Goal: Task Accomplishment & Management: Use online tool/utility

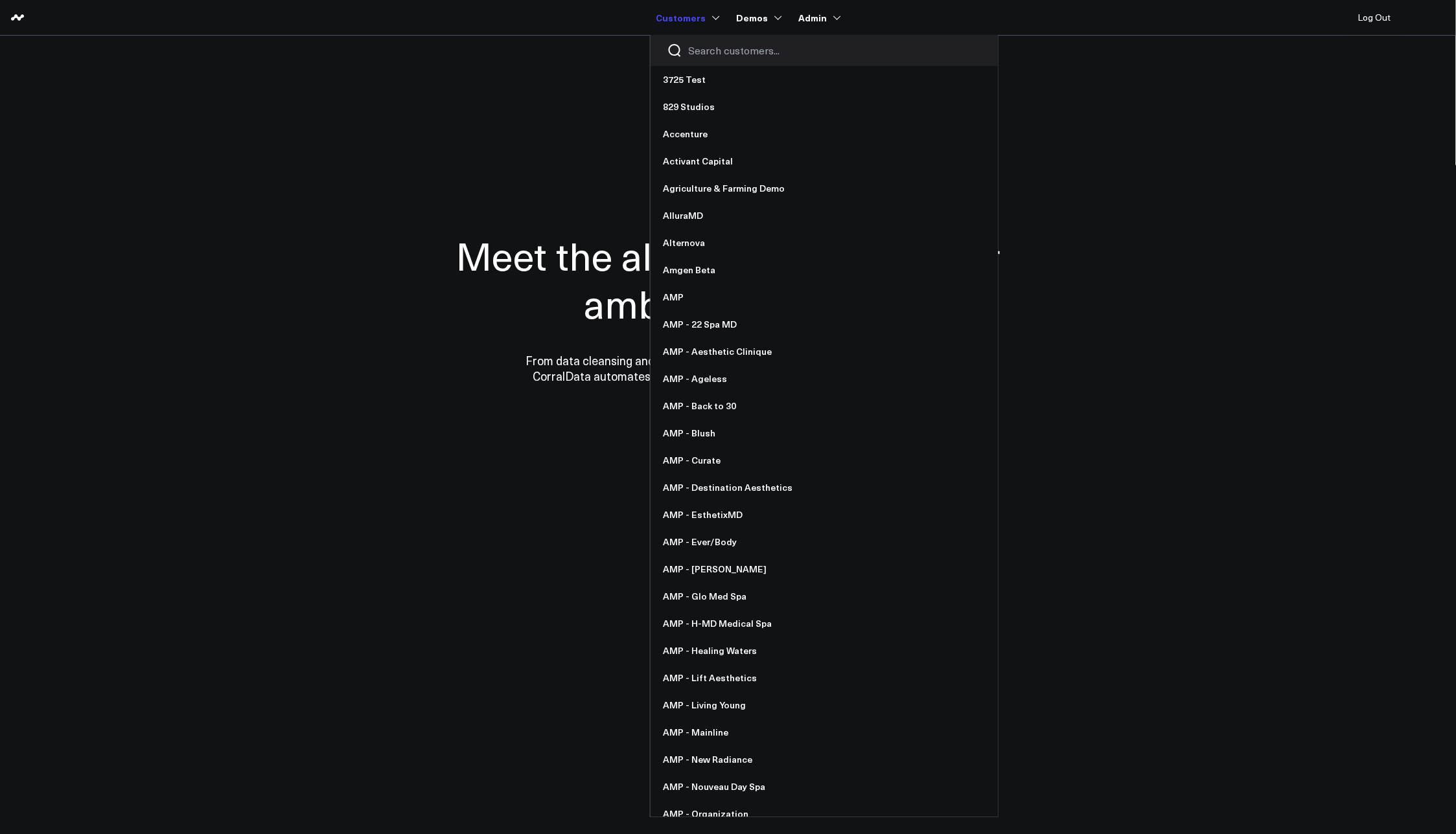
click at [725, 54] on input "Search customers input" at bounding box center [835, 50] width 293 height 14
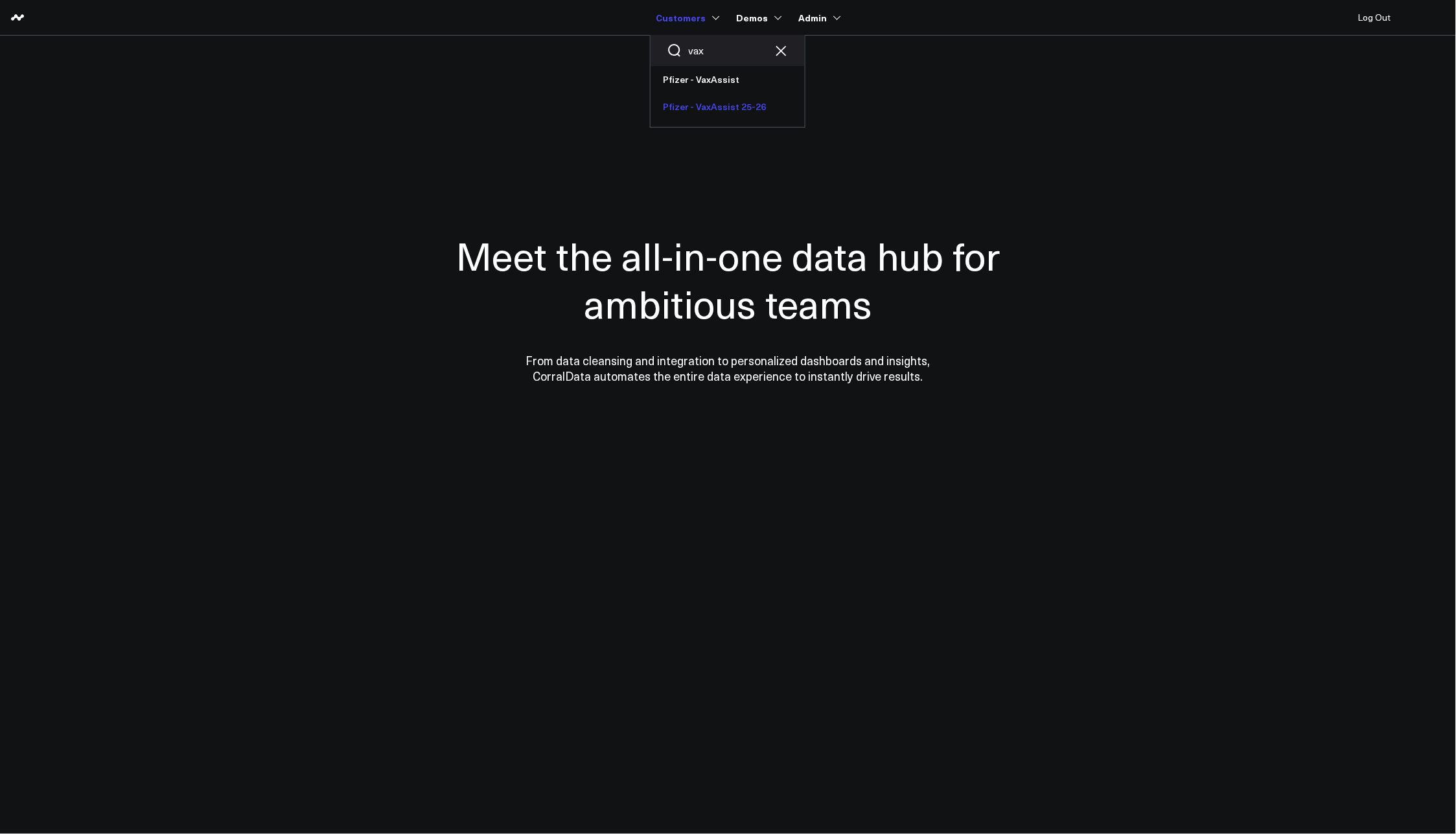
type input "vax"
click at [730, 102] on link "Pfizer - VaxAssist 25-26" at bounding box center [727, 107] width 154 height 27
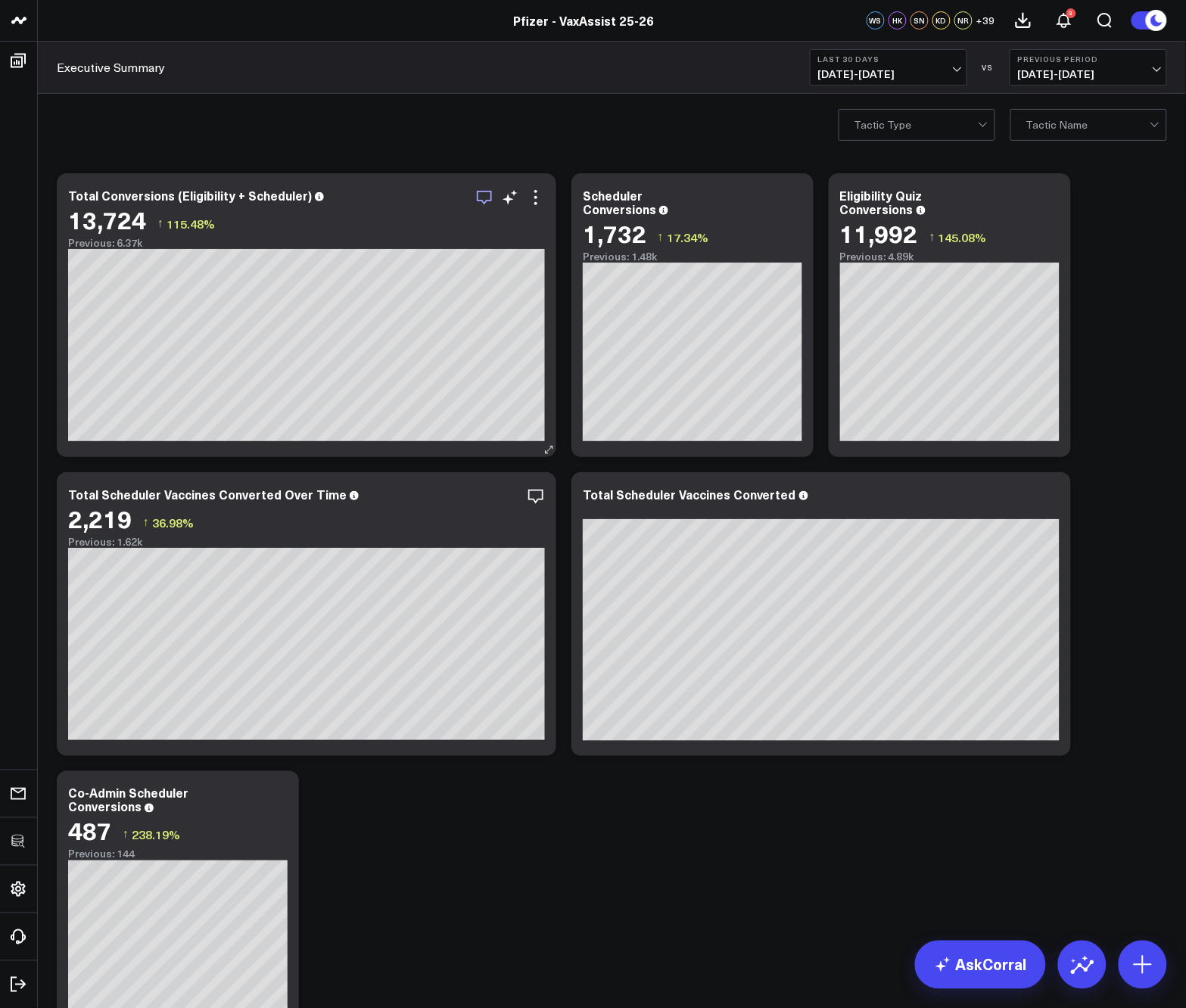
click at [479, 191] on icon "button" at bounding box center [484, 198] width 15 height 14
click at [540, 497] on icon at bounding box center [535, 497] width 18 height 18
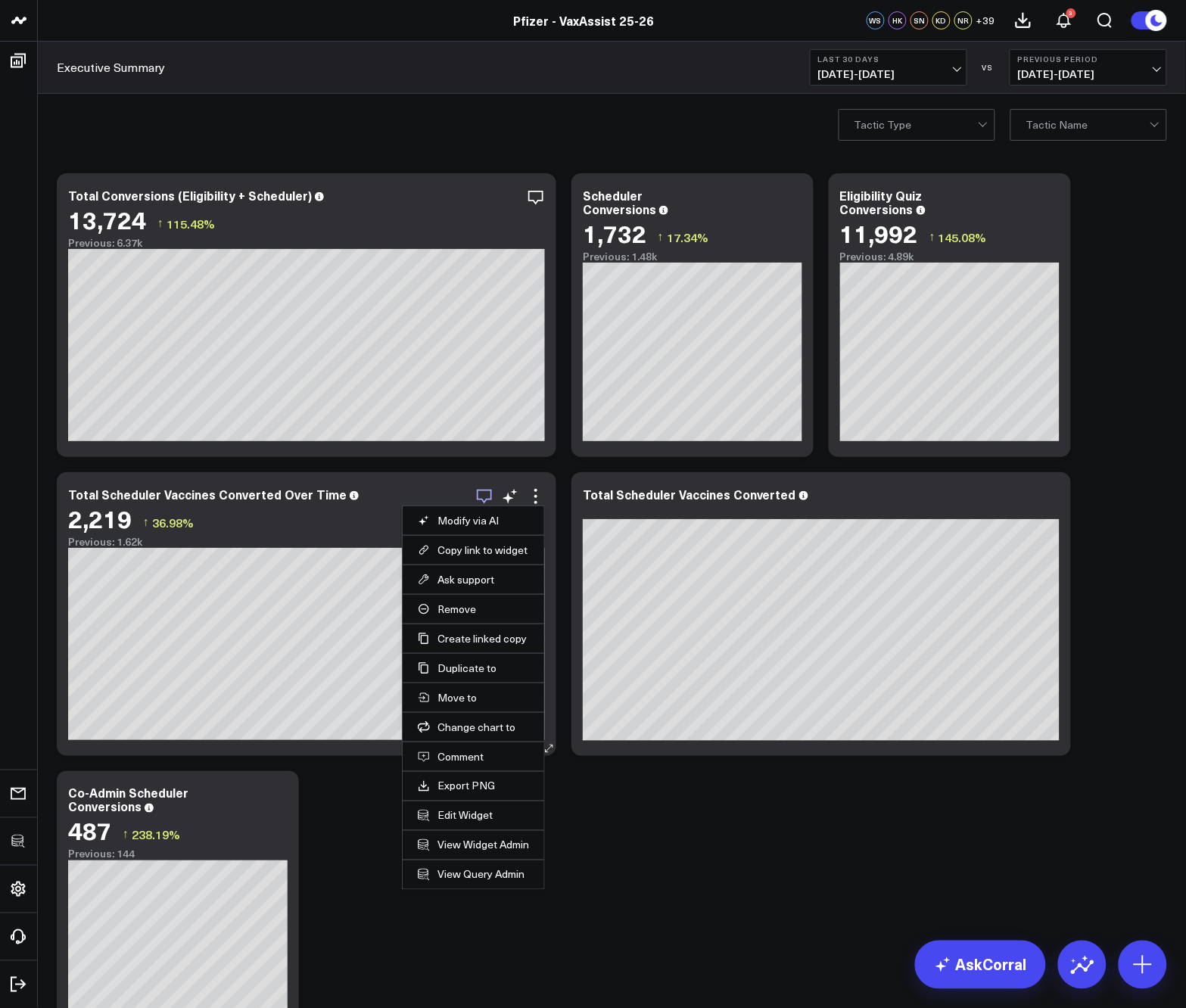
click at [477, 497] on icon "button" at bounding box center [484, 497] width 18 height 18
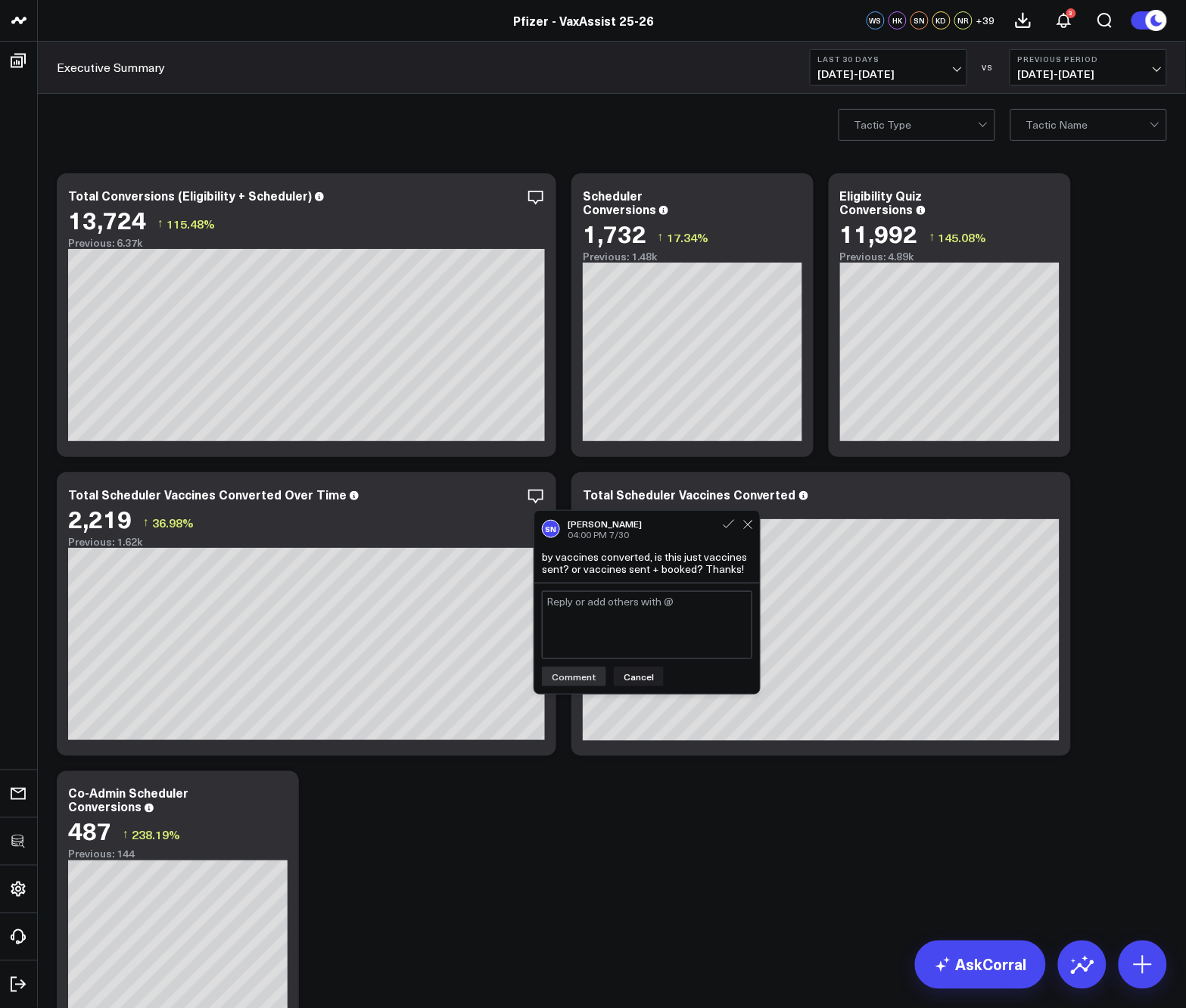
click at [696, 614] on textarea at bounding box center [647, 625] width 211 height 69
click at [695, 603] on textarea at bounding box center [647, 625] width 211 height 69
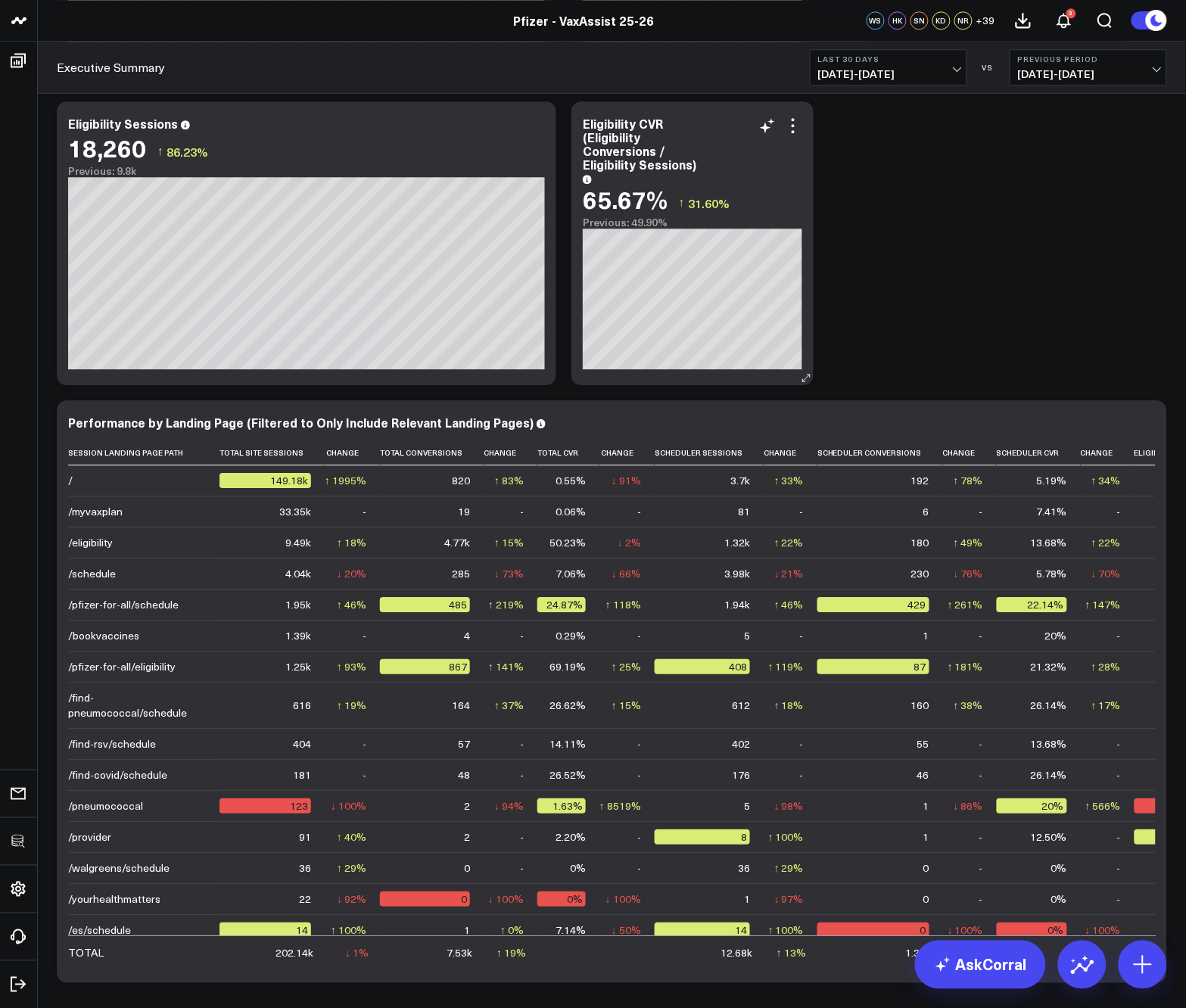
scroll to position [2582, 0]
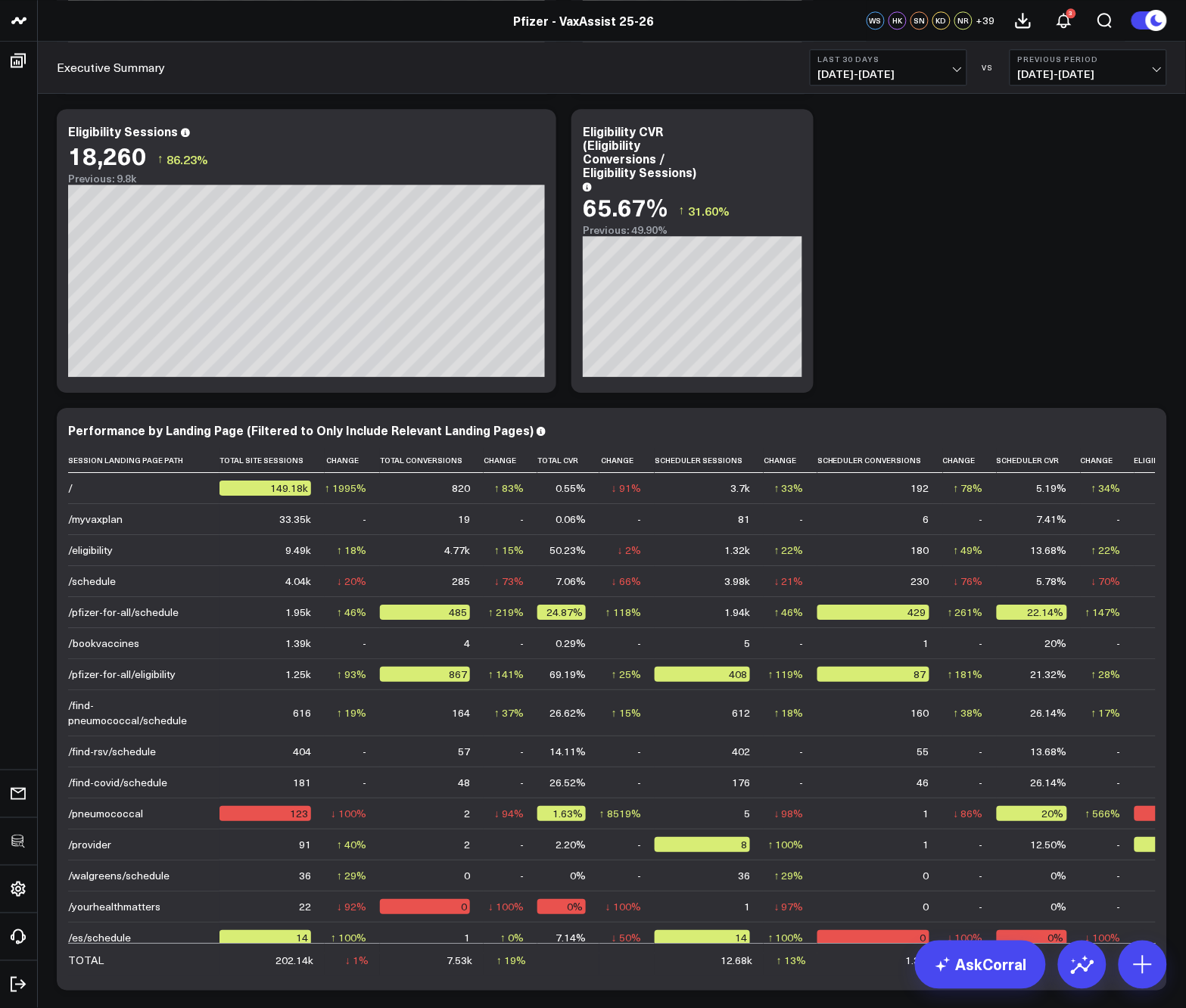
click at [938, 329] on div "Modify via AI Copy link to widget Ask support Remove Create linked copy Executi…" at bounding box center [612, 208] width 1125 height 5249
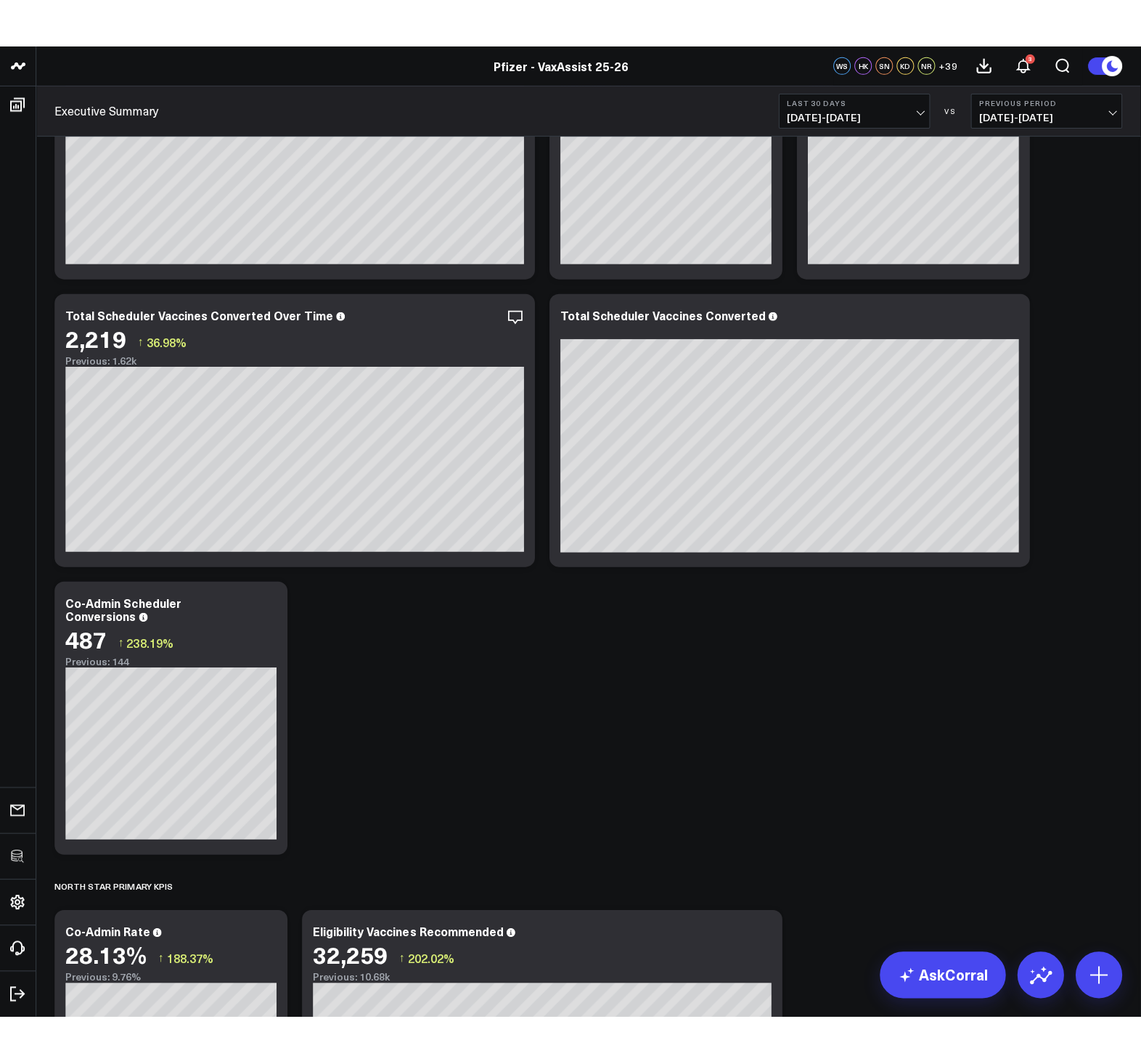
scroll to position [0, 0]
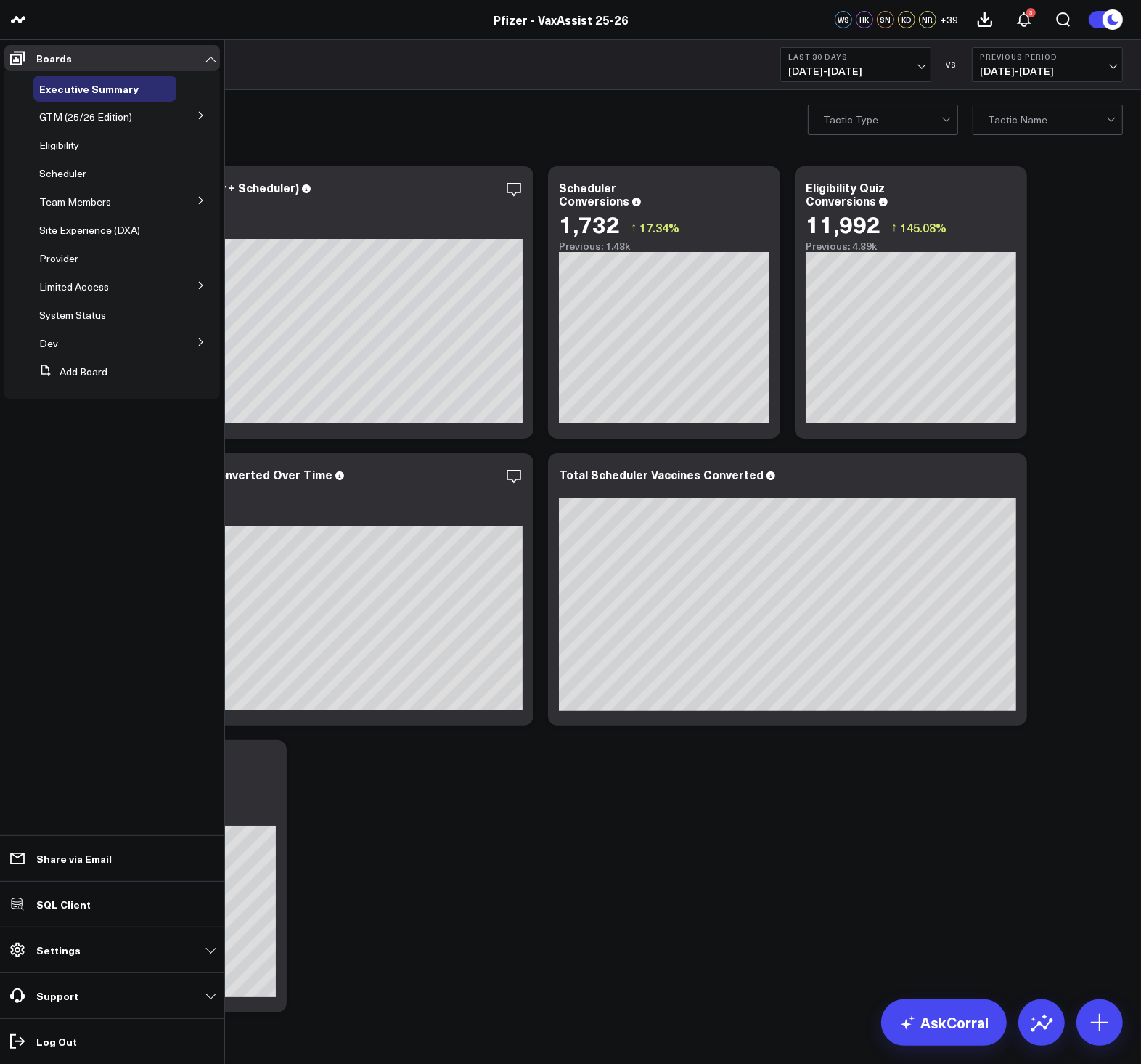
click at [195, 113] on button at bounding box center [201, 114] width 38 height 22
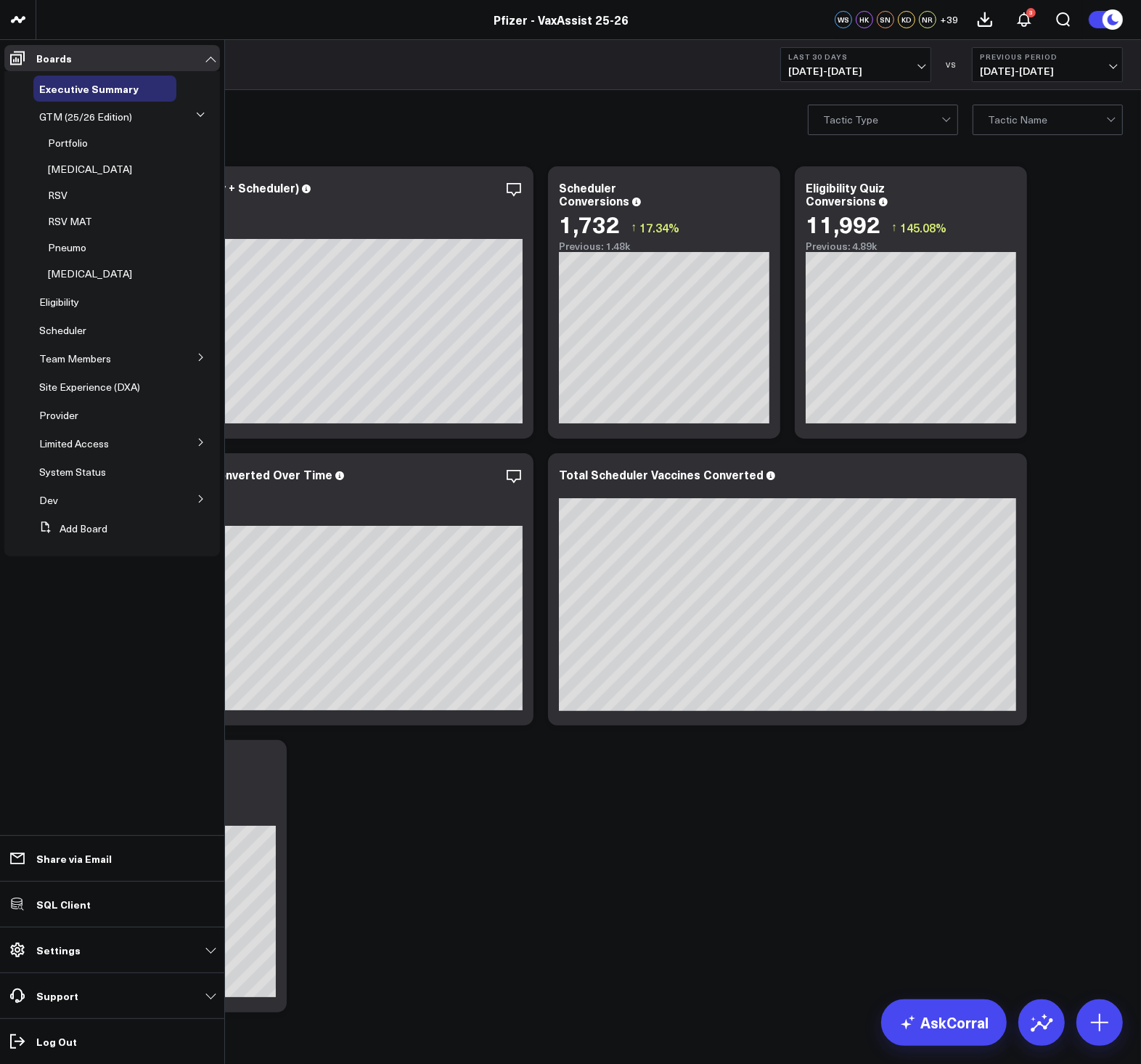
click at [196, 113] on icon at bounding box center [200, 114] width 9 height 9
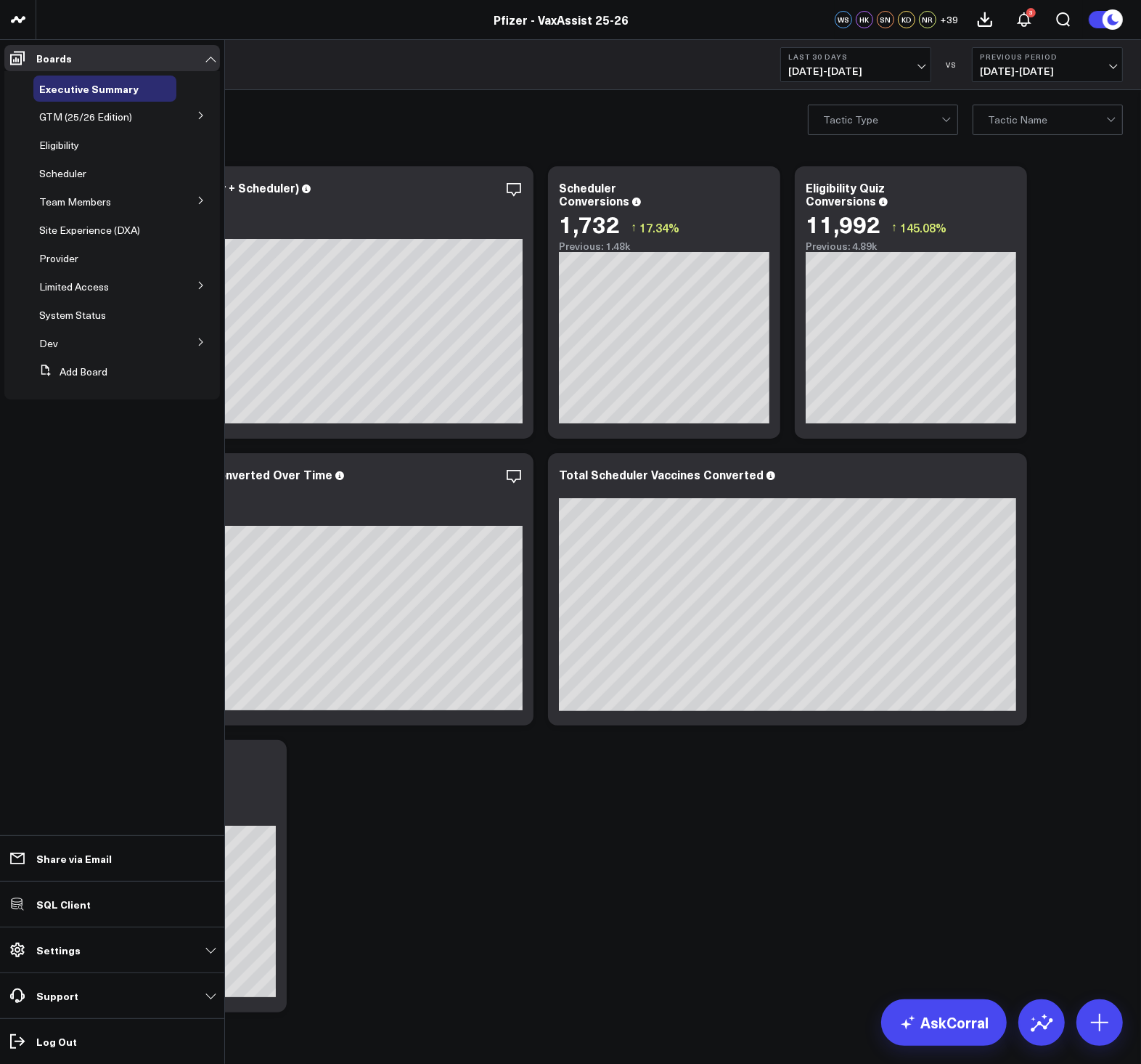
click at [197, 202] on icon at bounding box center [200, 200] width 9 height 9
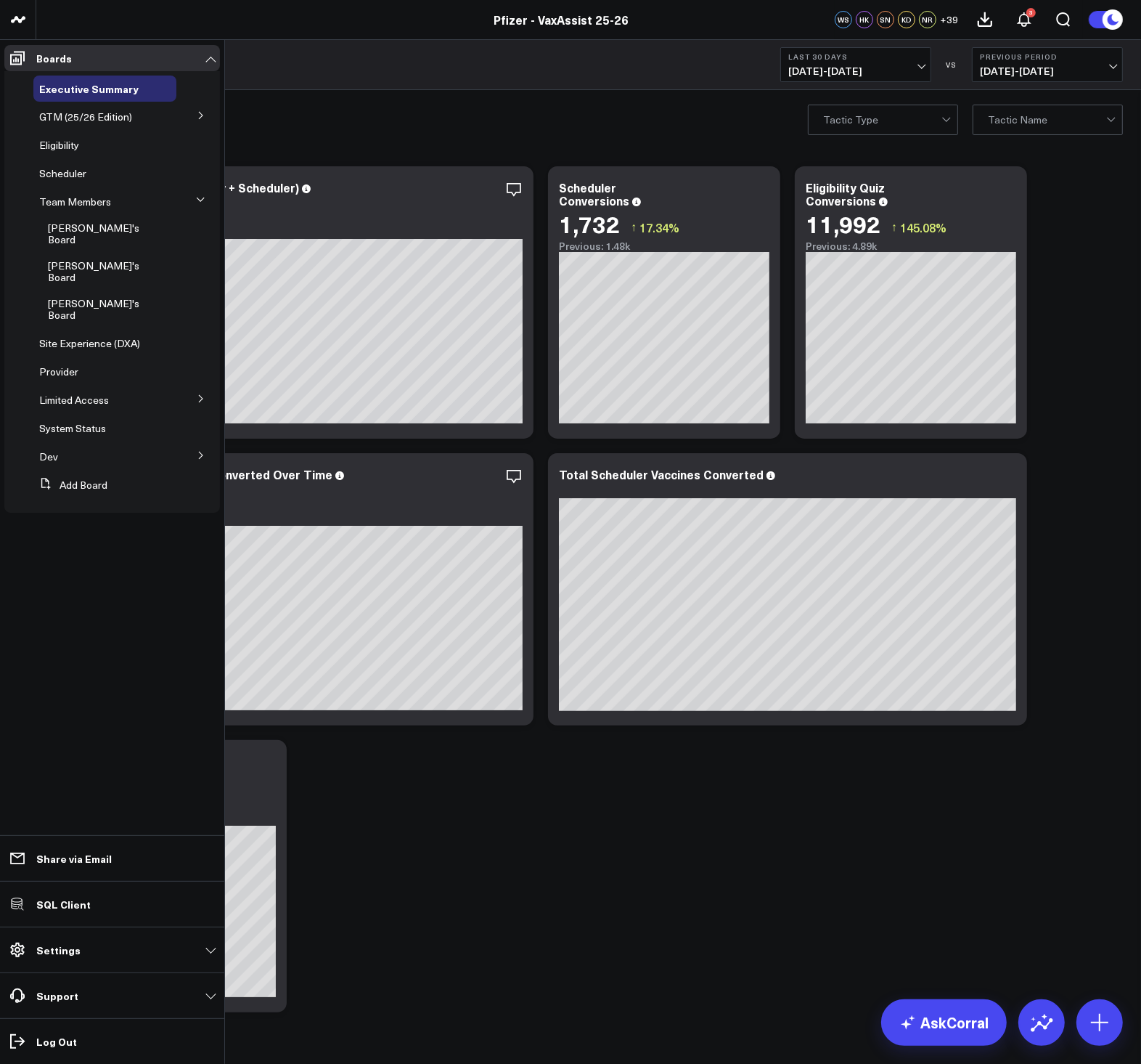
click at [197, 201] on icon at bounding box center [200, 199] width 9 height 9
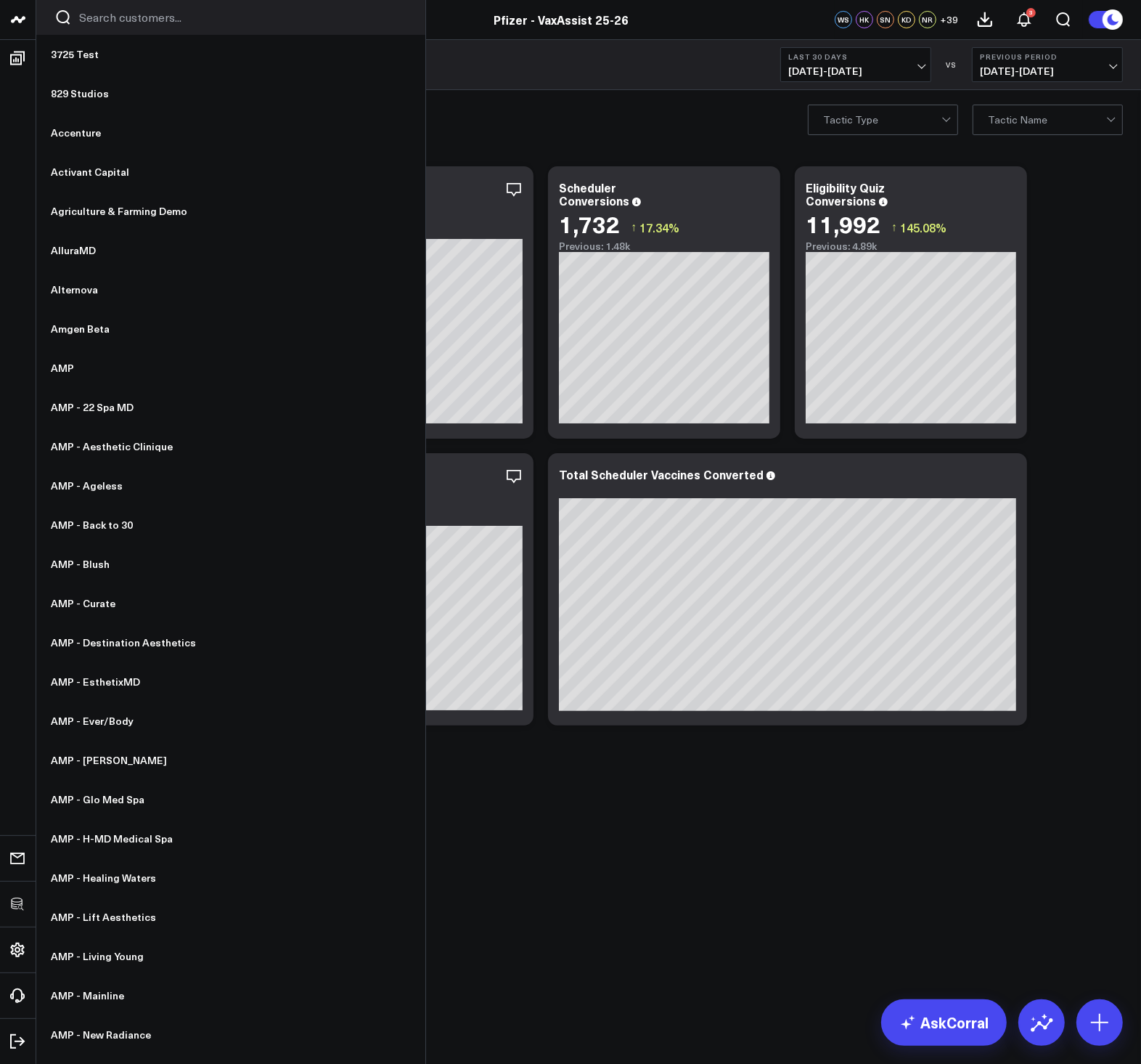
click at [112, 18] on input "Search customers input" at bounding box center [243, 17] width 328 height 16
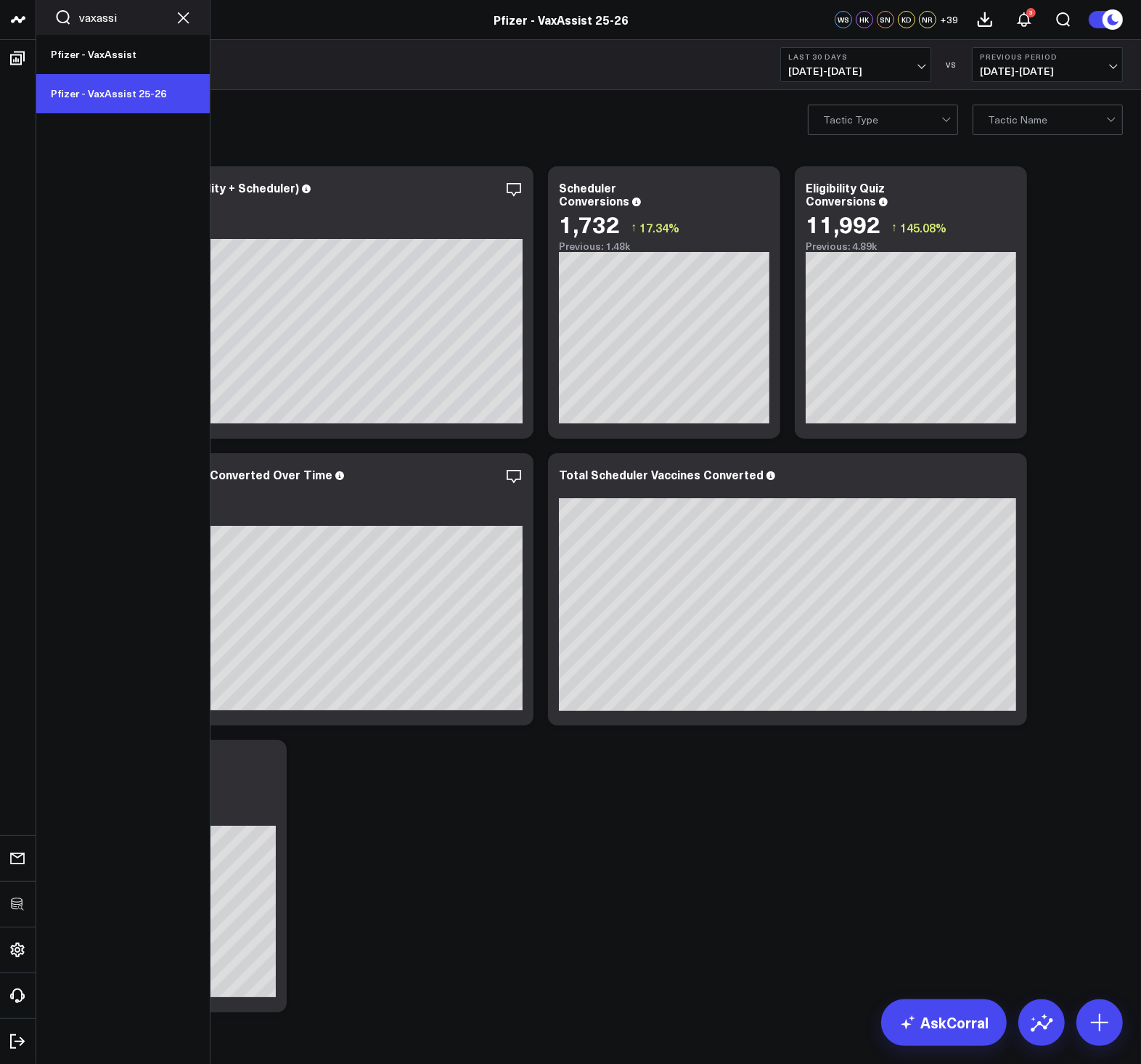
type input "vaxassi"
click at [76, 90] on link "Pfizer - VaxAssist 25-26" at bounding box center [123, 93] width 173 height 39
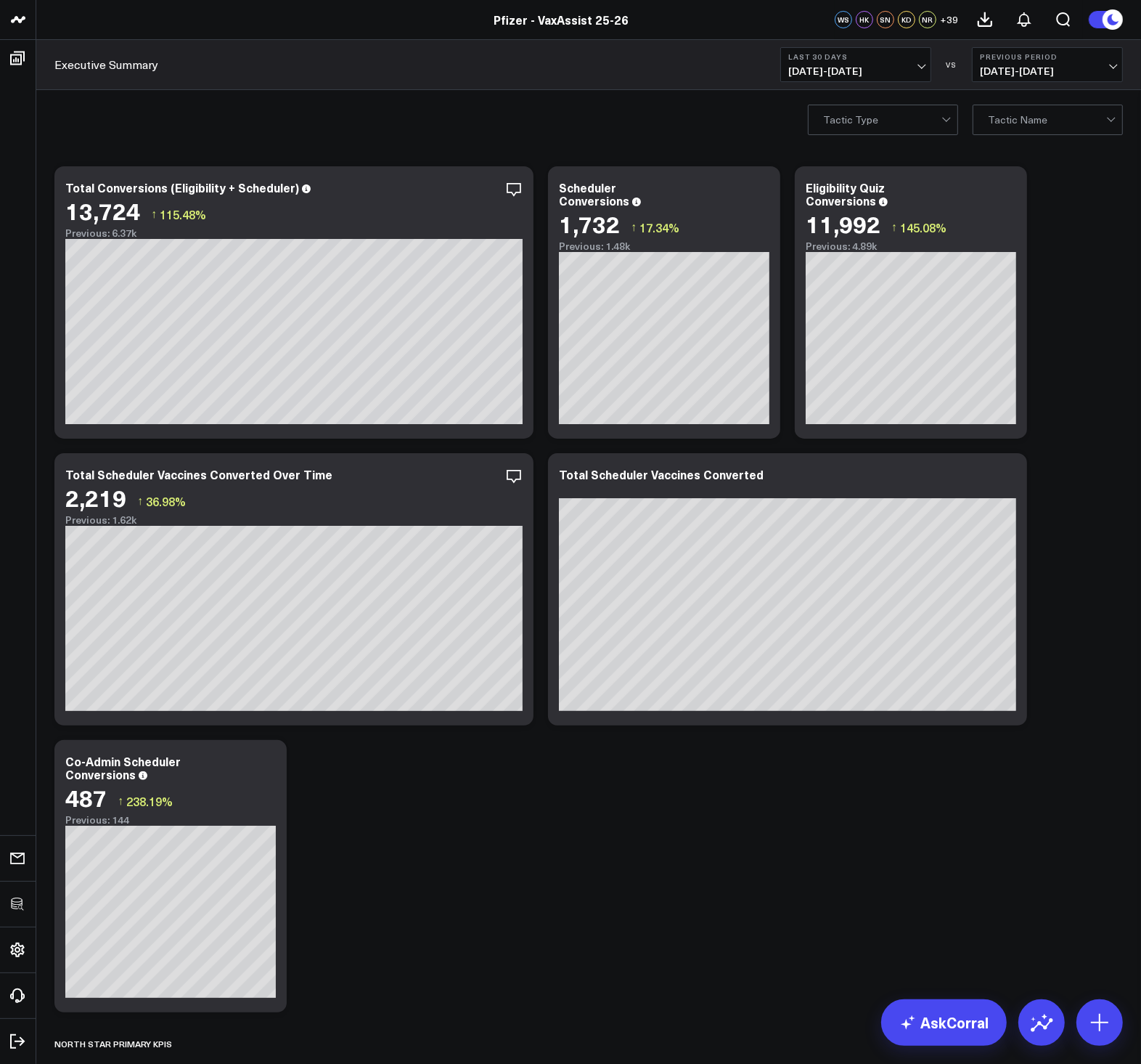
click at [942, 21] on span "+ 39" at bounding box center [948, 19] width 18 height 10
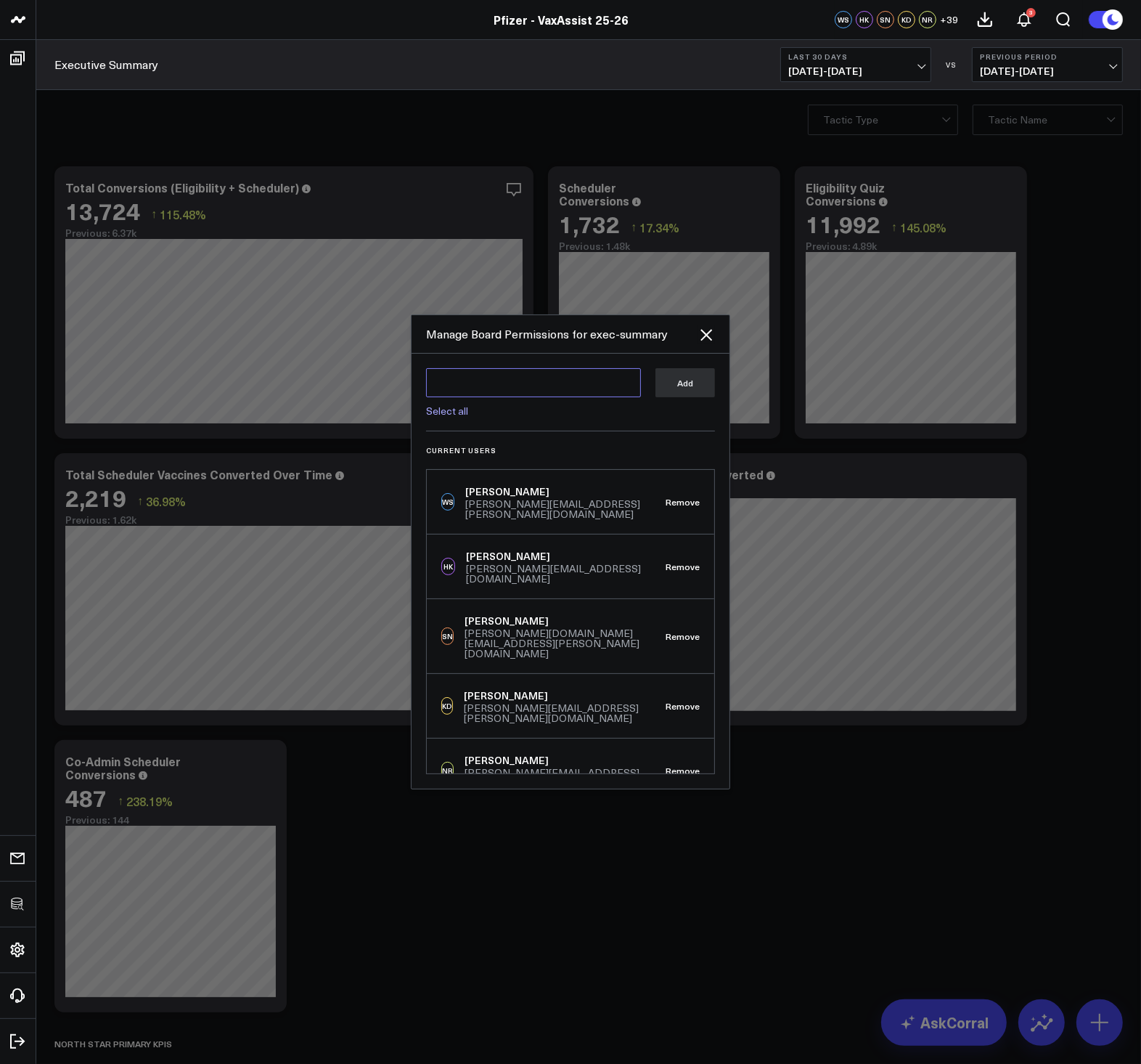
click at [520, 382] on textarea at bounding box center [533, 382] width 214 height 29
type textarea "@David Marks"
click at [671, 380] on button "Add" at bounding box center [685, 382] width 59 height 29
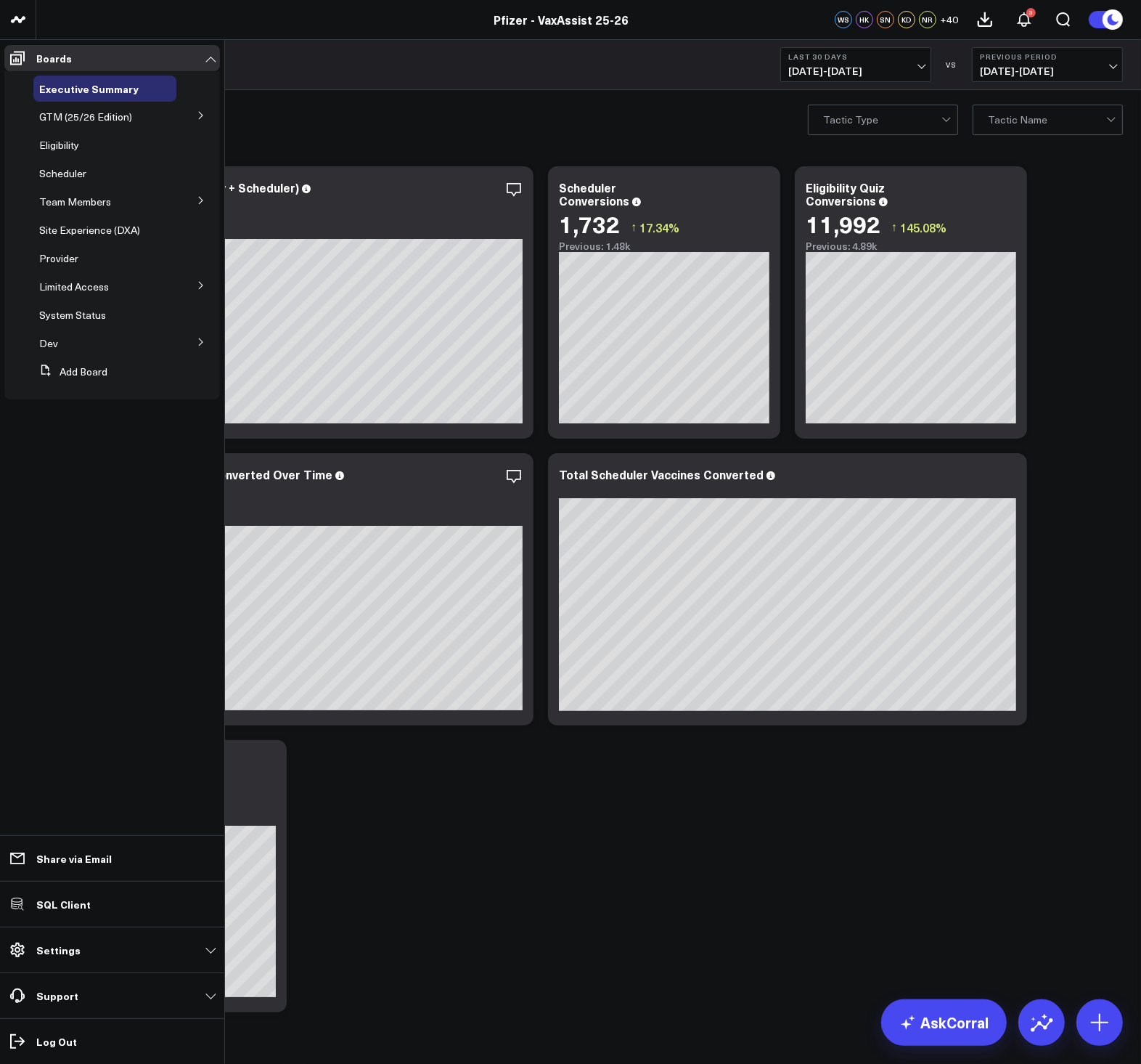
click at [198, 197] on icon at bounding box center [200, 200] width 9 height 9
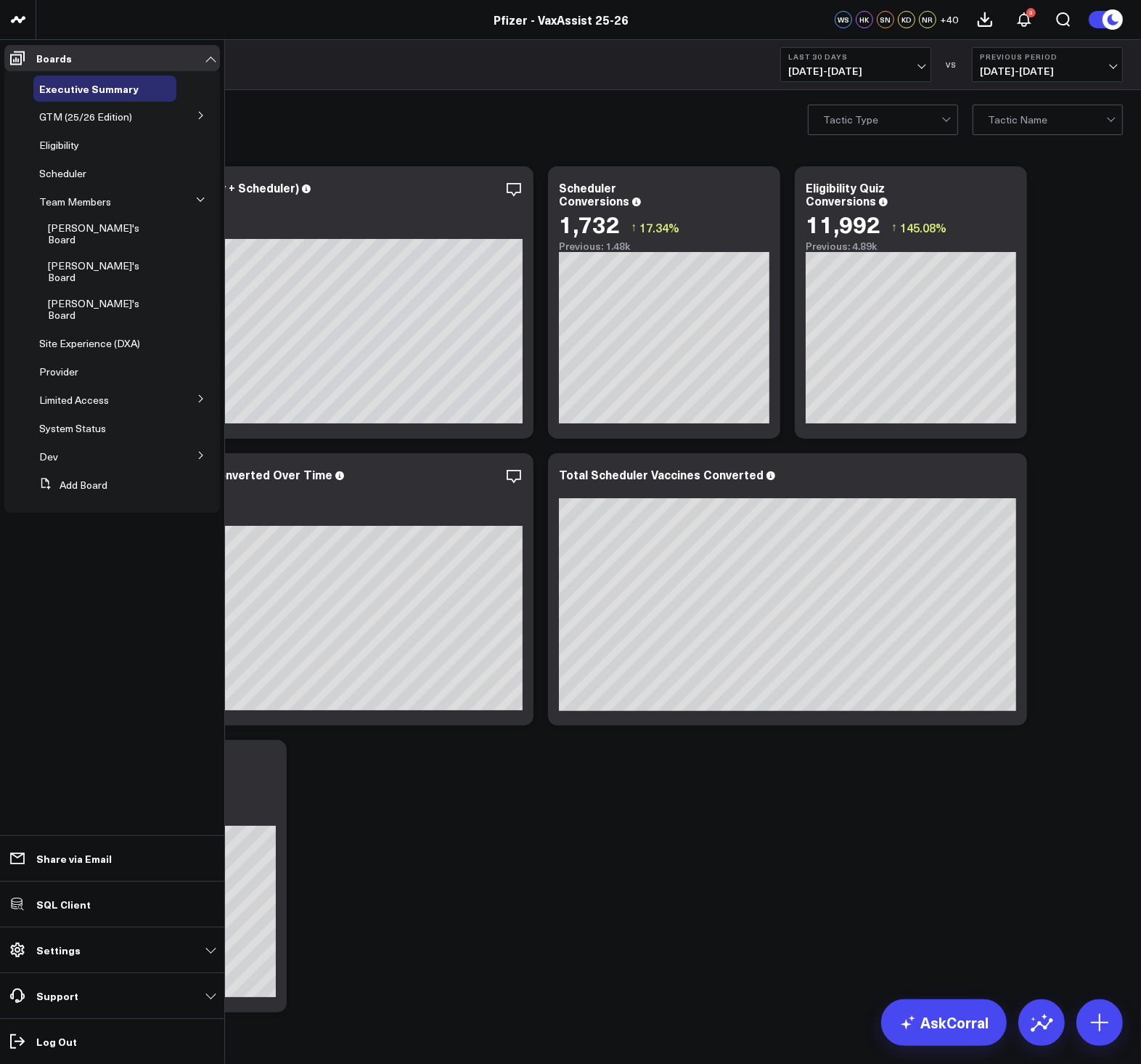
click at [198, 197] on icon at bounding box center [200, 199] width 9 height 9
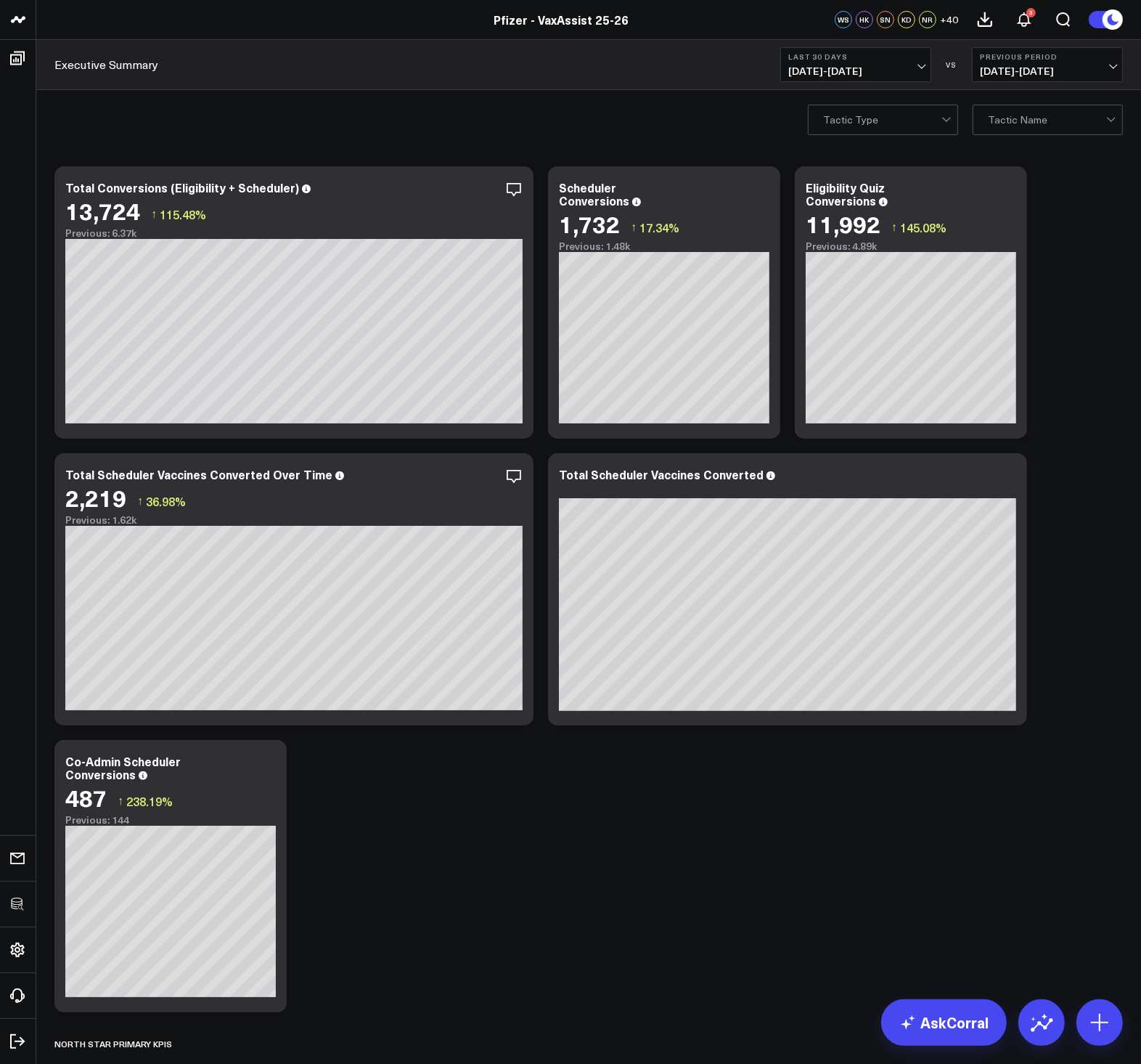
click at [885, 74] on span "07/22/25 - 08/20/25" at bounding box center [856, 72] width 135 height 11
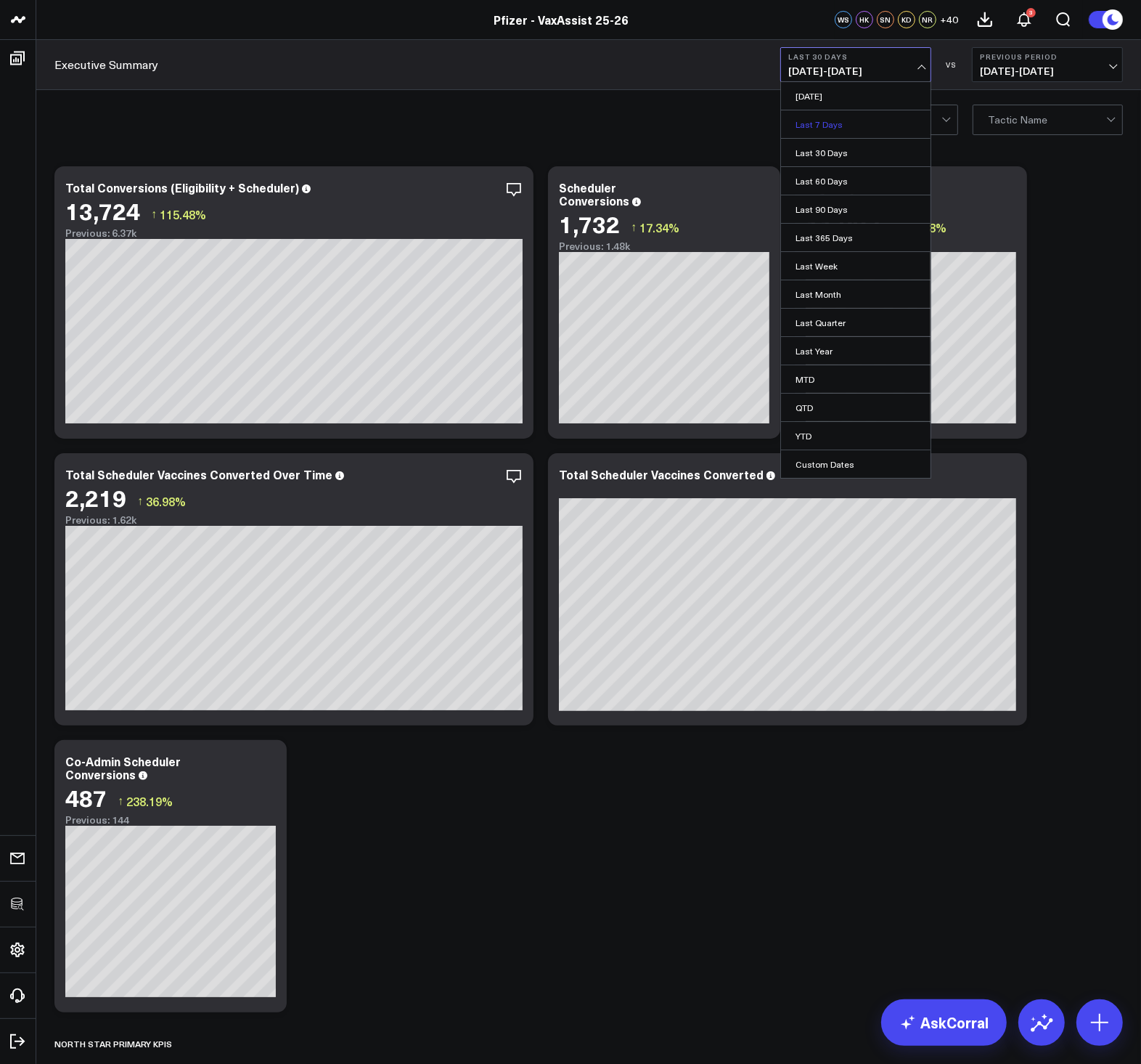
click at [883, 114] on link "Last 7 Days" at bounding box center [856, 124] width 150 height 28
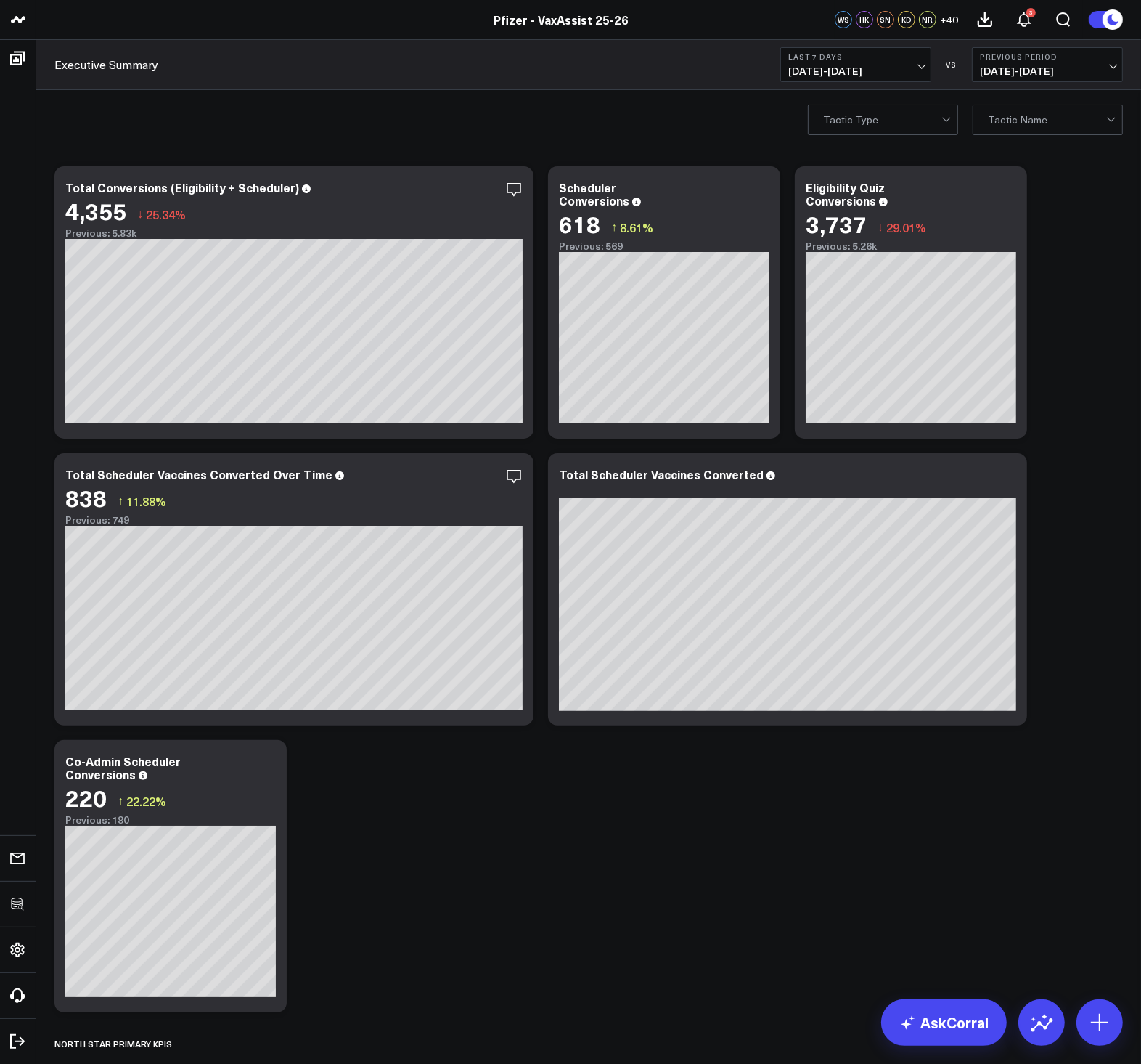
click at [907, 52] on b "Last 7 Days" at bounding box center [856, 56] width 135 height 9
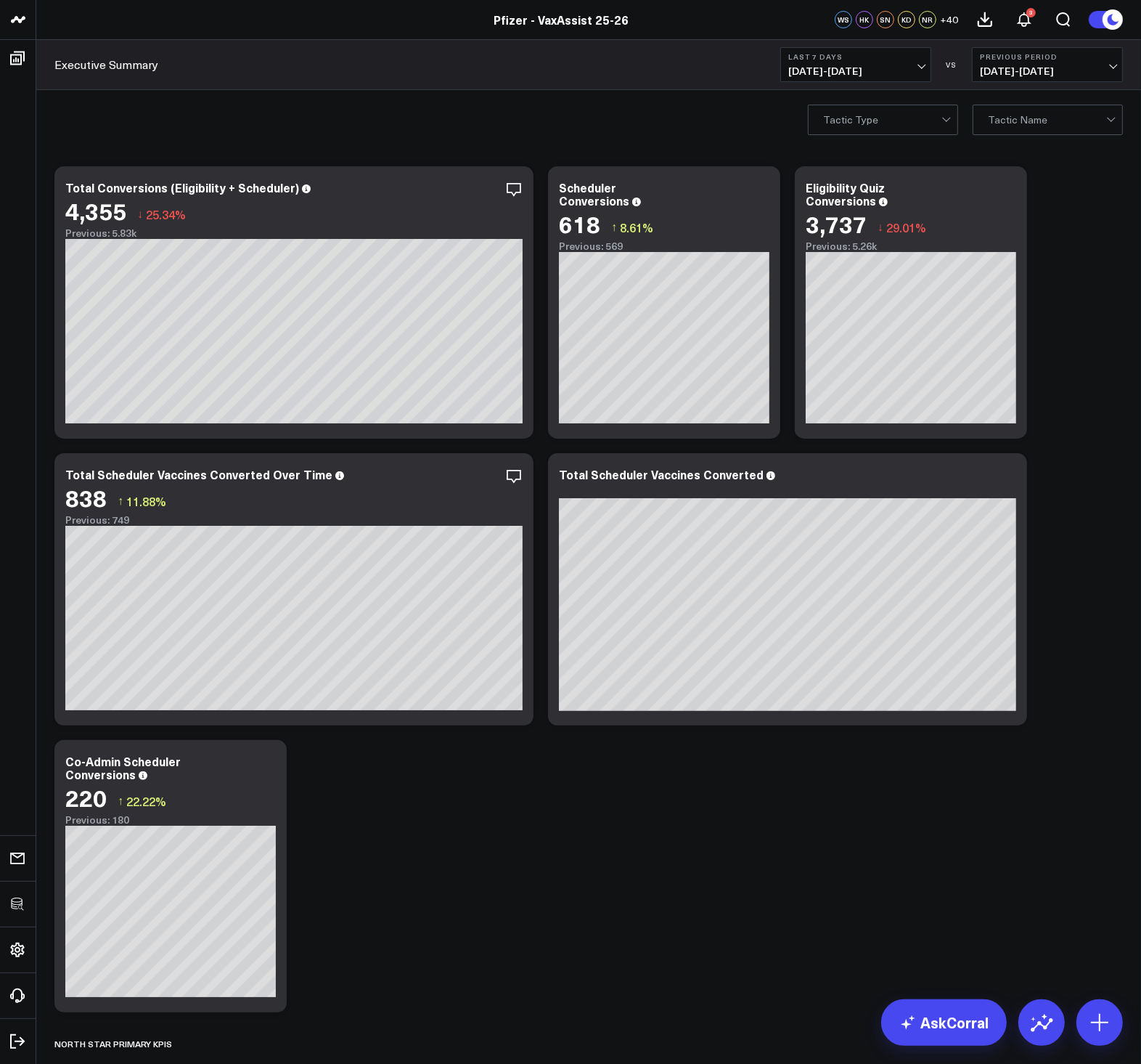
click at [837, 201] on div "Eligibility Quiz Conversions" at bounding box center [846, 194] width 83 height 29
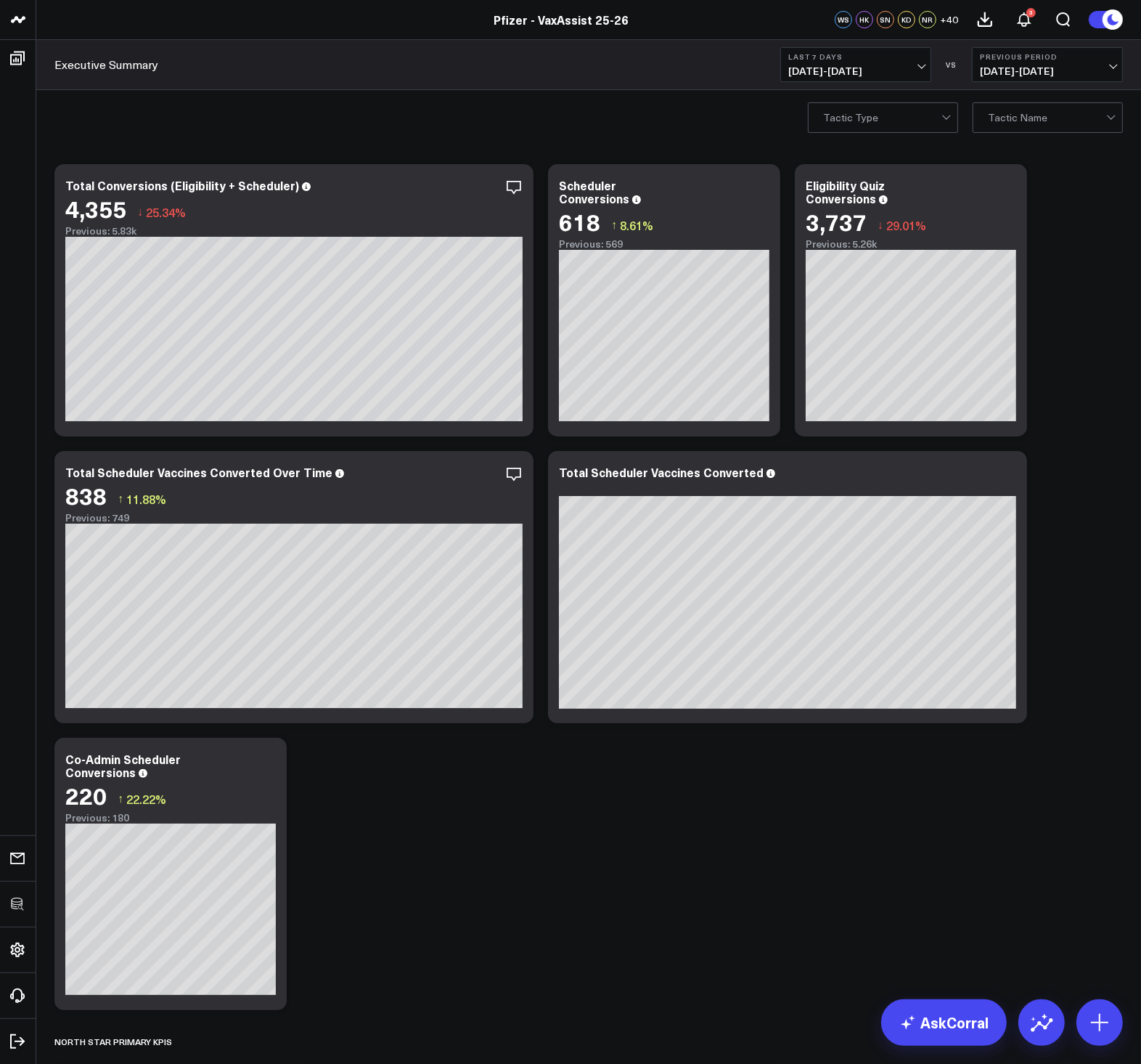
scroll to position [20, 0]
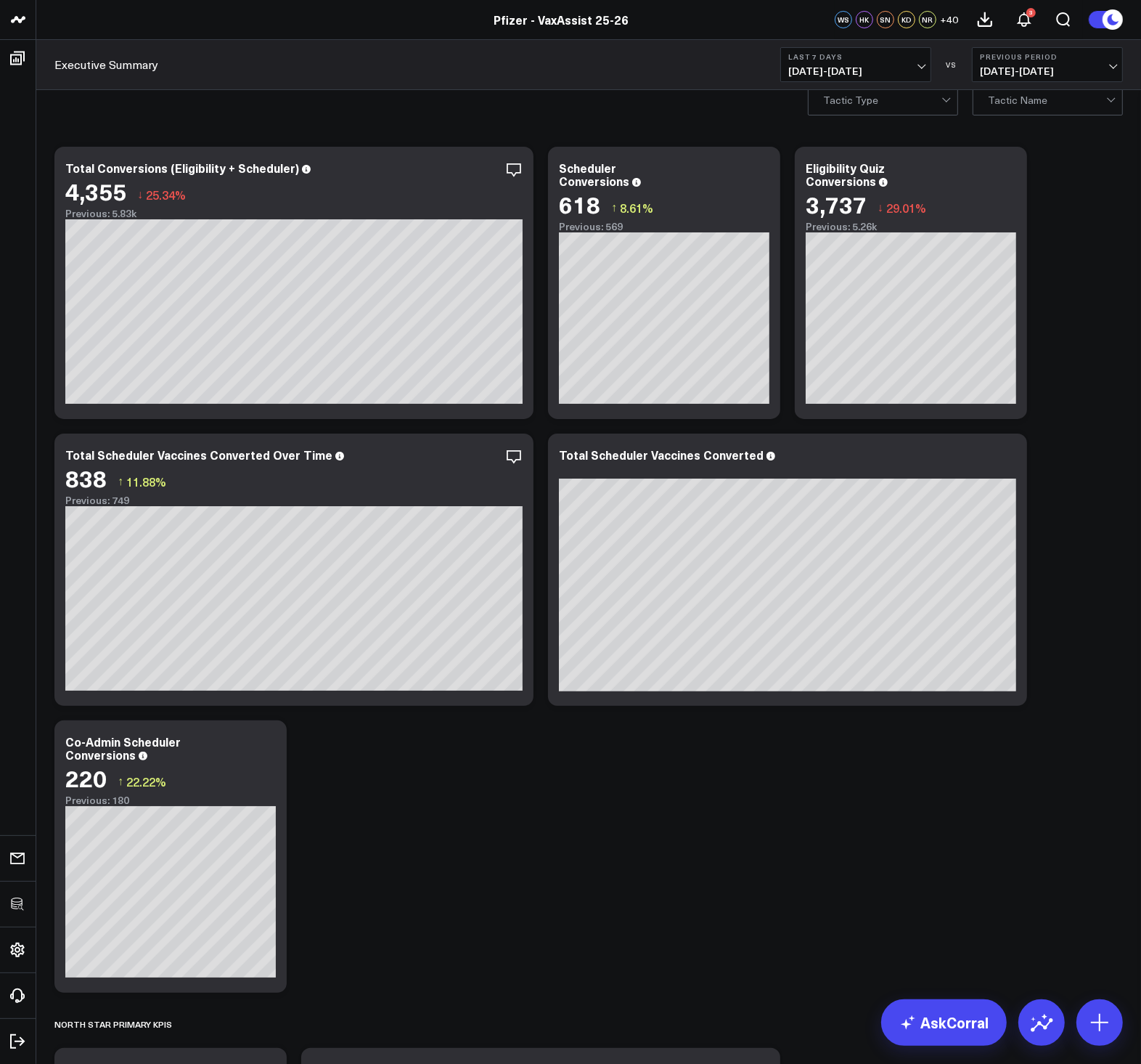
click at [1029, 62] on button "Previous Period 08/07/25 - 08/13/25" at bounding box center [1048, 65] width 151 height 35
click at [1029, 112] on link "MoM" at bounding box center [1048, 124] width 150 height 28
click at [1018, 61] on button "MoM 07/14/25 - 07/20/25" at bounding box center [1048, 65] width 151 height 35
click at [1018, 96] on link "Previous Period" at bounding box center [1048, 95] width 150 height 28
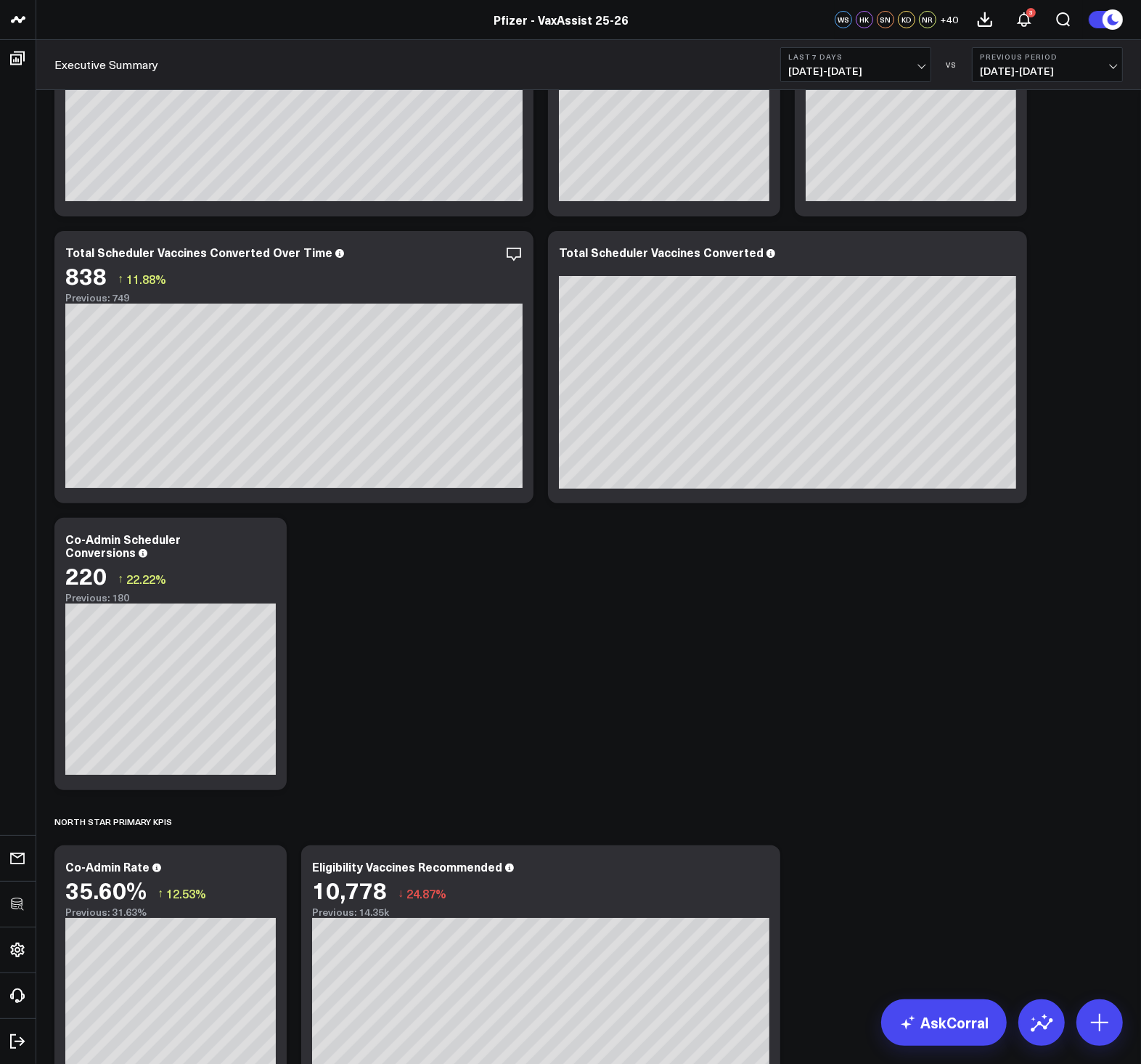
scroll to position [226, 0]
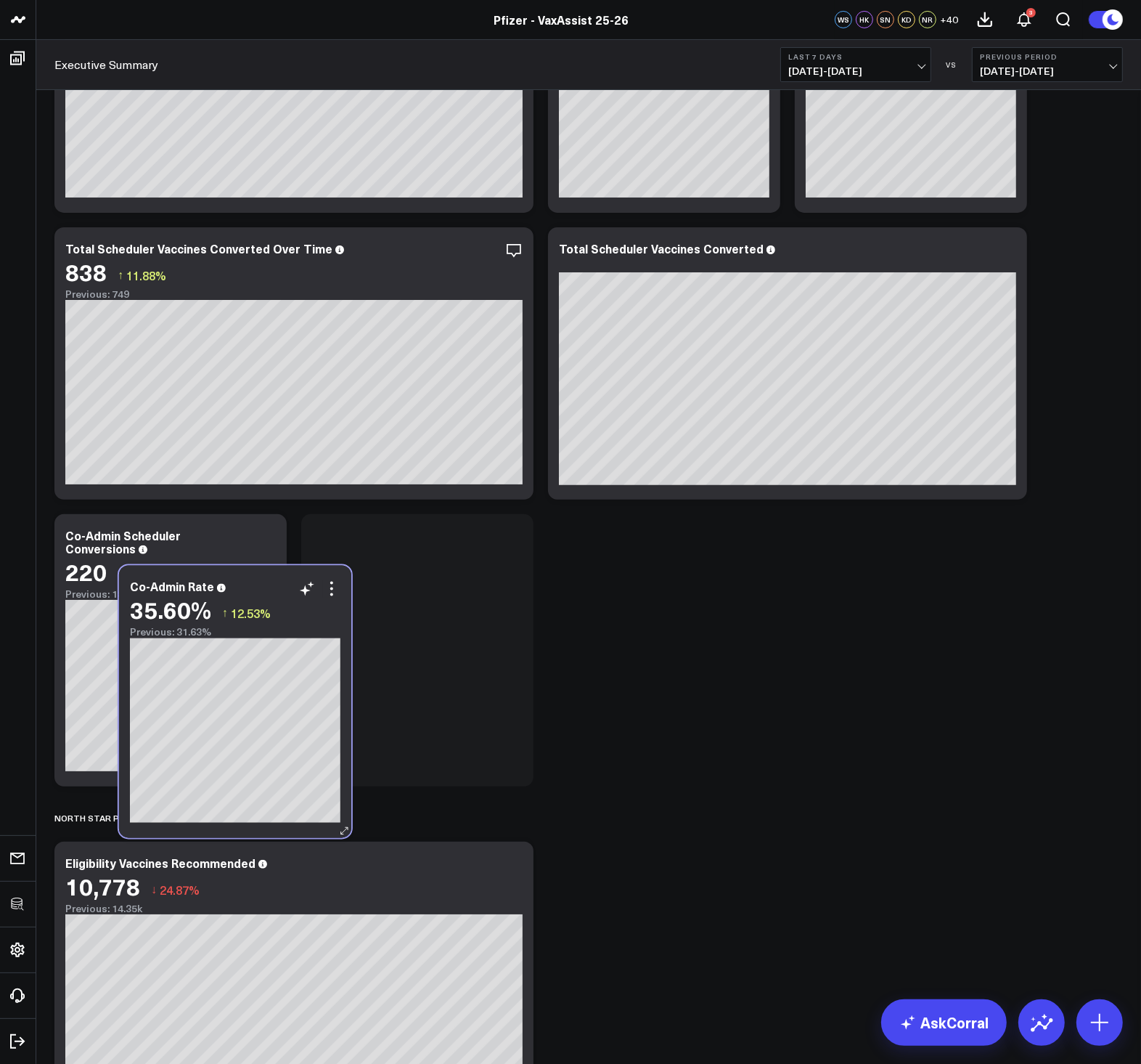
drag, startPoint x: 223, startPoint y: 911, endPoint x: 288, endPoint y: 635, distance: 283.6
click at [288, 635] on div "Previous: 31.63%" at bounding box center [234, 632] width 211 height 11
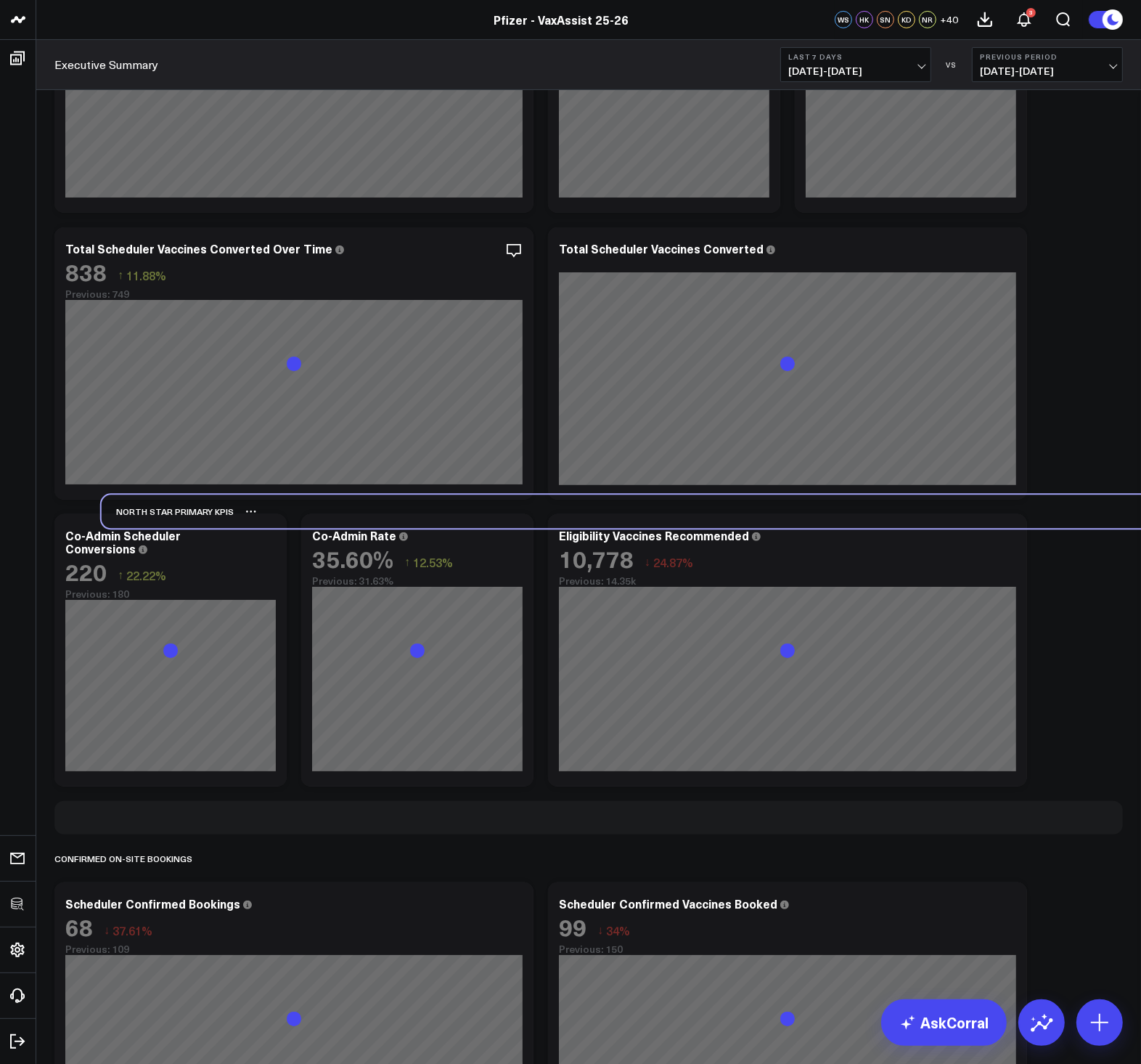
scroll to position [0, 0]
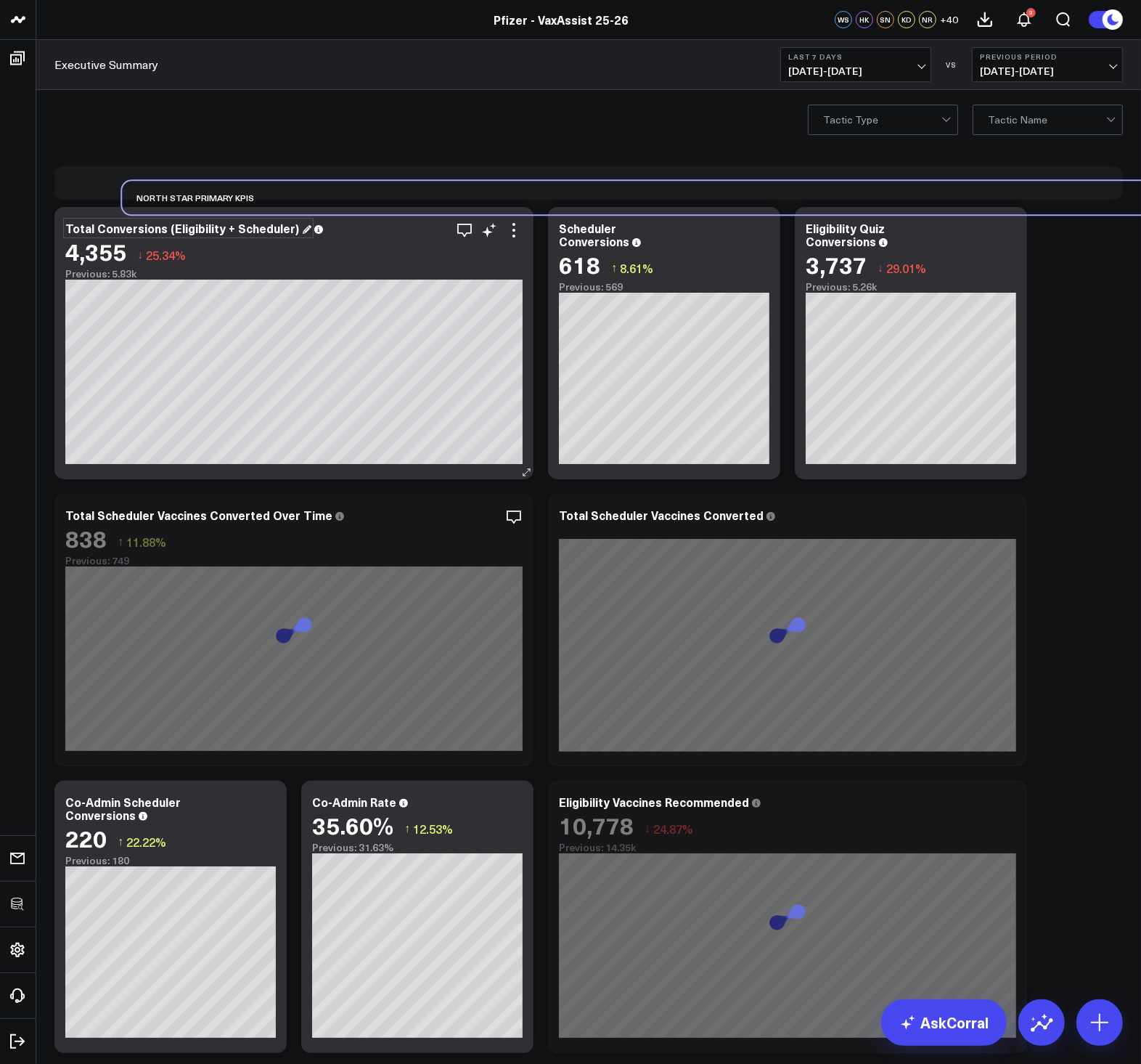
drag, startPoint x: 139, startPoint y: 817, endPoint x: 201, endPoint y: 226, distance: 594.2
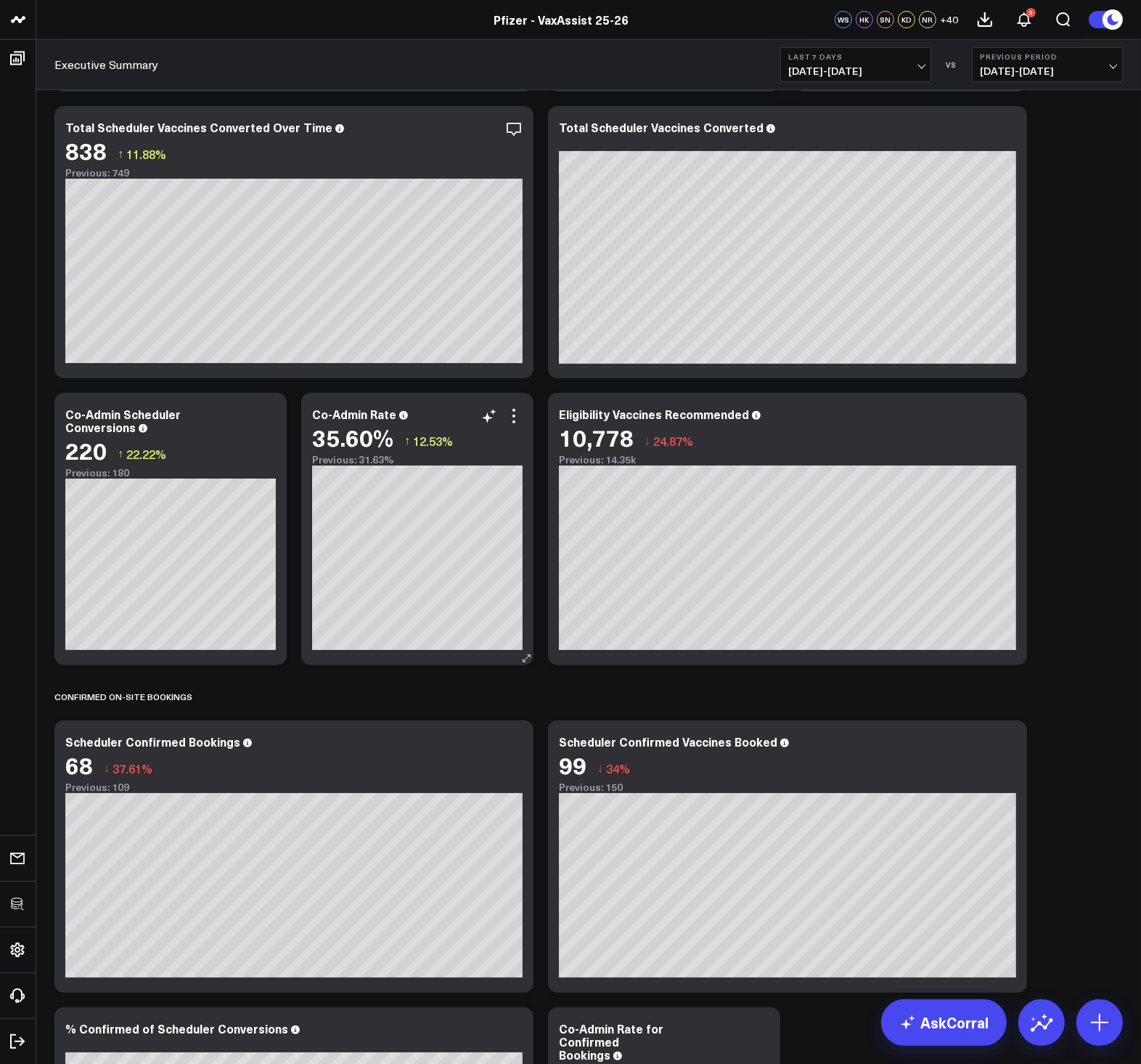
scroll to position [339, 0]
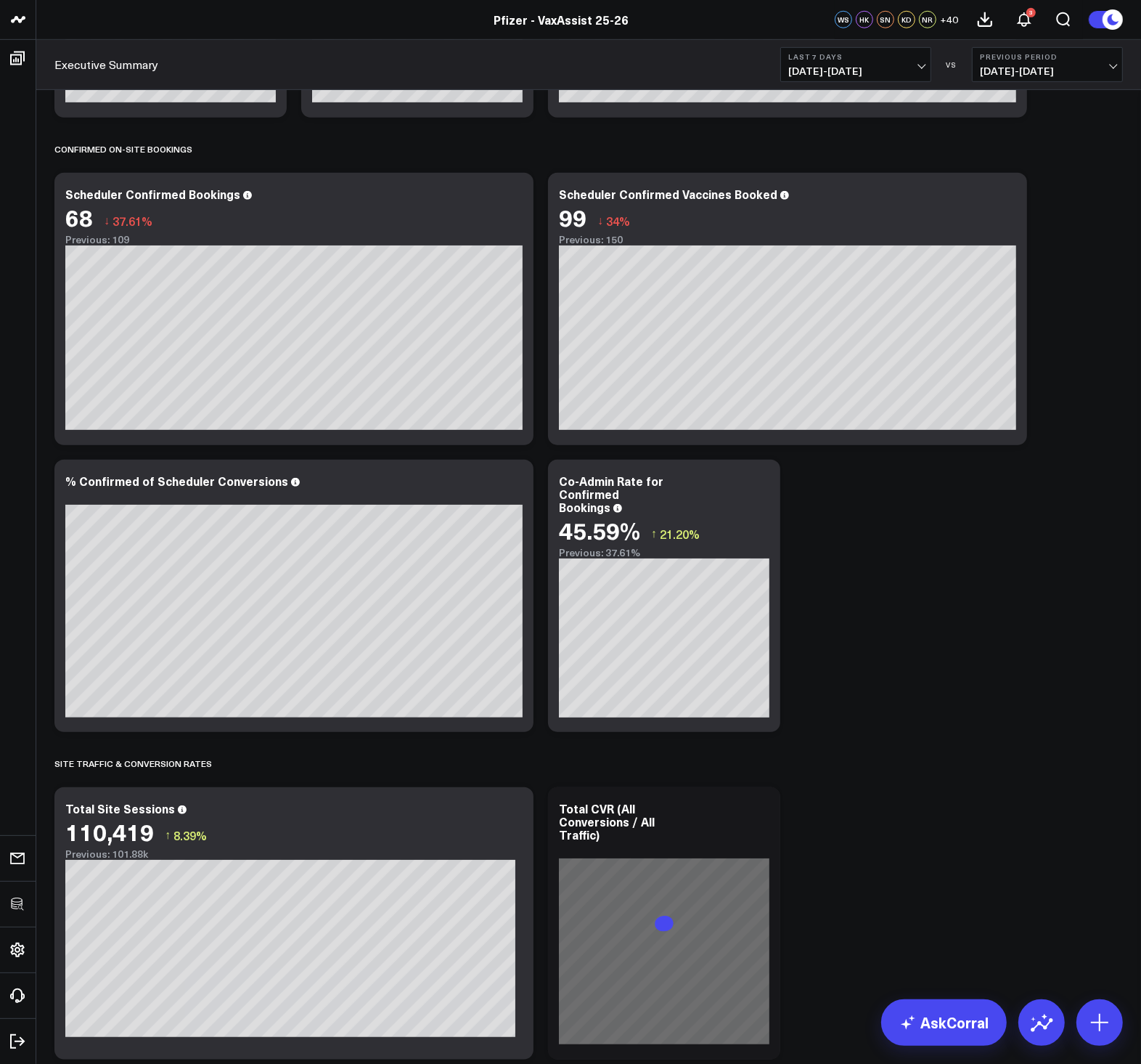
scroll to position [866, 0]
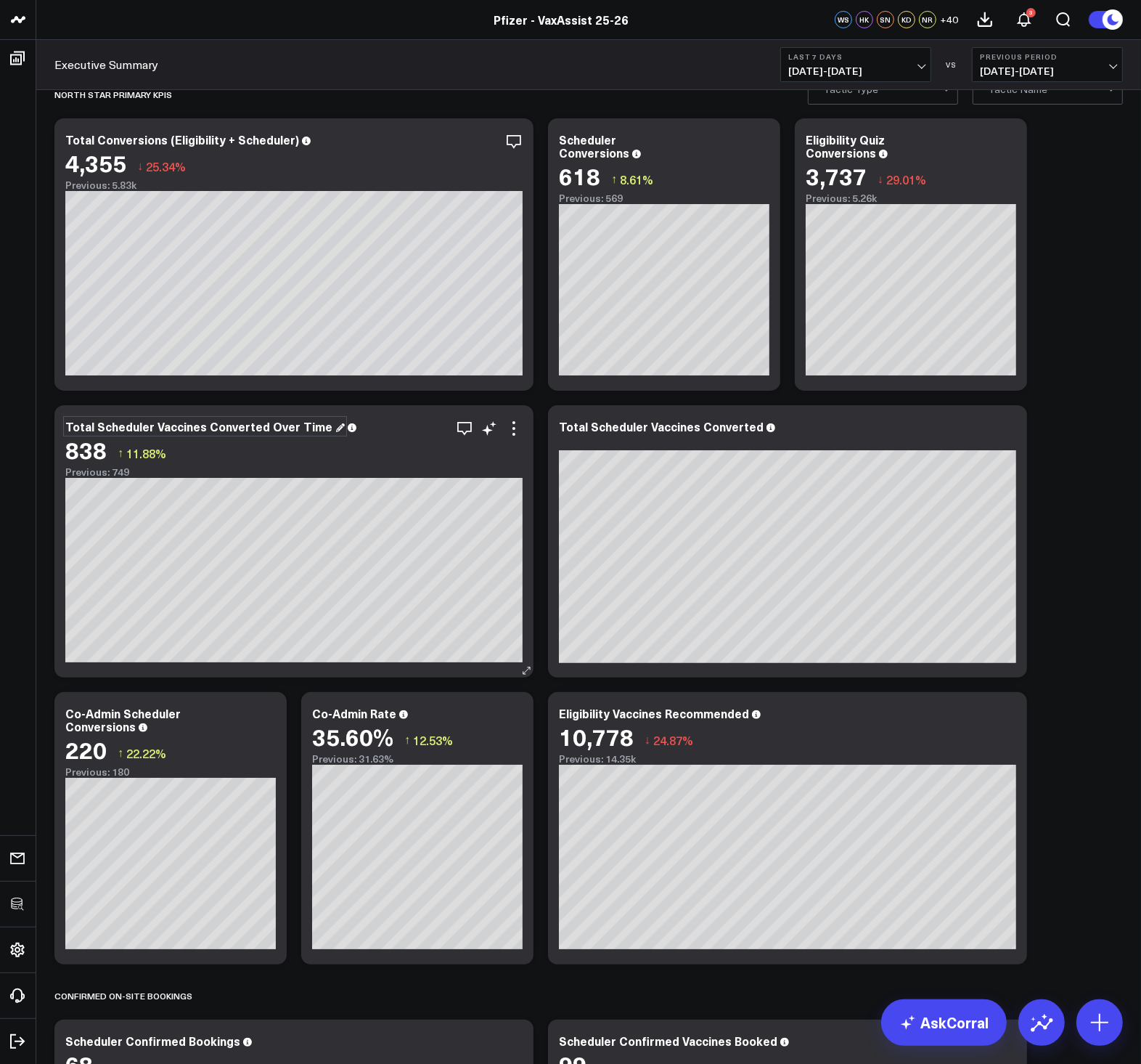
scroll to position [17, 0]
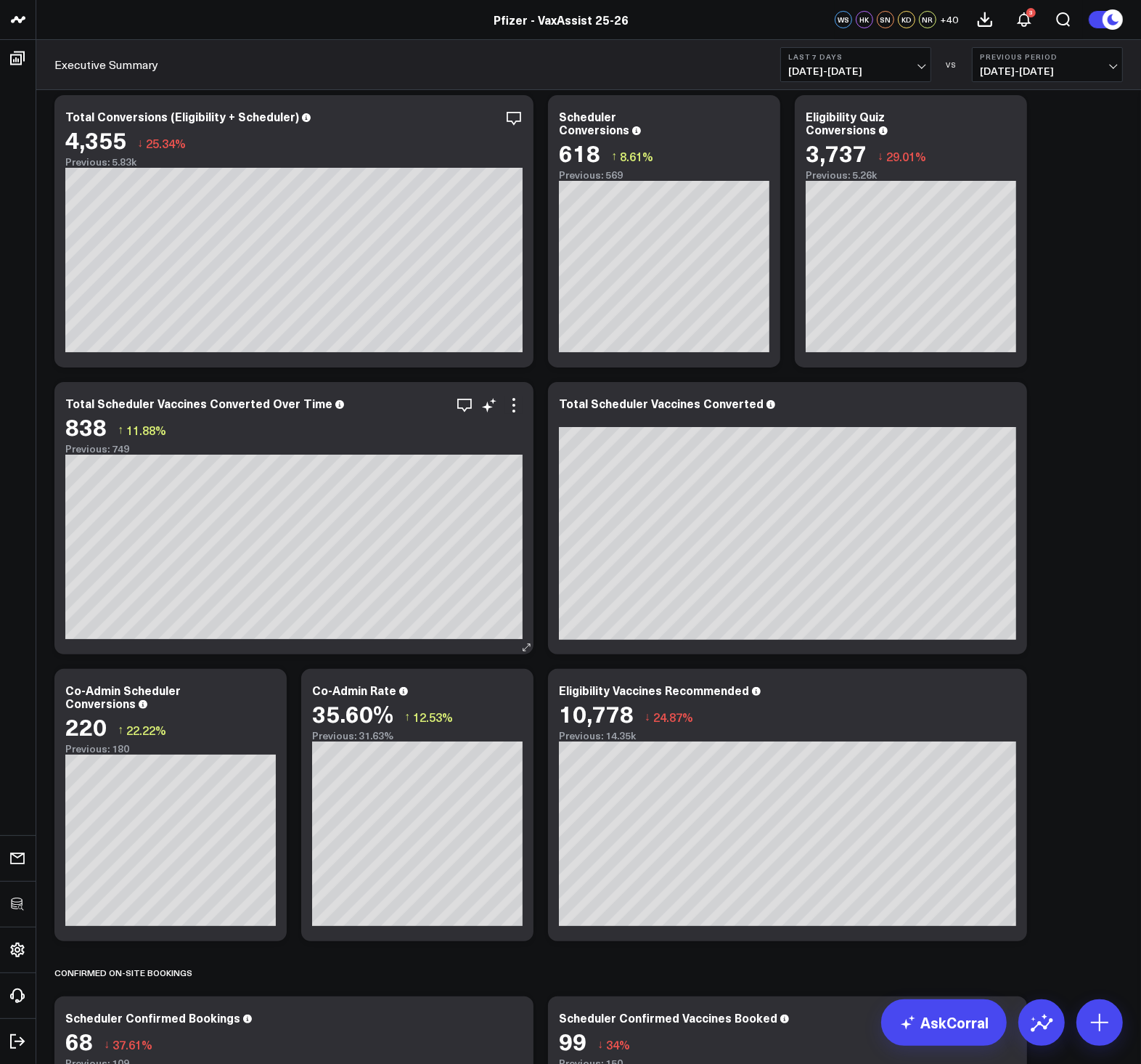
scroll to position [108, 0]
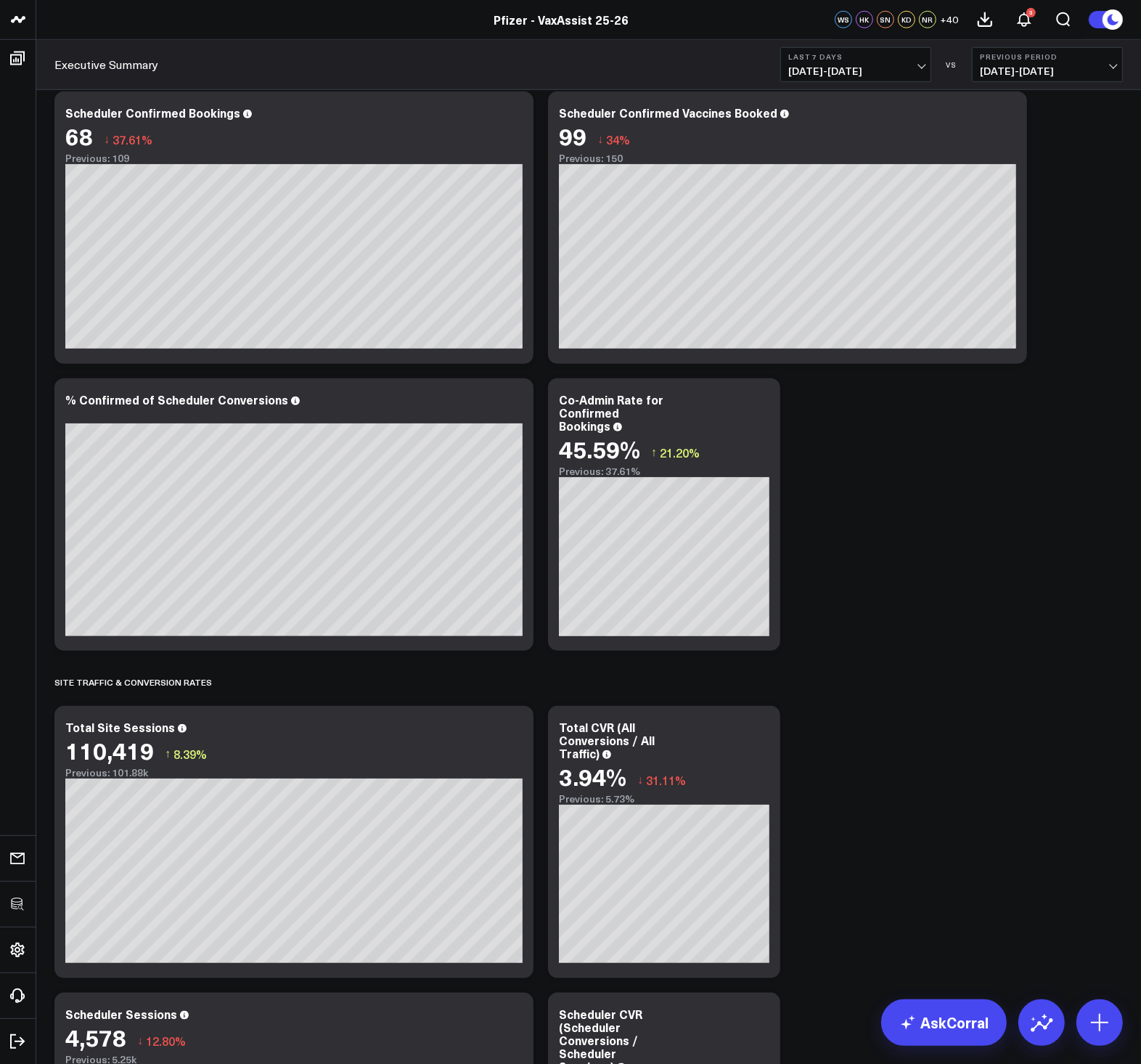
scroll to position [959, 0]
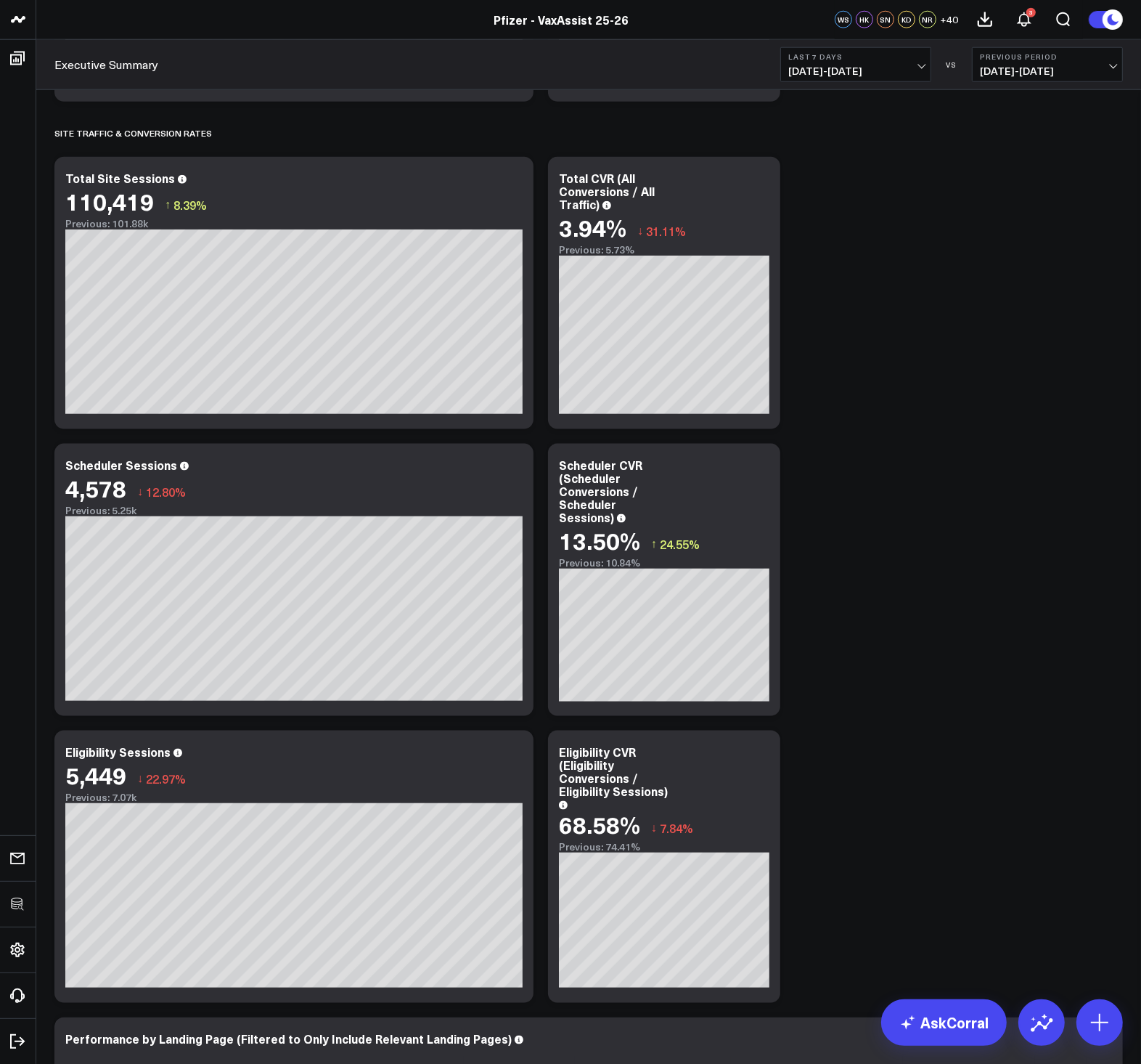
scroll to position [1510, 0]
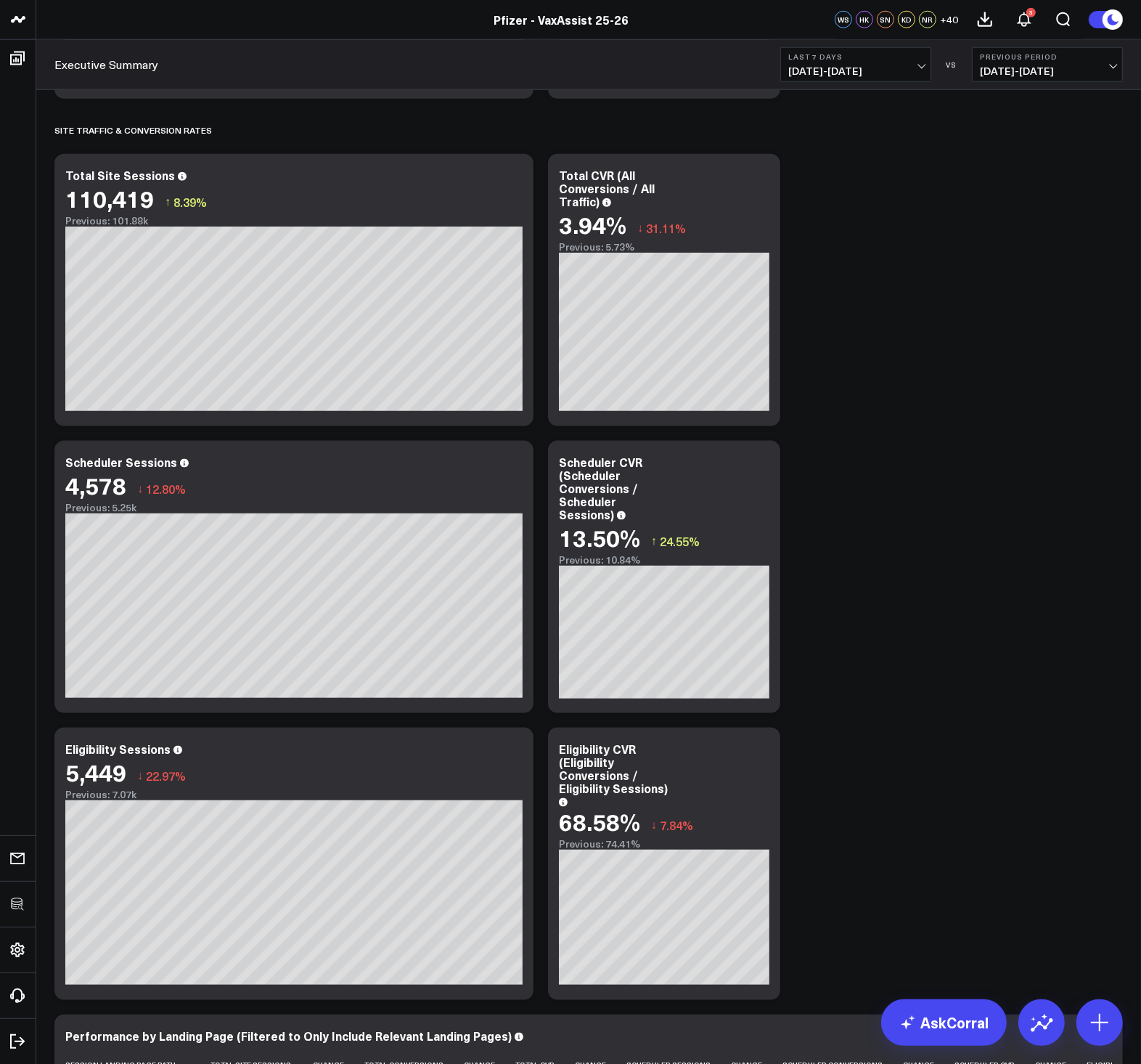
click at [866, 256] on div "North Star Primary KPIs Modify via AI Copy link to widget Ask support Remove Cr…" at bounding box center [589, 967] width 1083 height 4752
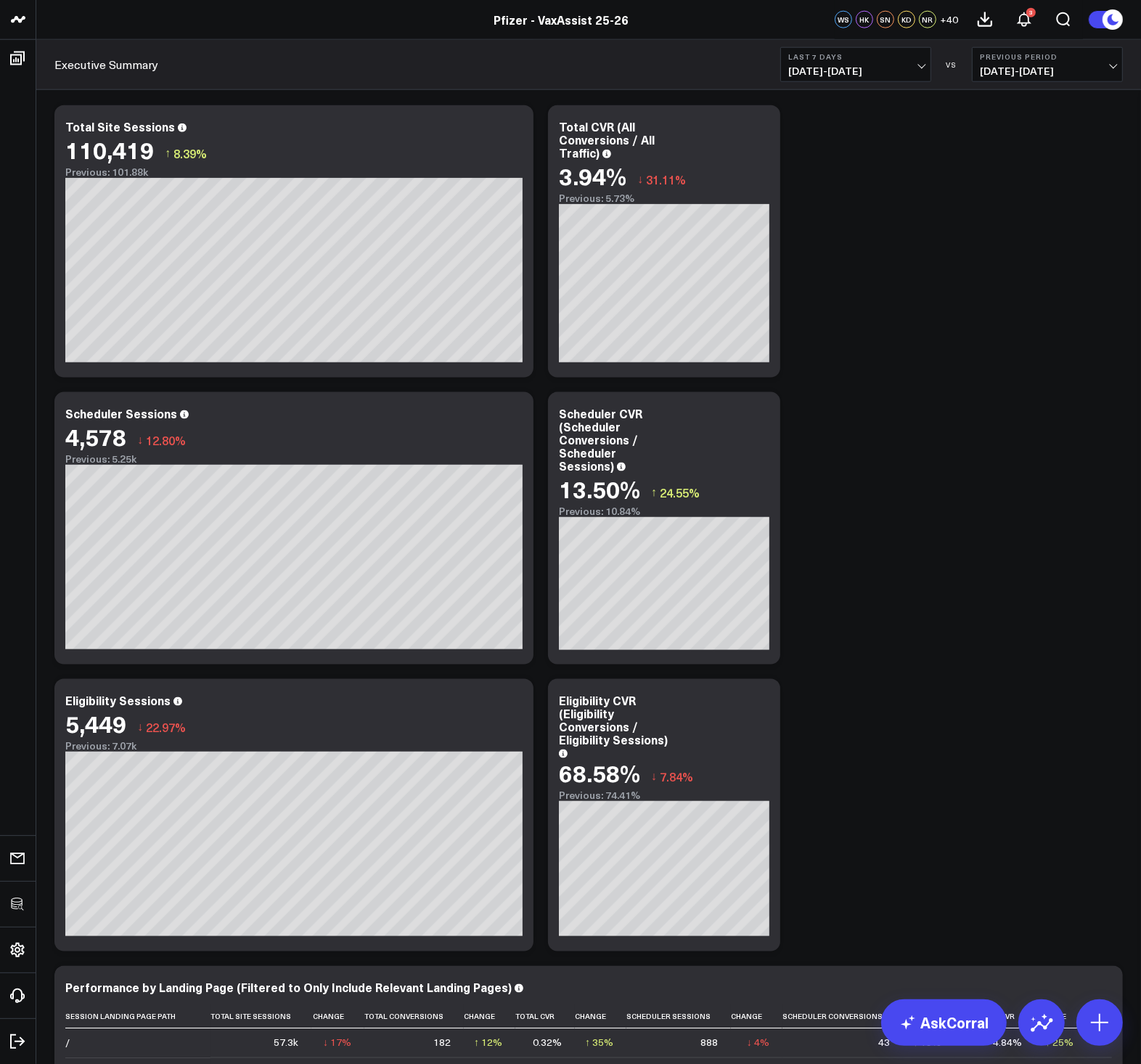
scroll to position [1555, 0]
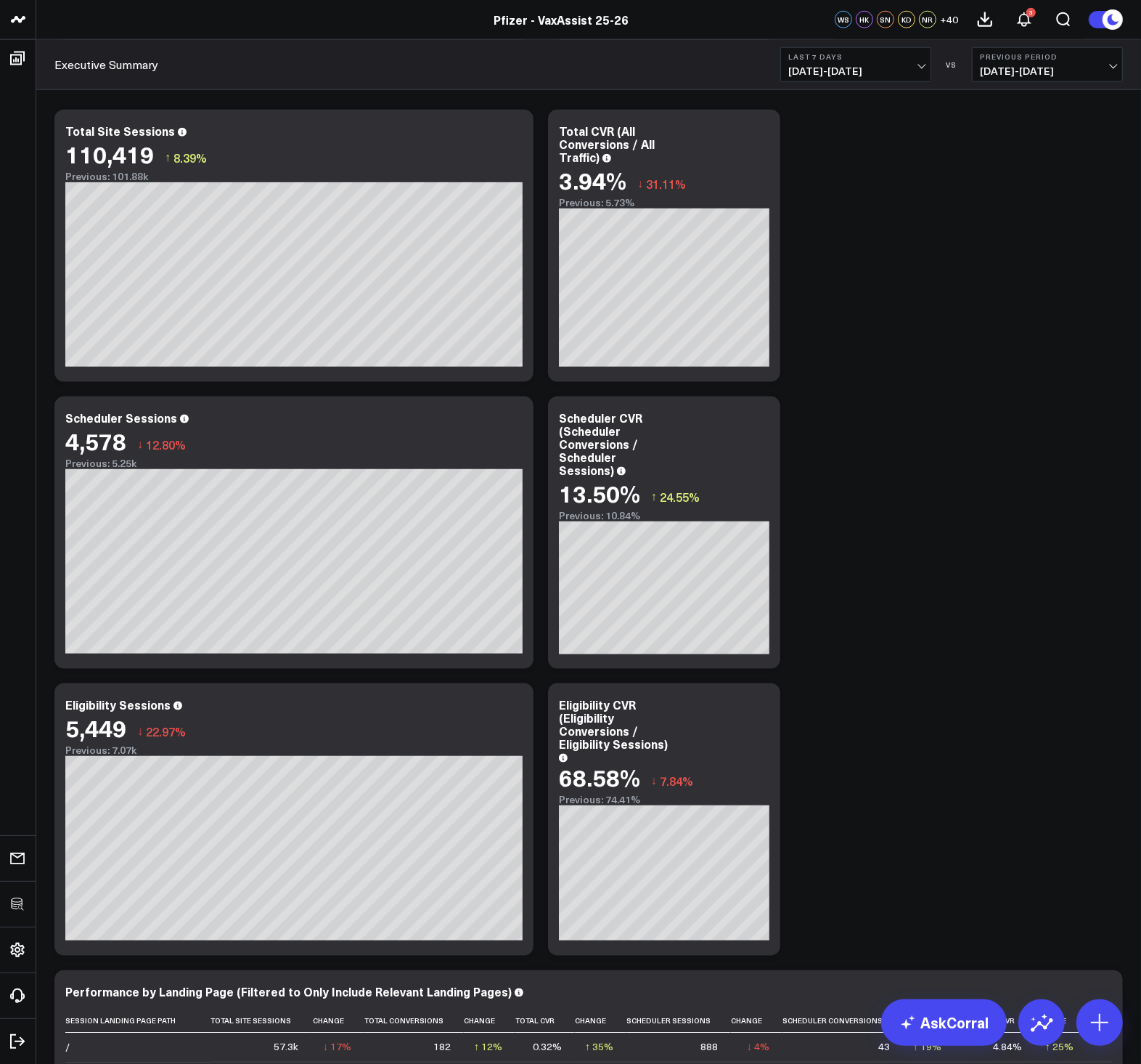
click at [927, 471] on div "North Star Primary KPIs Modify via AI Copy link to widget Ask support Remove Cr…" at bounding box center [589, 922] width 1083 height 4752
click at [908, 454] on div "North Star Primary KPIs Modify via AI Copy link to widget Ask support Remove Cr…" at bounding box center [589, 922] width 1083 height 4752
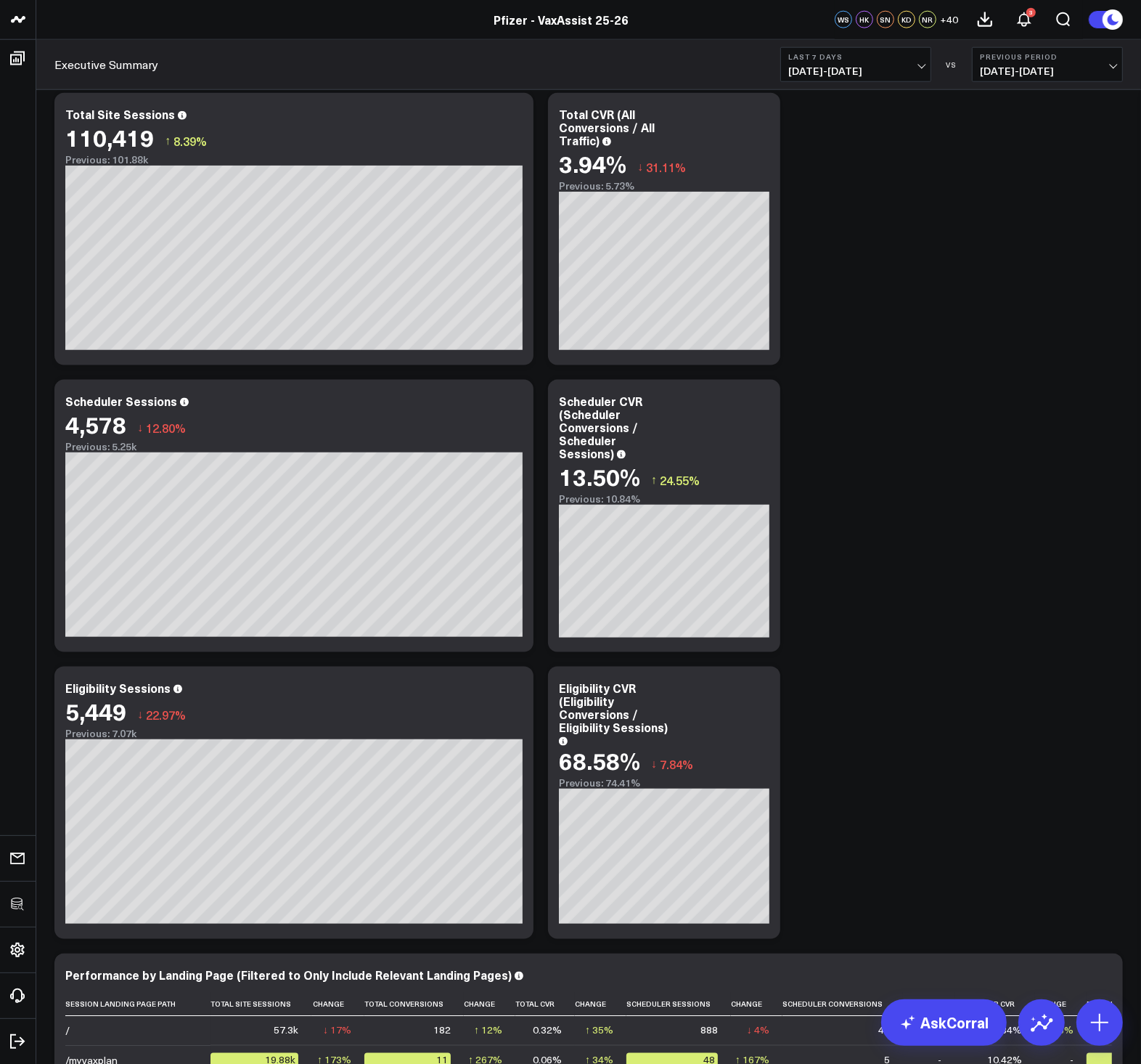
scroll to position [1645, 0]
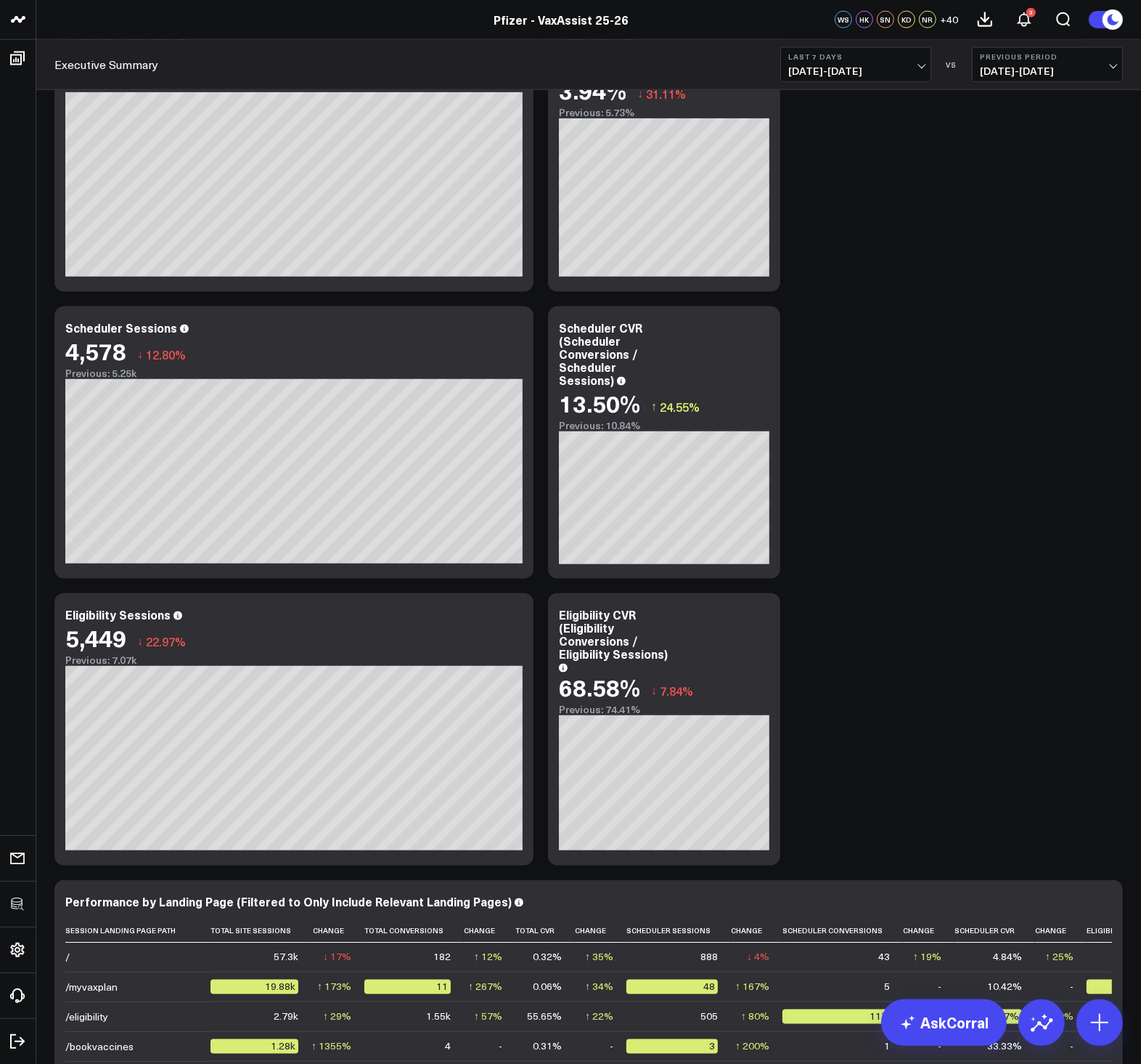
click at [812, 535] on div "North Star Primary KPIs Modify via AI Copy link to widget Ask support Remove Cr…" at bounding box center [589, 832] width 1083 height 4752
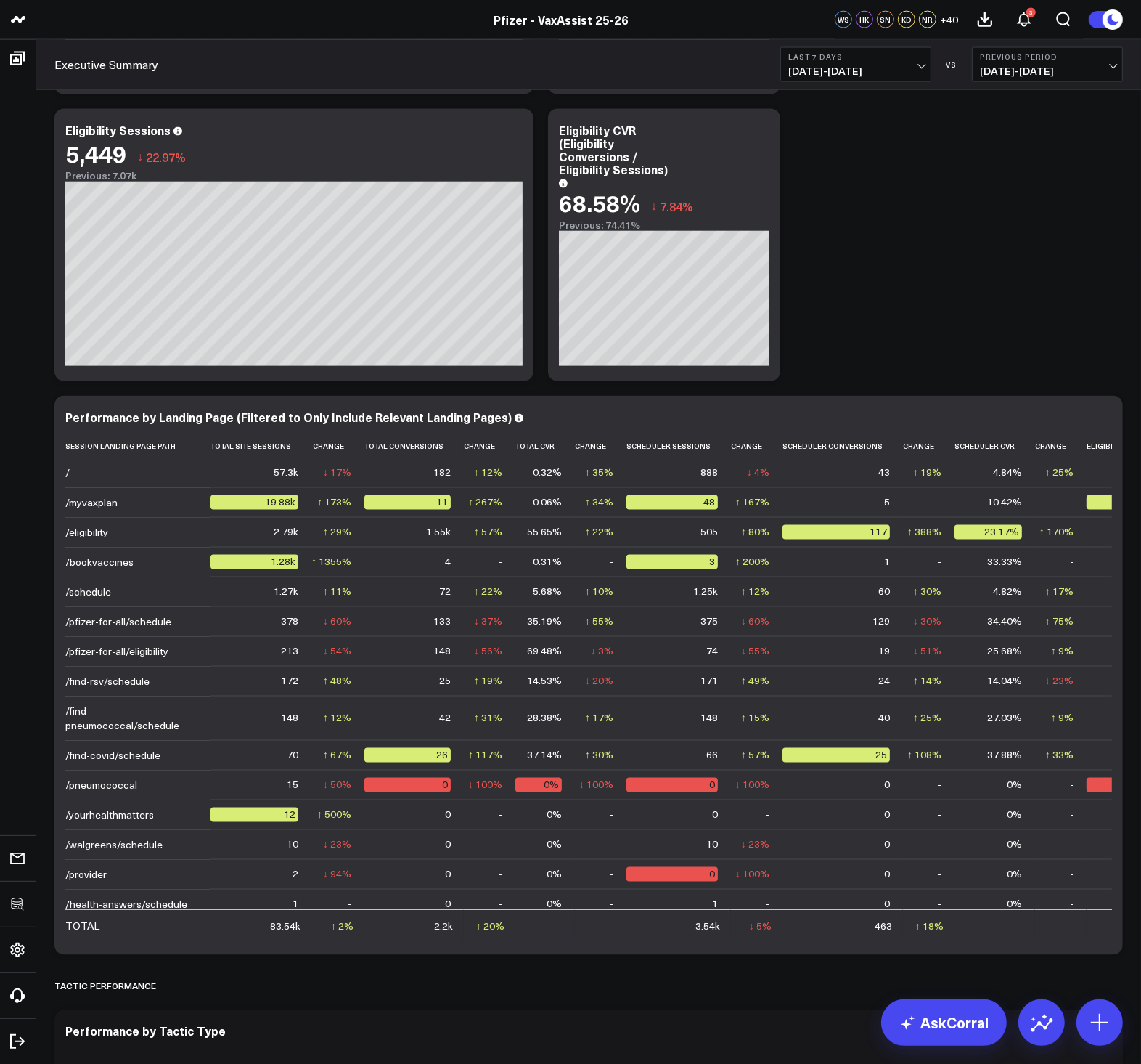
scroll to position [2244, 0]
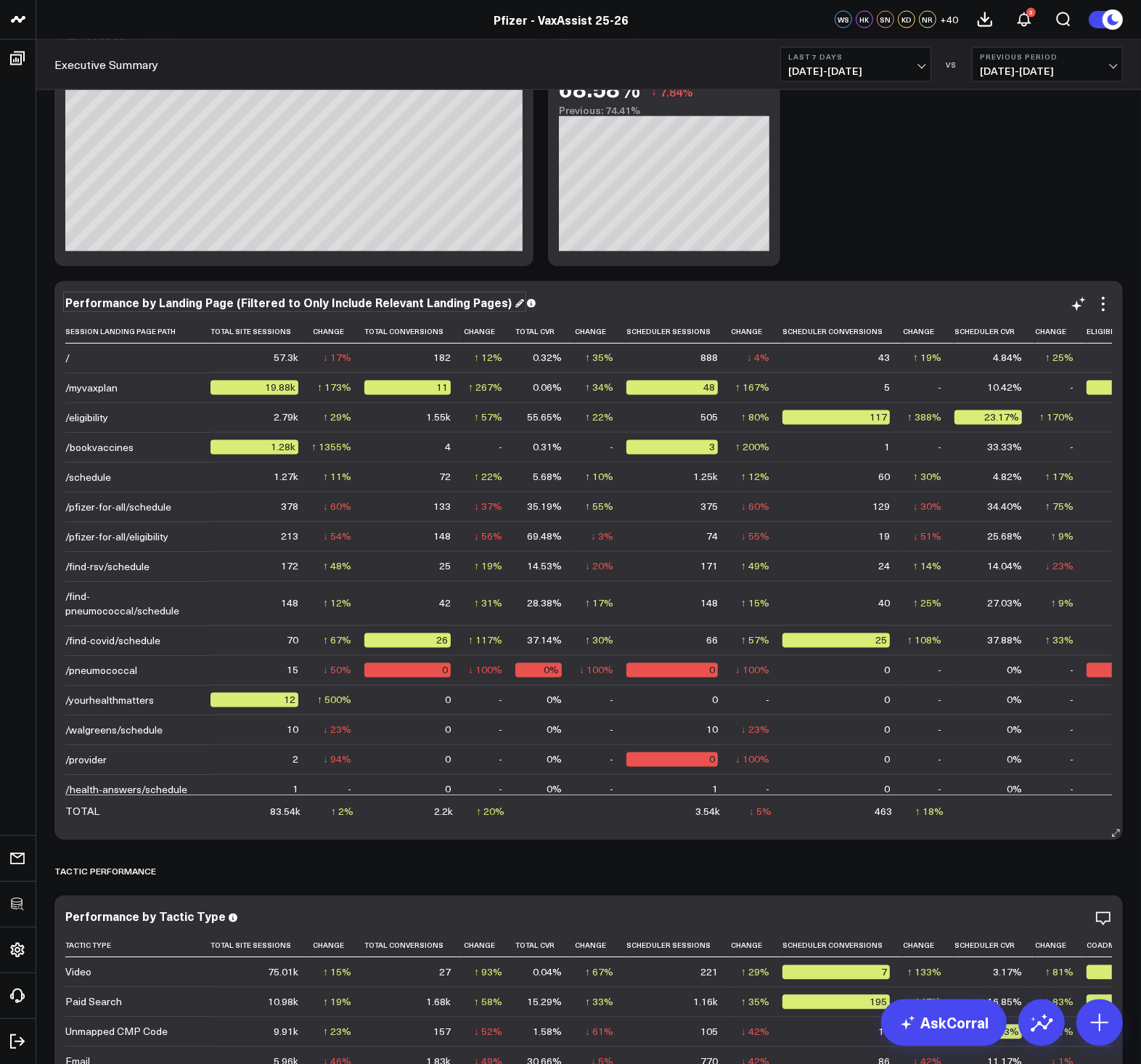
click at [255, 296] on div "Performance by Landing Page (Filtered to Only Include Relevant Landing Pages)" at bounding box center [295, 301] width 458 height 16
drag, startPoint x: 236, startPoint y: 300, endPoint x: 477, endPoint y: 298, distance: 241.0
click at [474, 298] on div "Performance by Landing Page (Filtered to Only Include Relevant Landing Pages)" at bounding box center [295, 301] width 458 height 16
click at [573, 296] on div "Performance by Landing Page (Filtered to Only Include Relevant Landing Pages)" at bounding box center [589, 302] width 1047 height 13
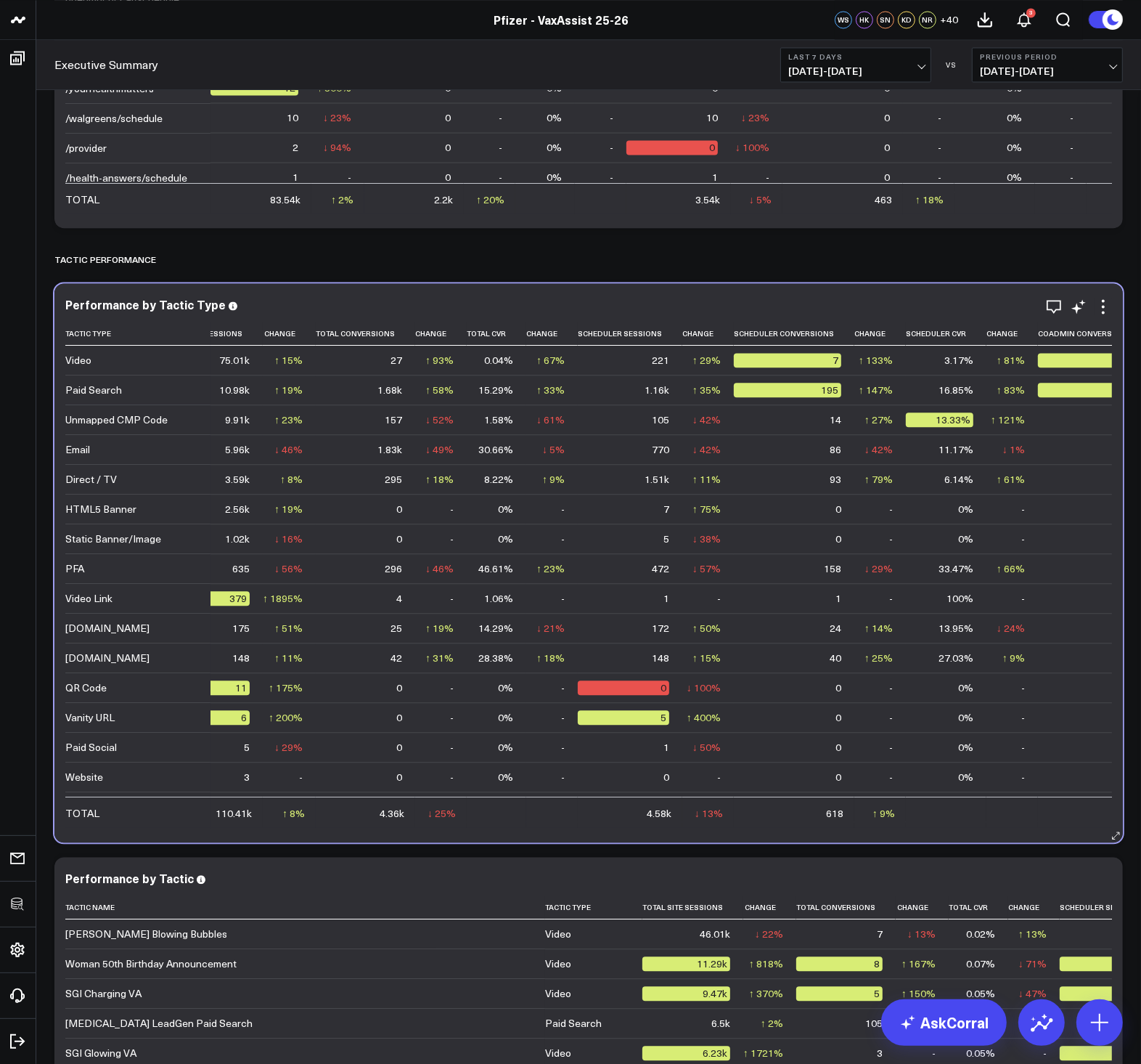
scroll to position [0, 0]
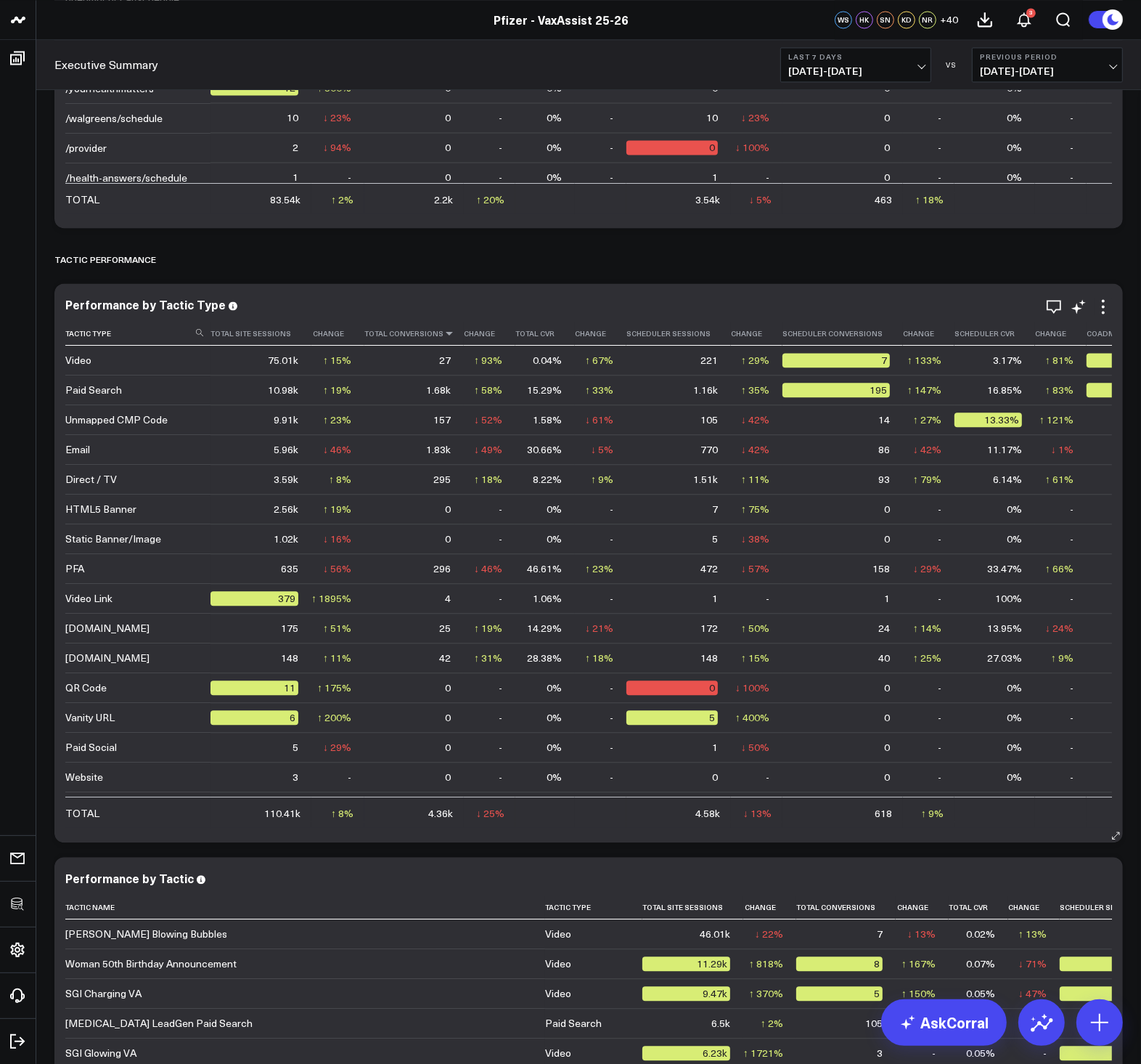
click at [443, 334] on icon at bounding box center [449, 333] width 11 height 9
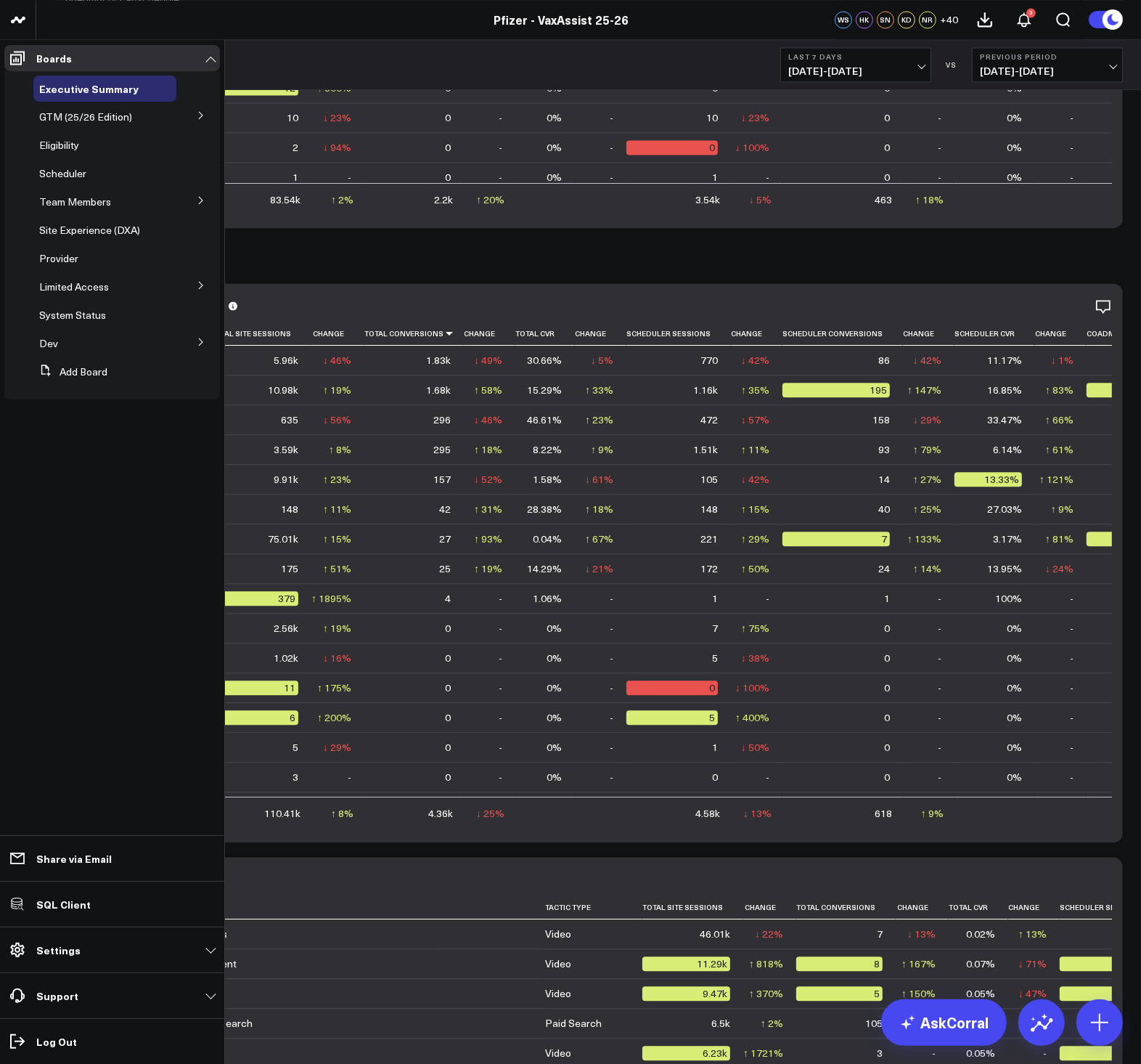
click at [204, 196] on icon at bounding box center [200, 200] width 9 height 9
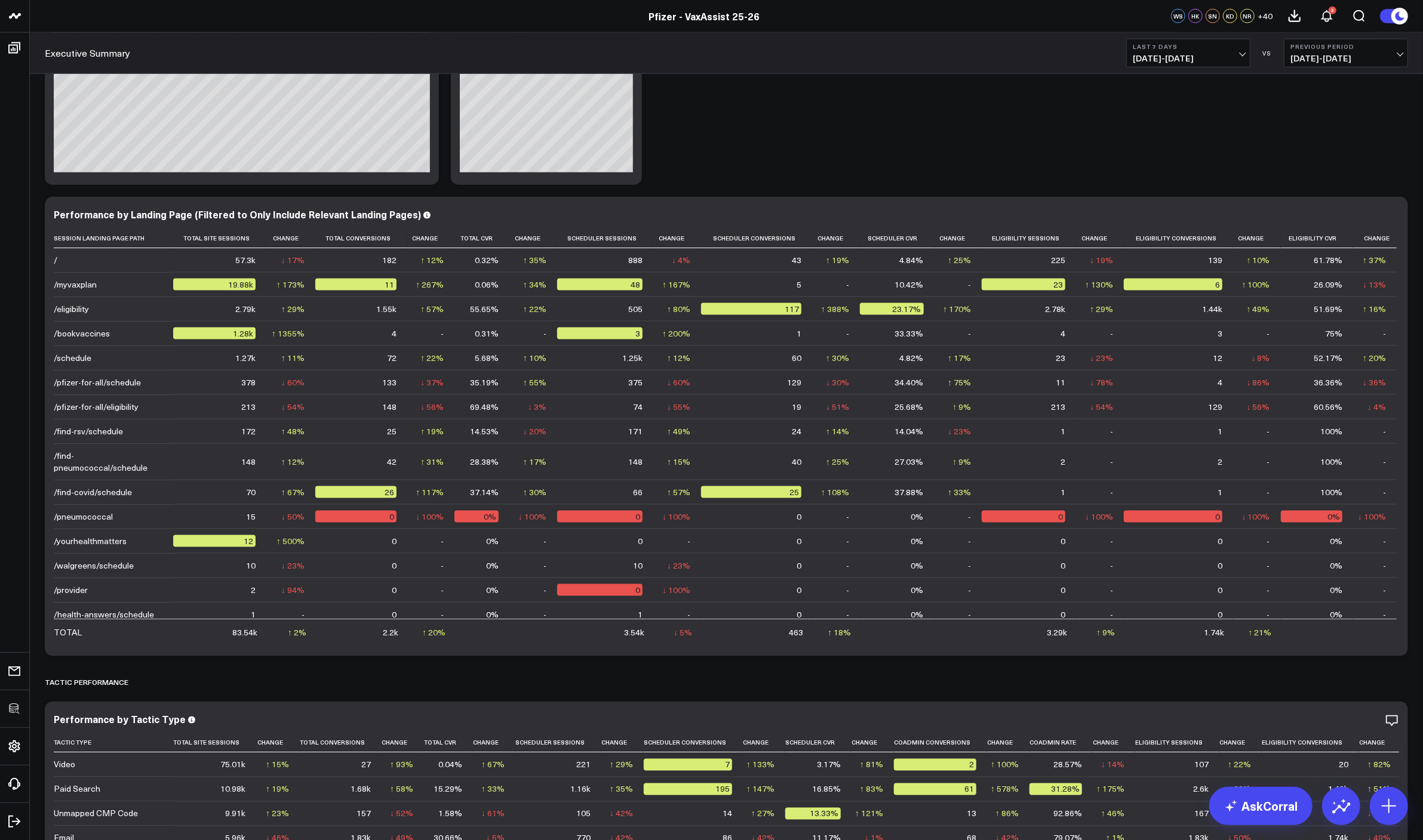
scroll to position [1424, 0]
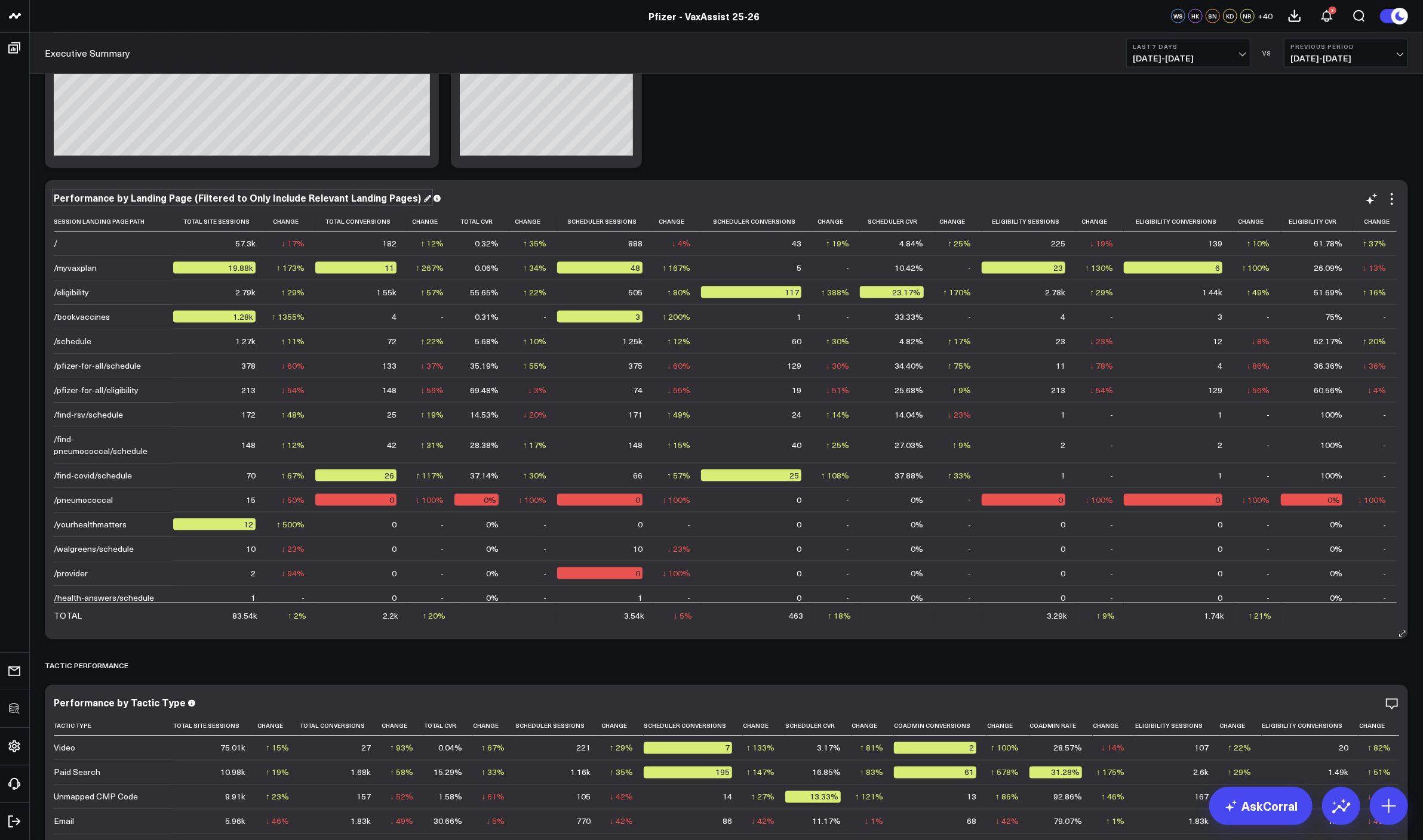
click at [251, 196] on div "Performance by Landing Page (Filtered to Only Include Relevant Landing Pages)" at bounding box center [242, 197] width 377 height 13
click at [938, 250] on div "North Star Primary KPIs Modify via AI Copy link to widget Ask support Remove Cr…" at bounding box center [727, 376] width 1375 height 3434
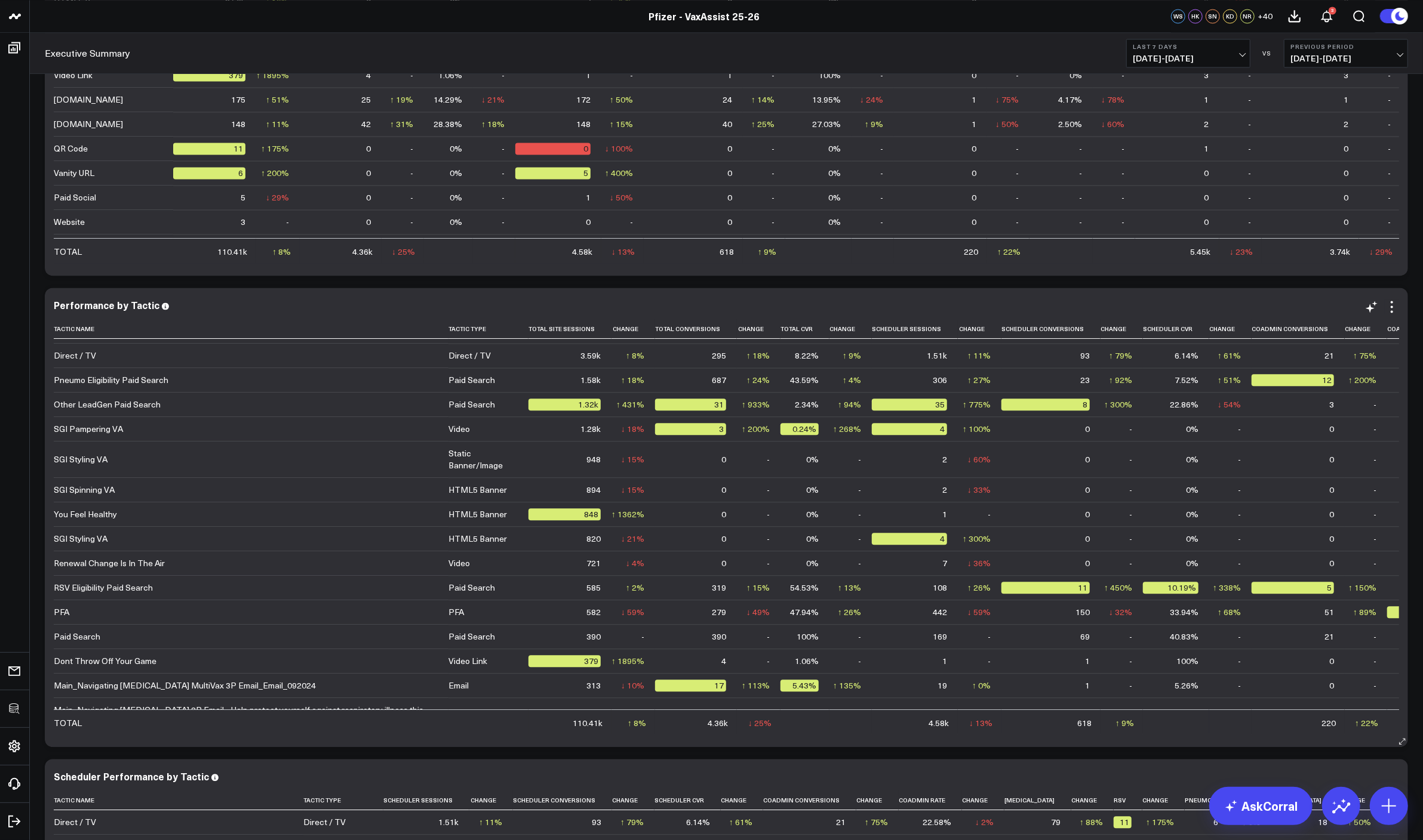
scroll to position [144, 0]
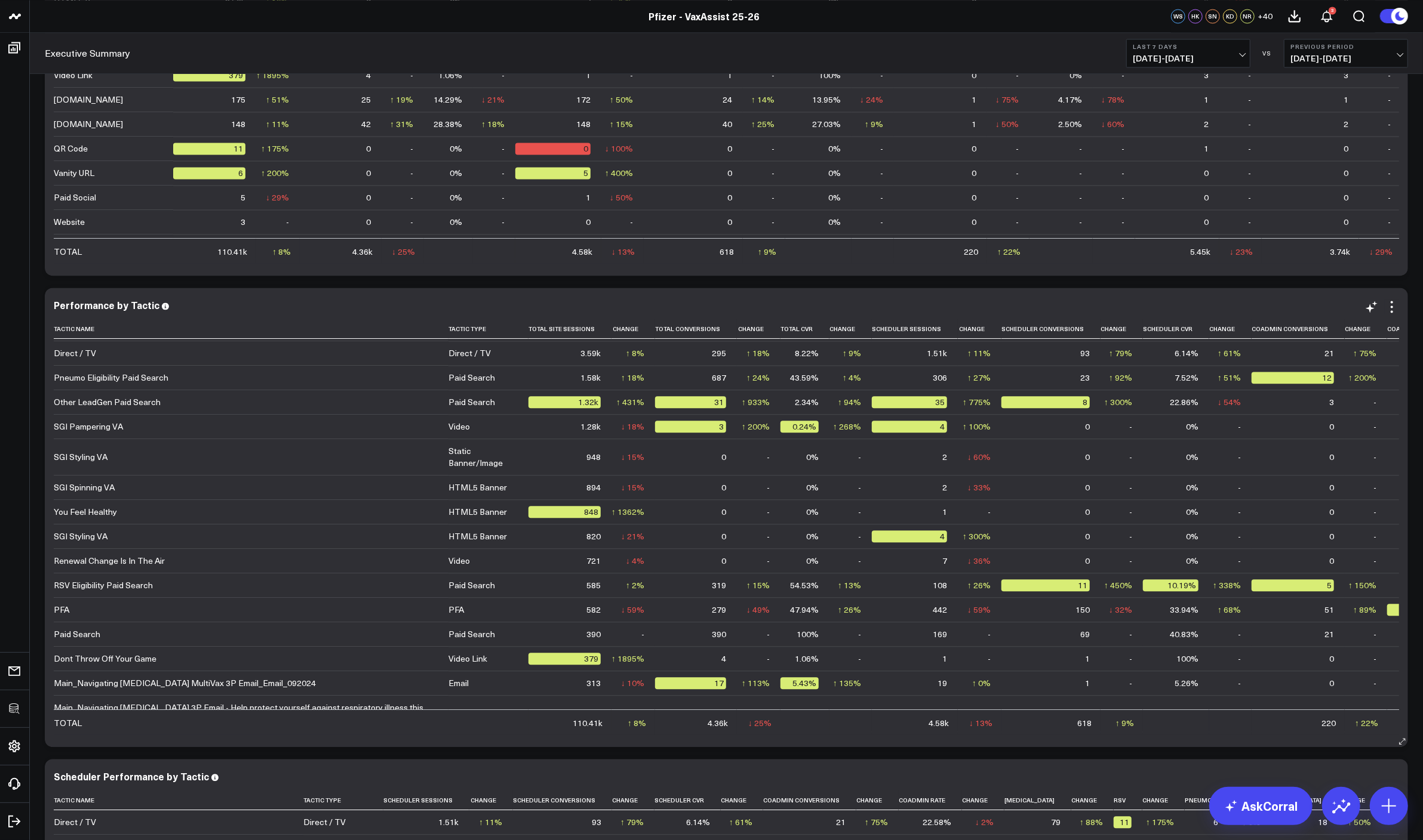
click at [487, 328] on icon at bounding box center [491, 328] width 9 height 7
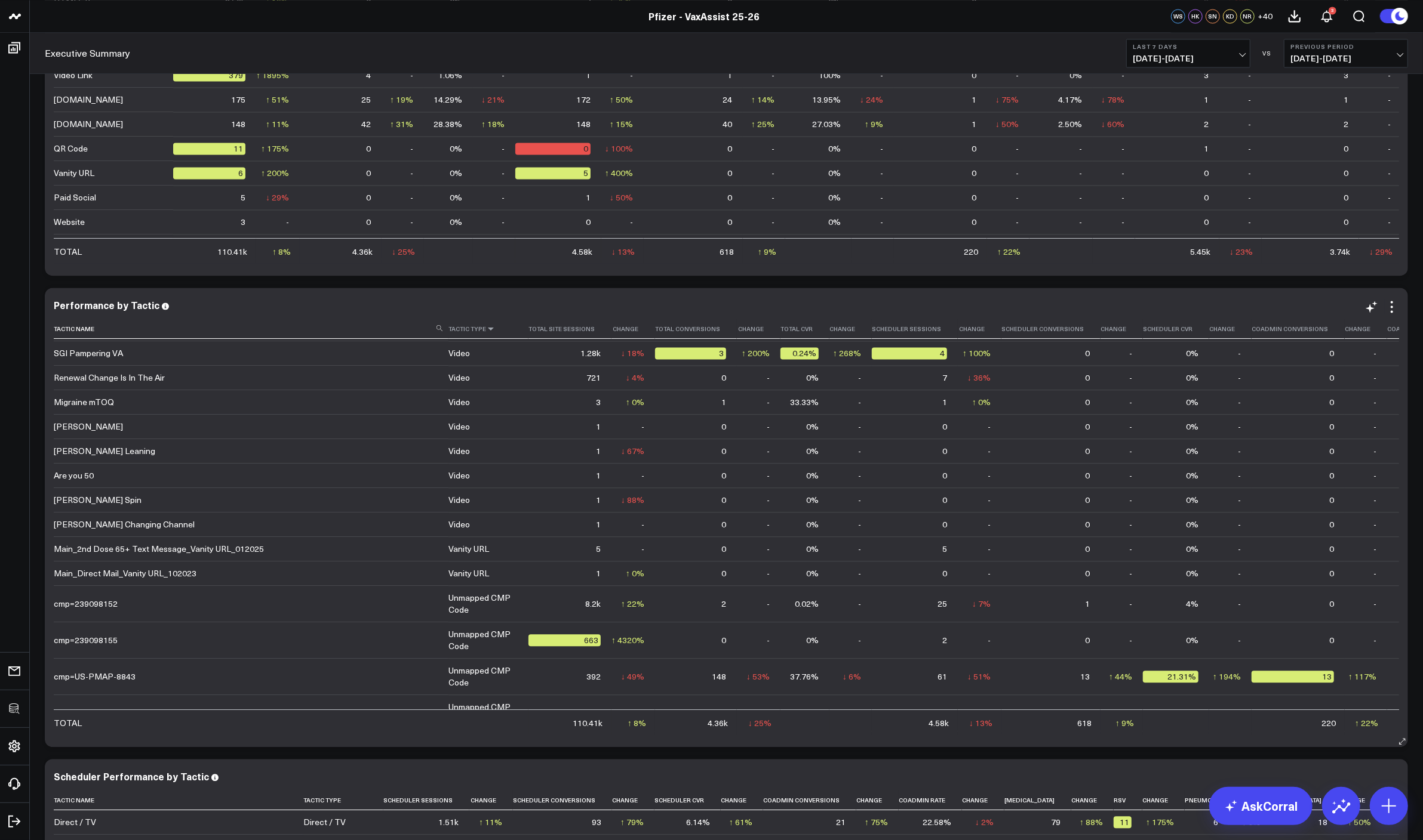
click at [488, 331] on icon at bounding box center [491, 328] width 9 height 7
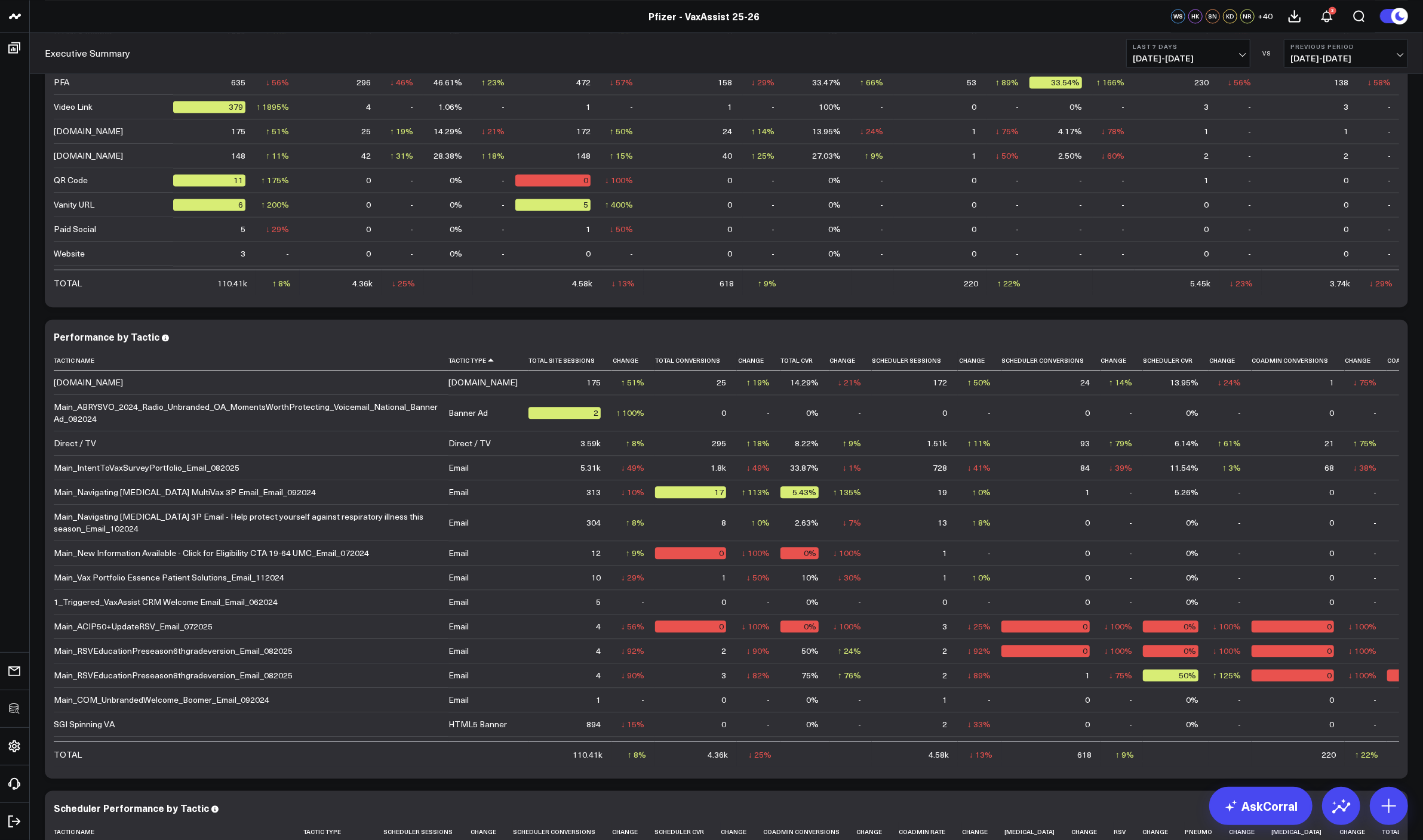
scroll to position [2748, 0]
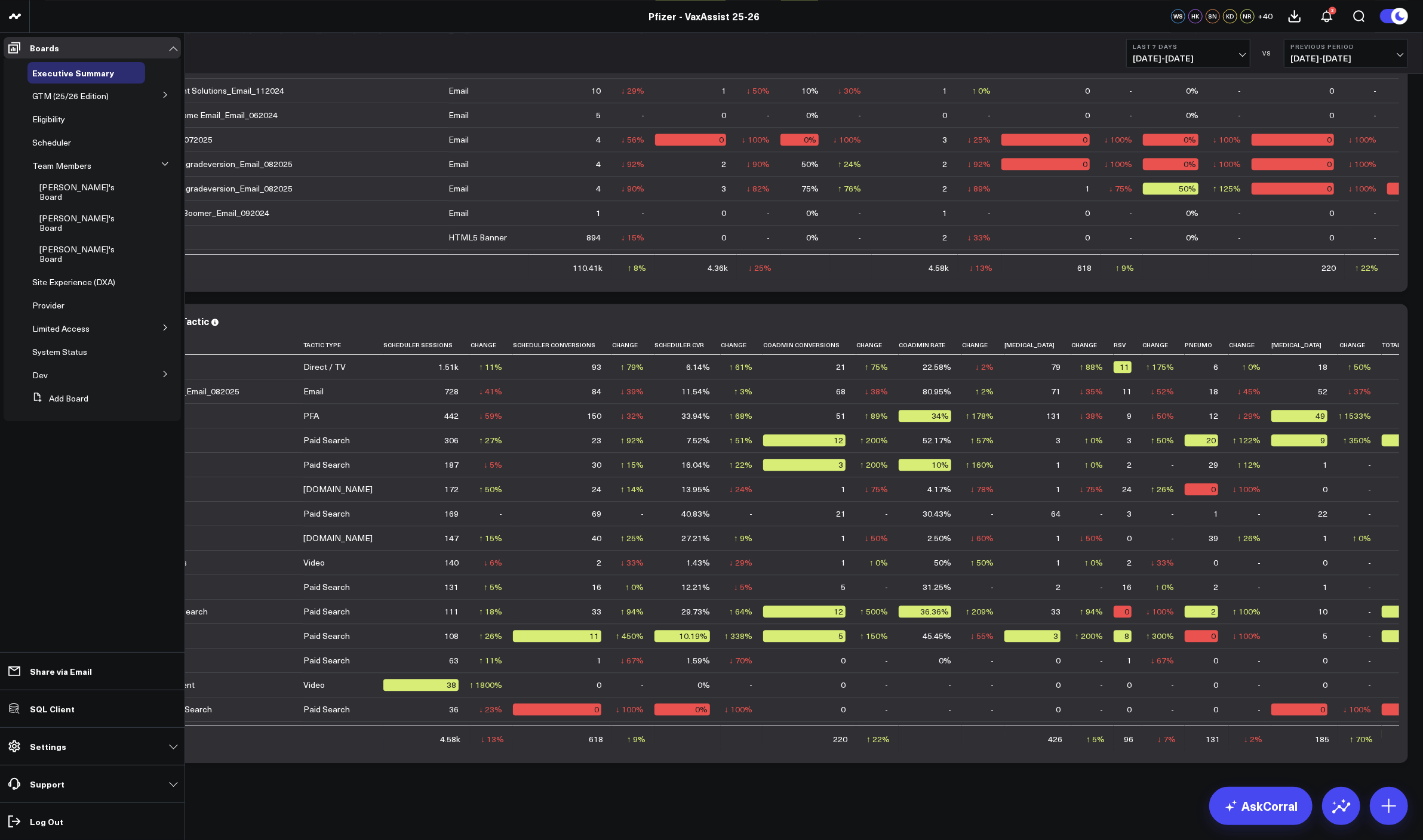
click at [159, 161] on button at bounding box center [165, 165] width 18 height 31
click at [166, 100] on button at bounding box center [165, 94] width 31 height 18
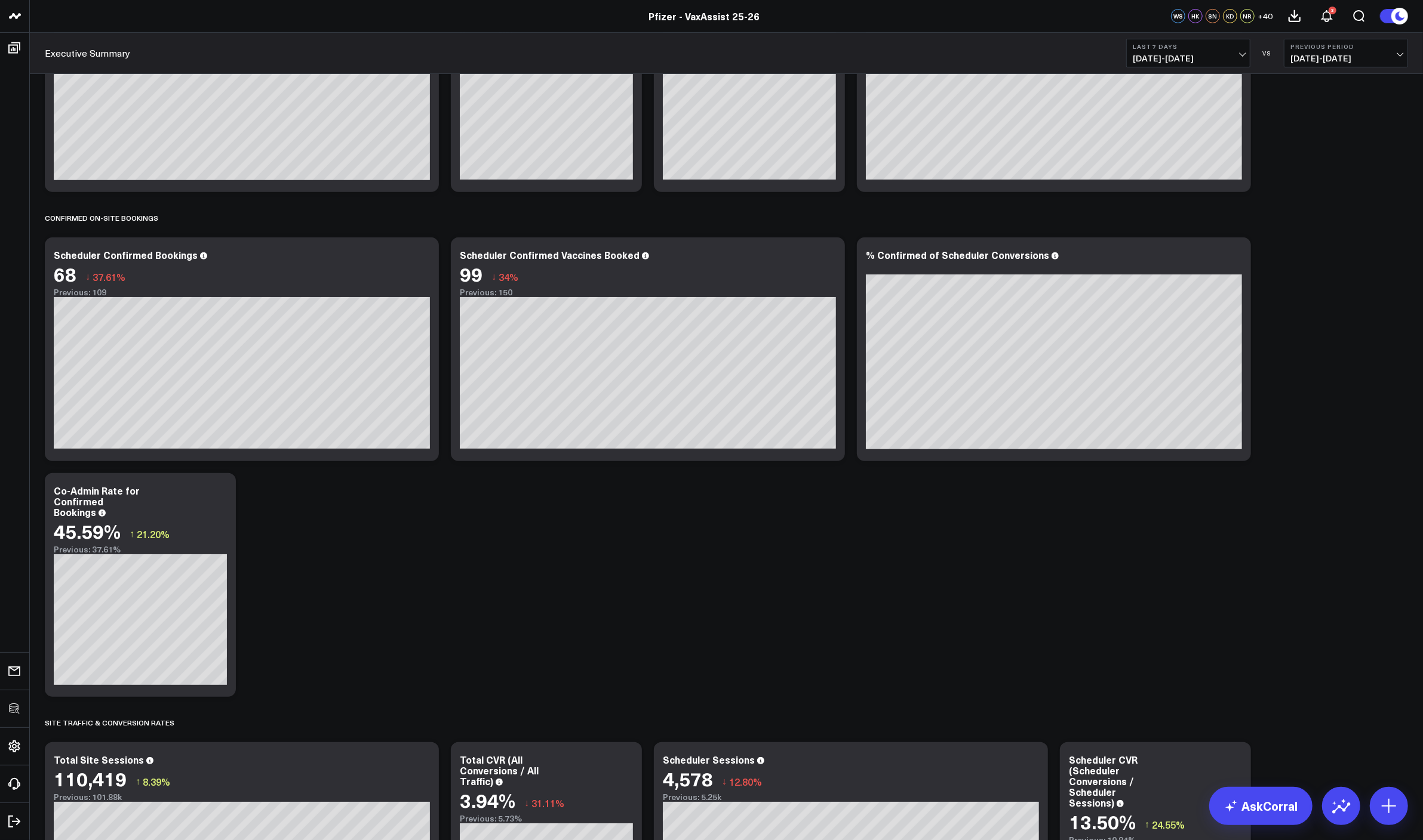
scroll to position [0, 0]
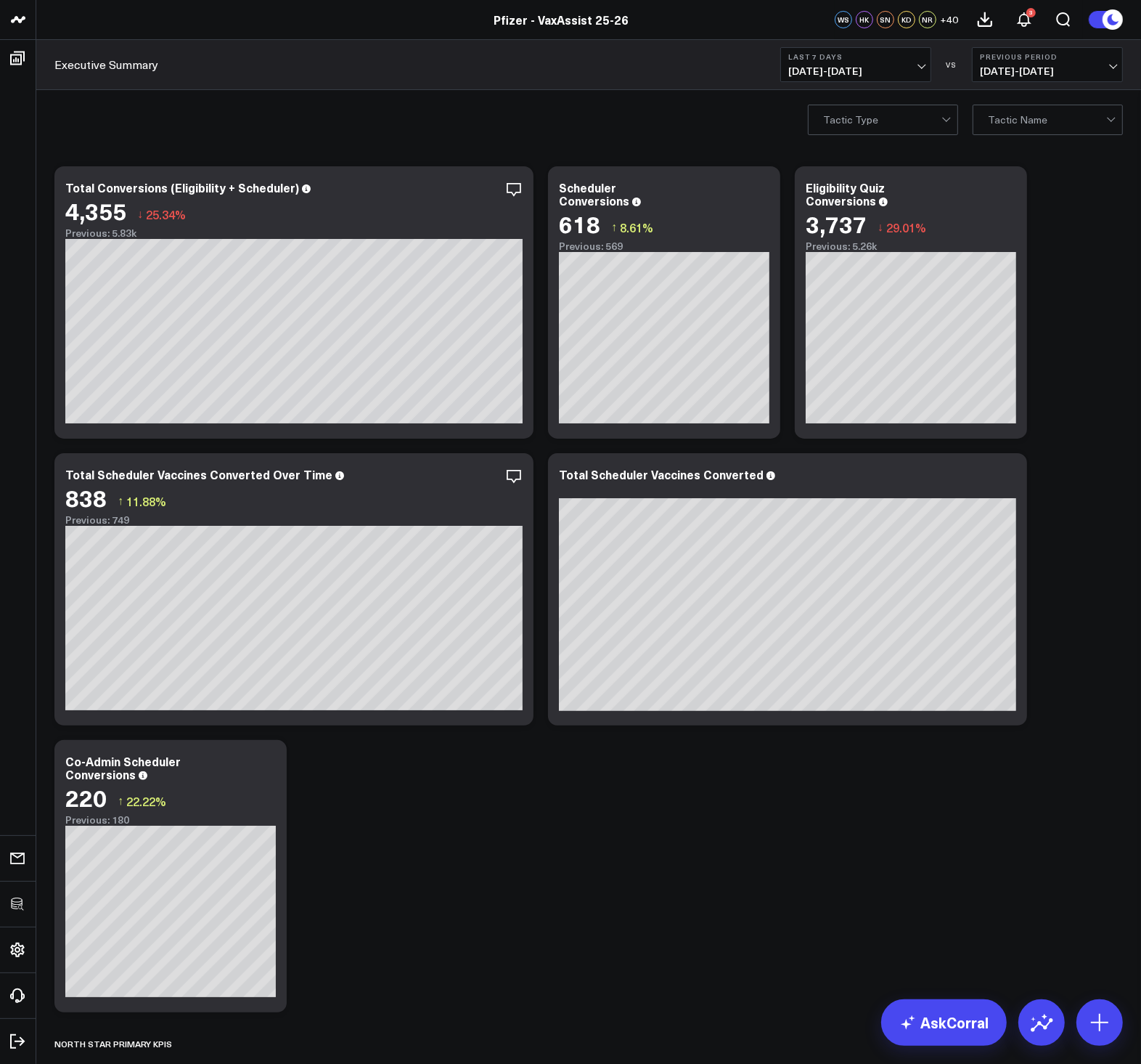
click at [825, 63] on button "Last 7 Days 08/14/25 - 08/20/25" at bounding box center [856, 65] width 151 height 35
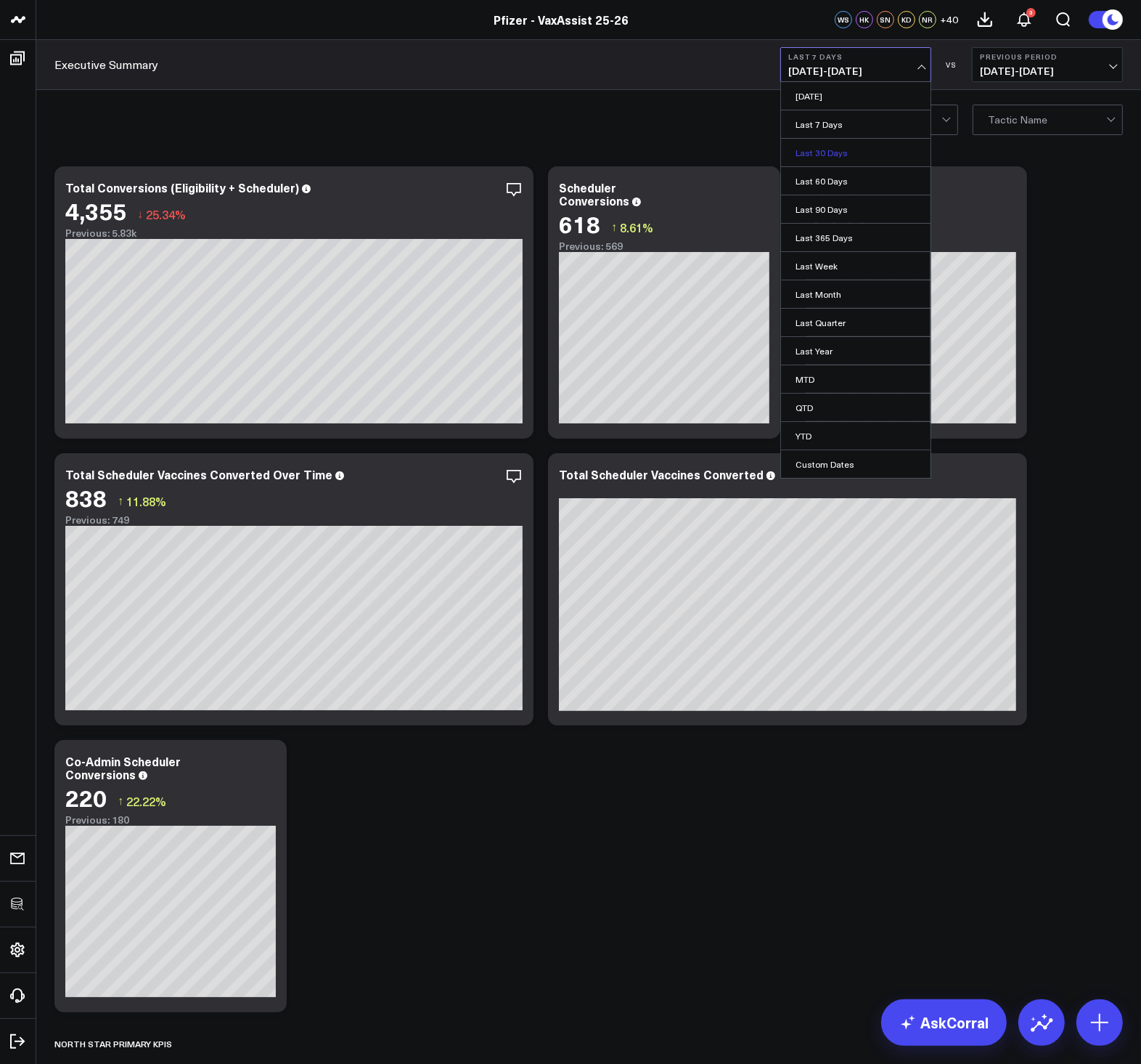
click at [840, 145] on link "Last 30 Days" at bounding box center [856, 152] width 150 height 28
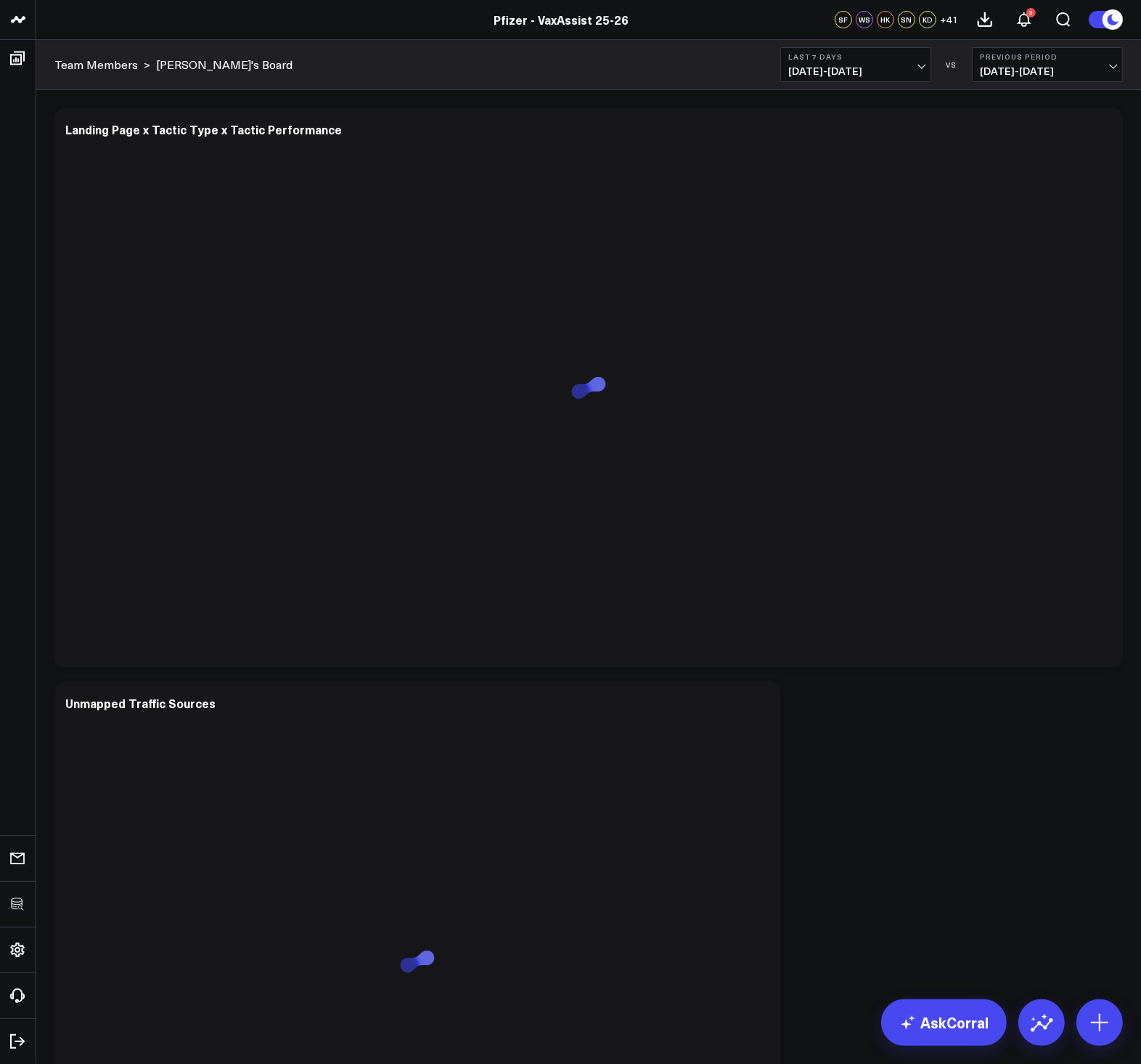
click at [1051, 737] on div "Modify via AI Copy link to widget Ask support Remove Create linked copy Executi…" at bounding box center [589, 674] width 1083 height 1147
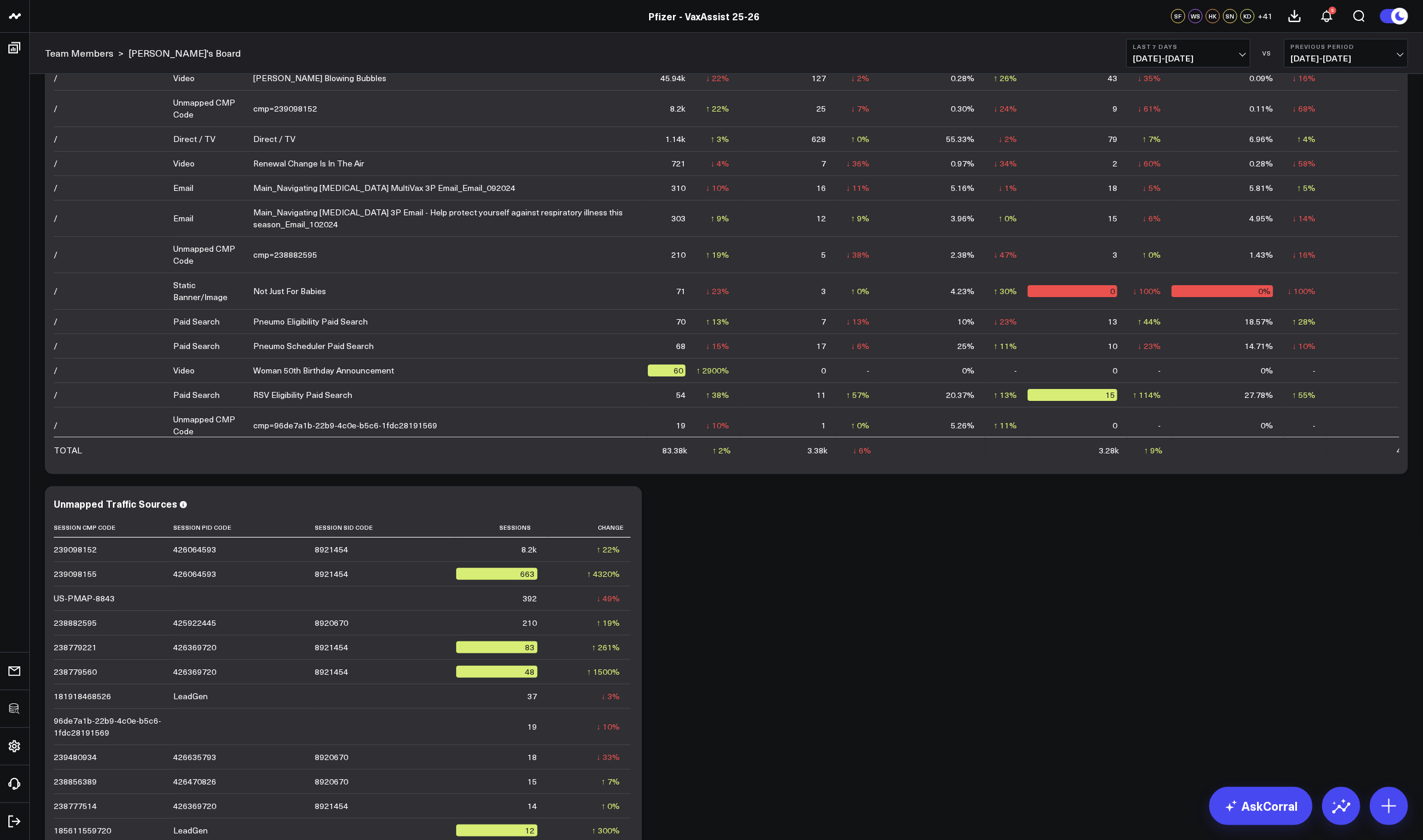
scroll to position [118, 0]
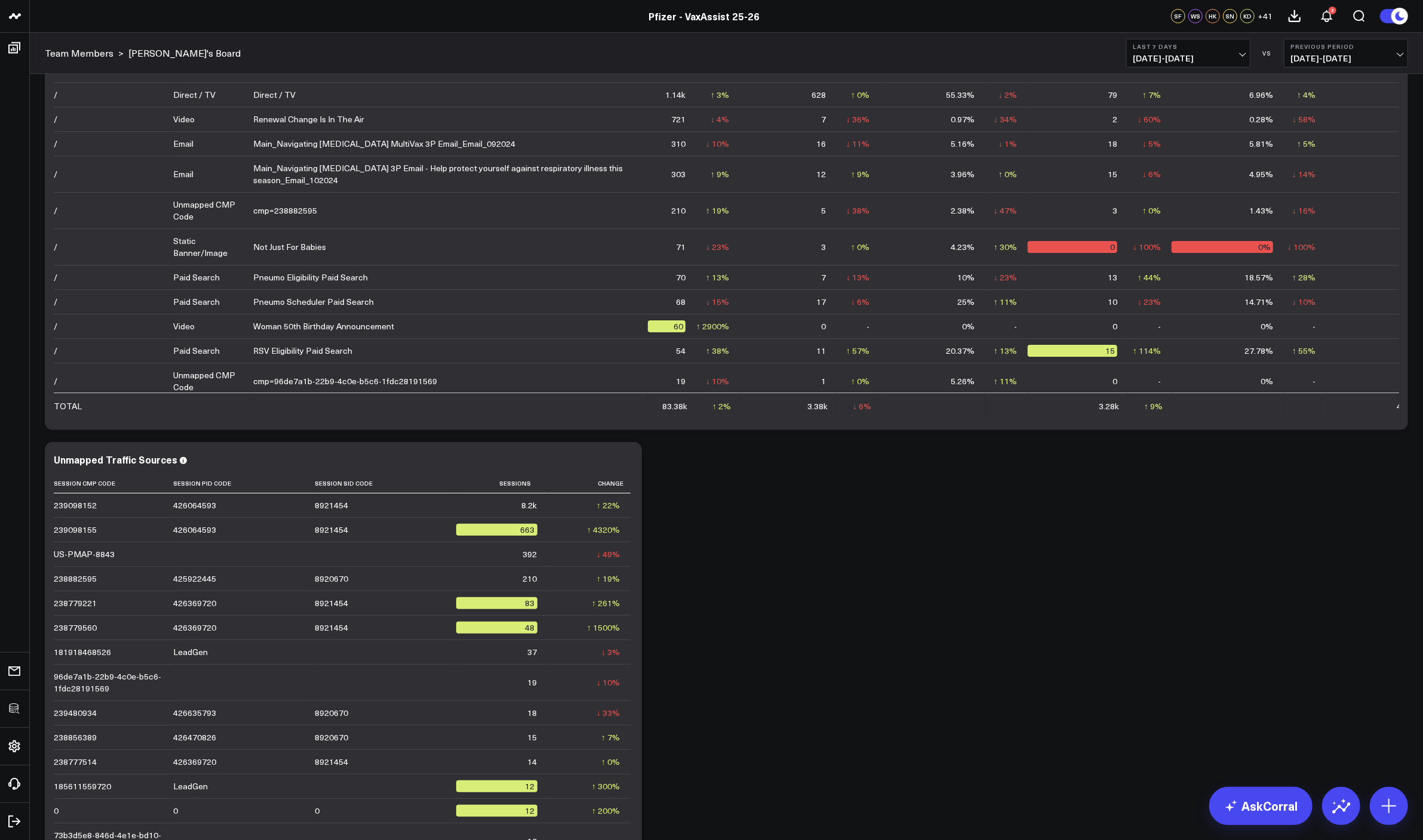
click at [763, 574] on div "Modify via AI Copy link to widget Ask support Remove Create linked copy Executi…" at bounding box center [727, 436] width 1375 height 943
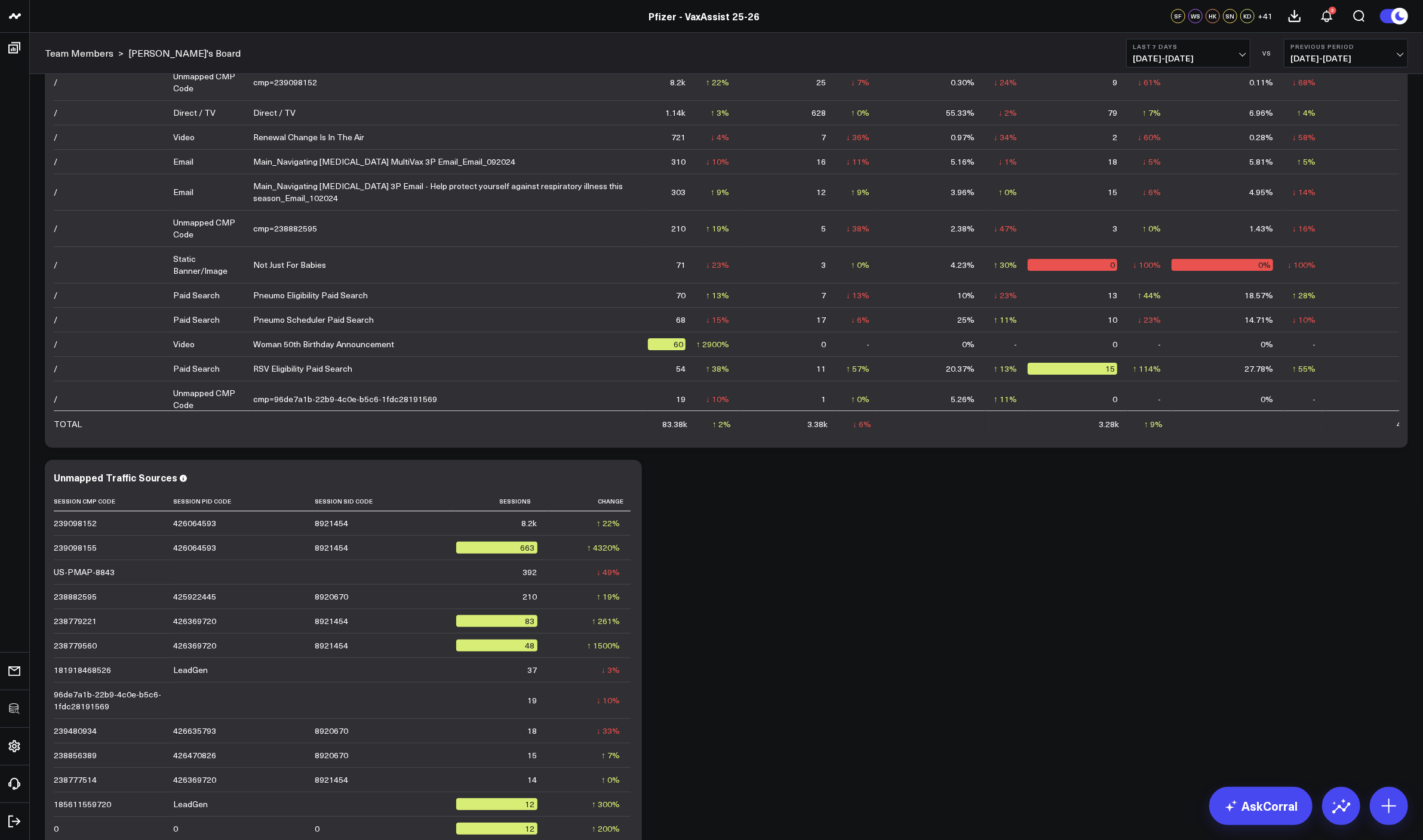
scroll to position [0, 0]
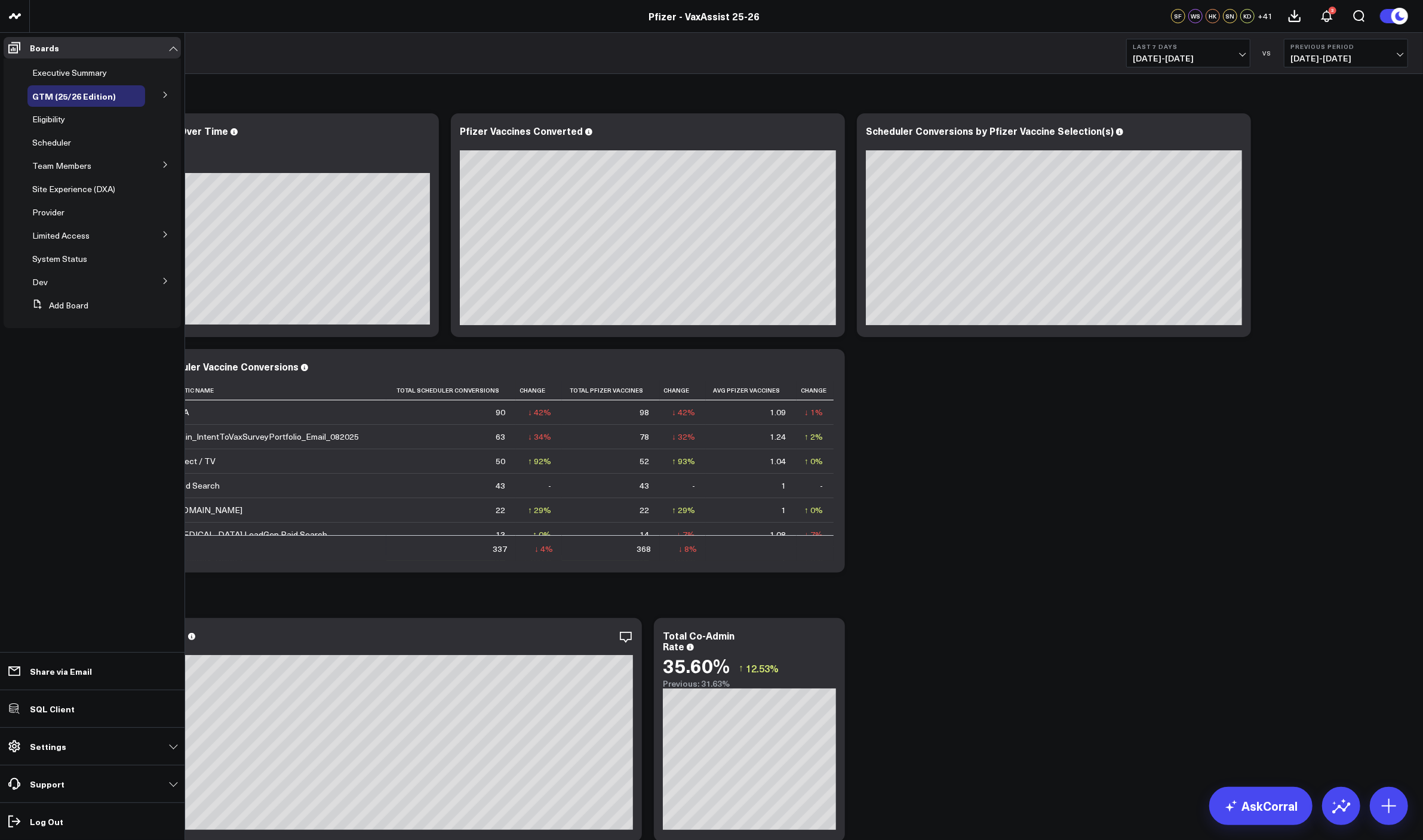
click at [163, 95] on icon at bounding box center [165, 95] width 7 height 7
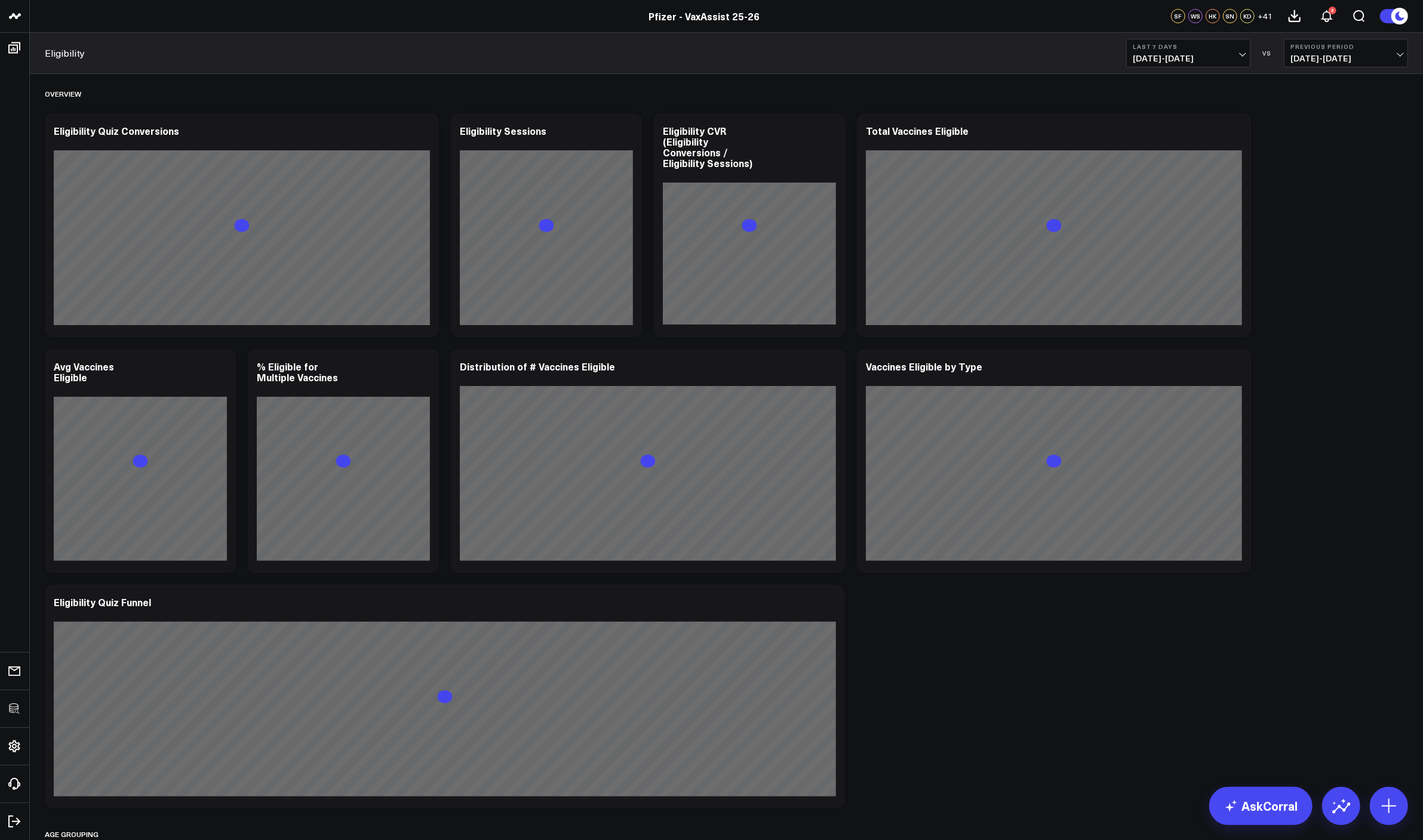
click at [1345, 238] on div "Overview Modify via AI Copy link to widget Ask support Remove Create linked cop…" at bounding box center [727, 831] width 1375 height 1515
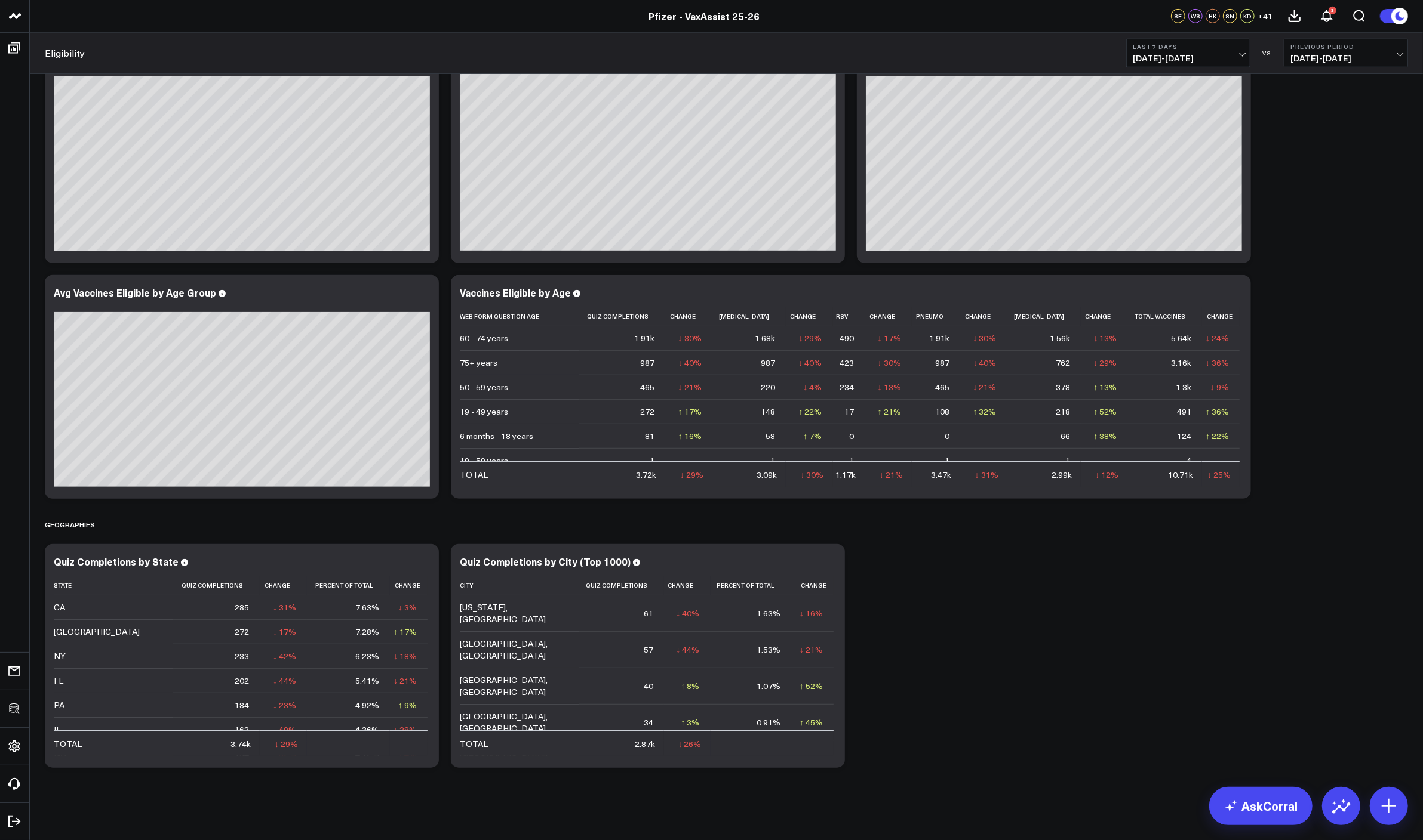
scroll to position [820, 0]
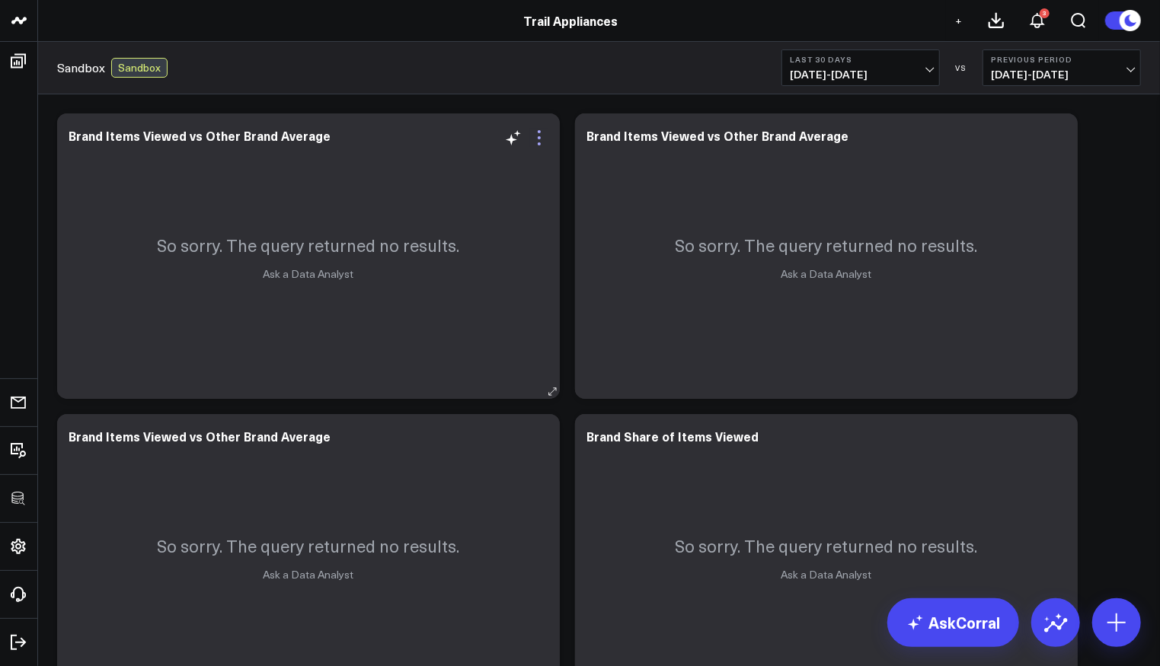
click at [542, 136] on icon at bounding box center [539, 138] width 18 height 18
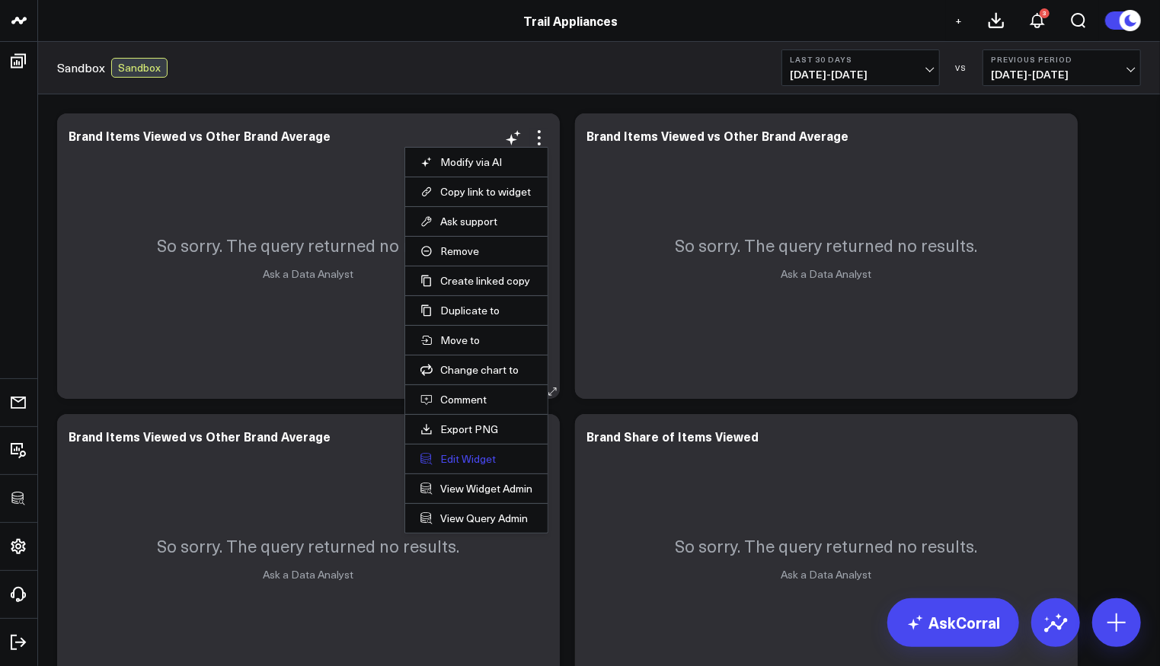
click at [447, 453] on button "Edit Widget" at bounding box center [476, 459] width 112 height 14
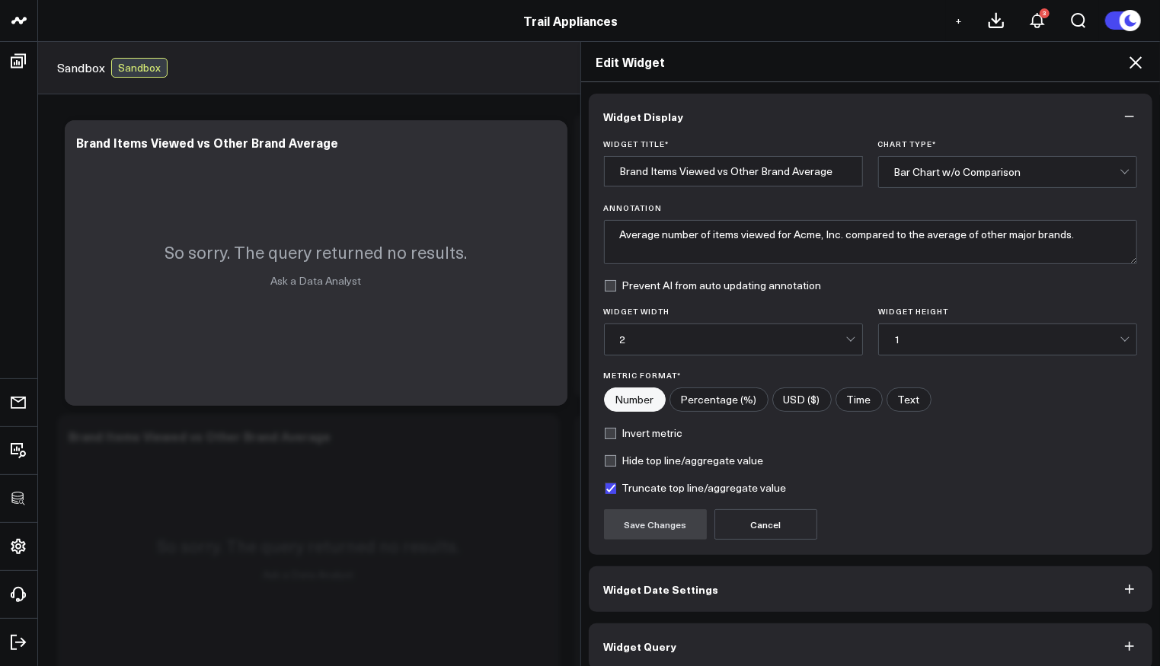
click at [664, 624] on button "Widget Query" at bounding box center [871, 647] width 564 height 46
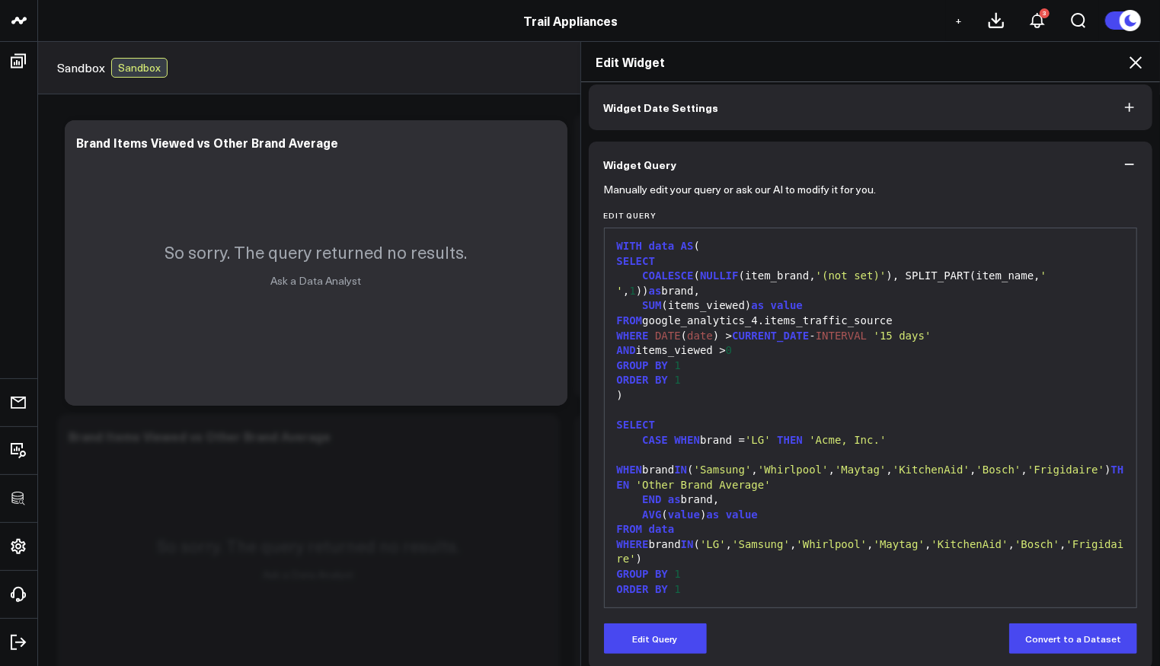
scroll to position [78, 0]
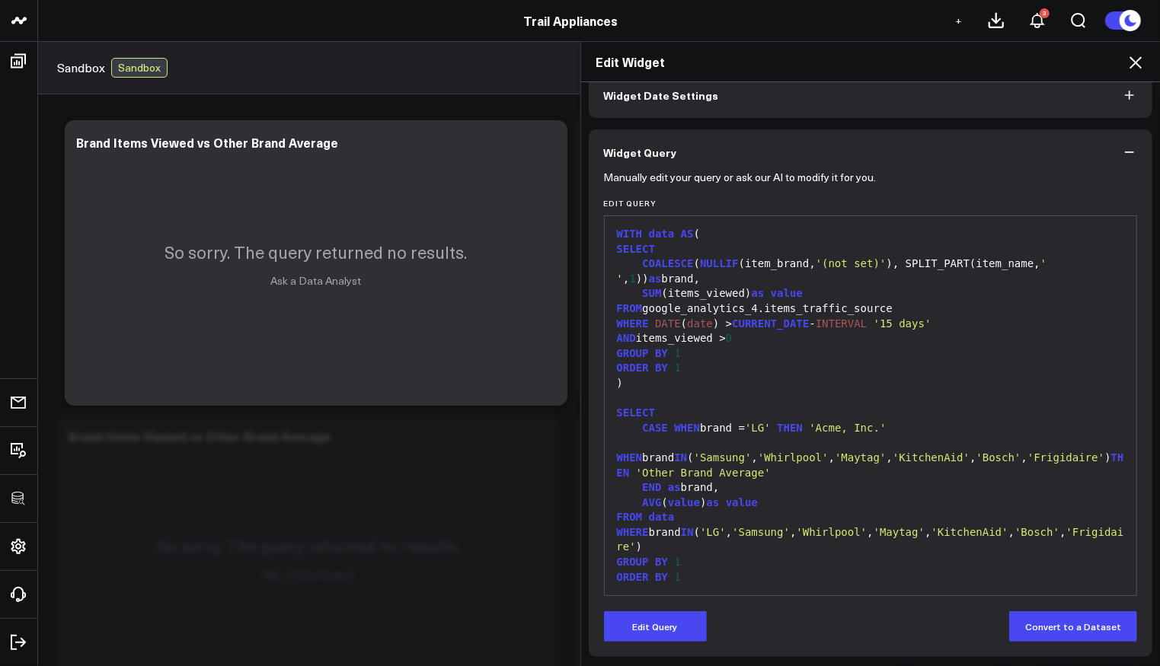
click at [1142, 58] on icon at bounding box center [1136, 62] width 18 height 18
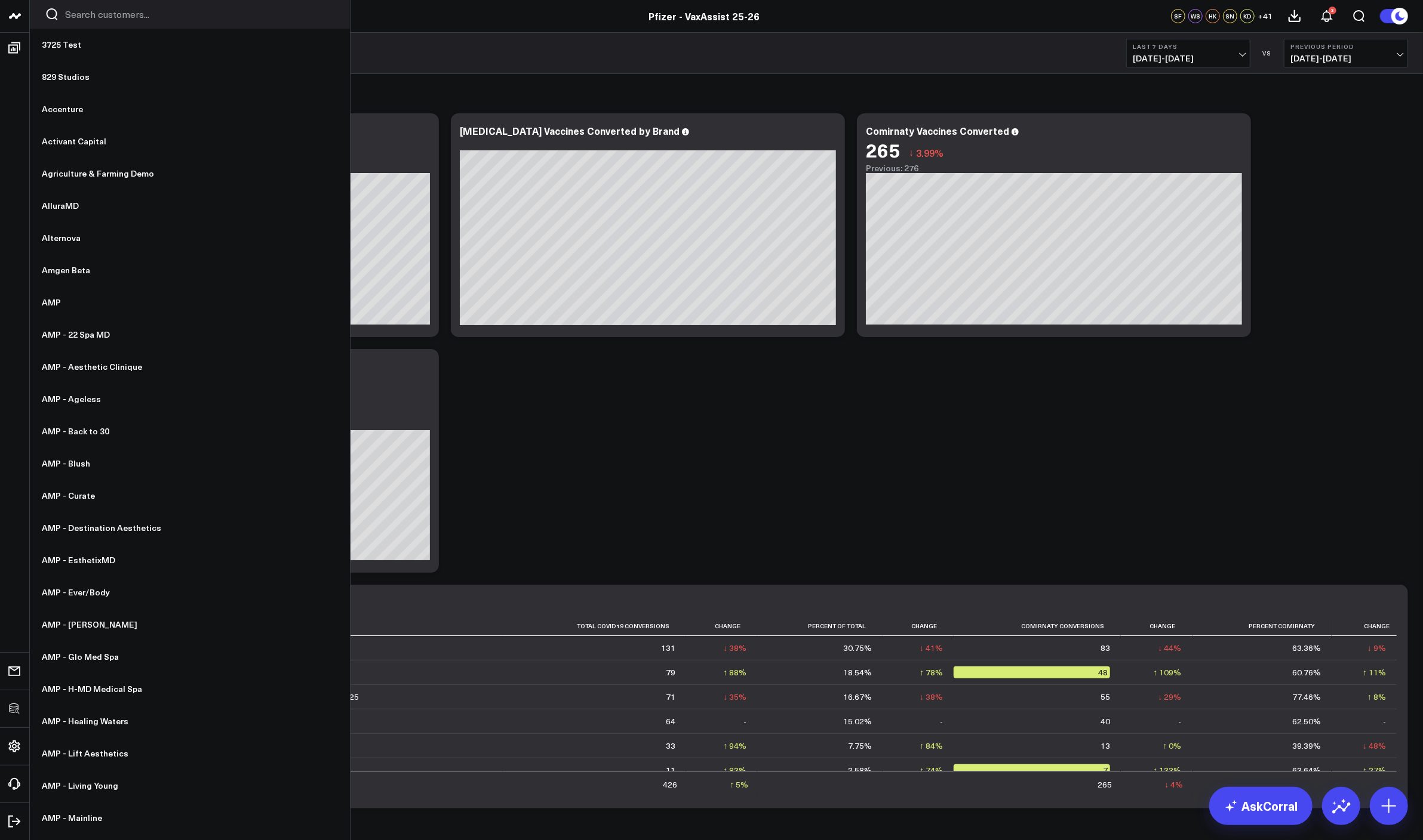
click at [92, 11] on input "Search customers input" at bounding box center [200, 14] width 270 height 13
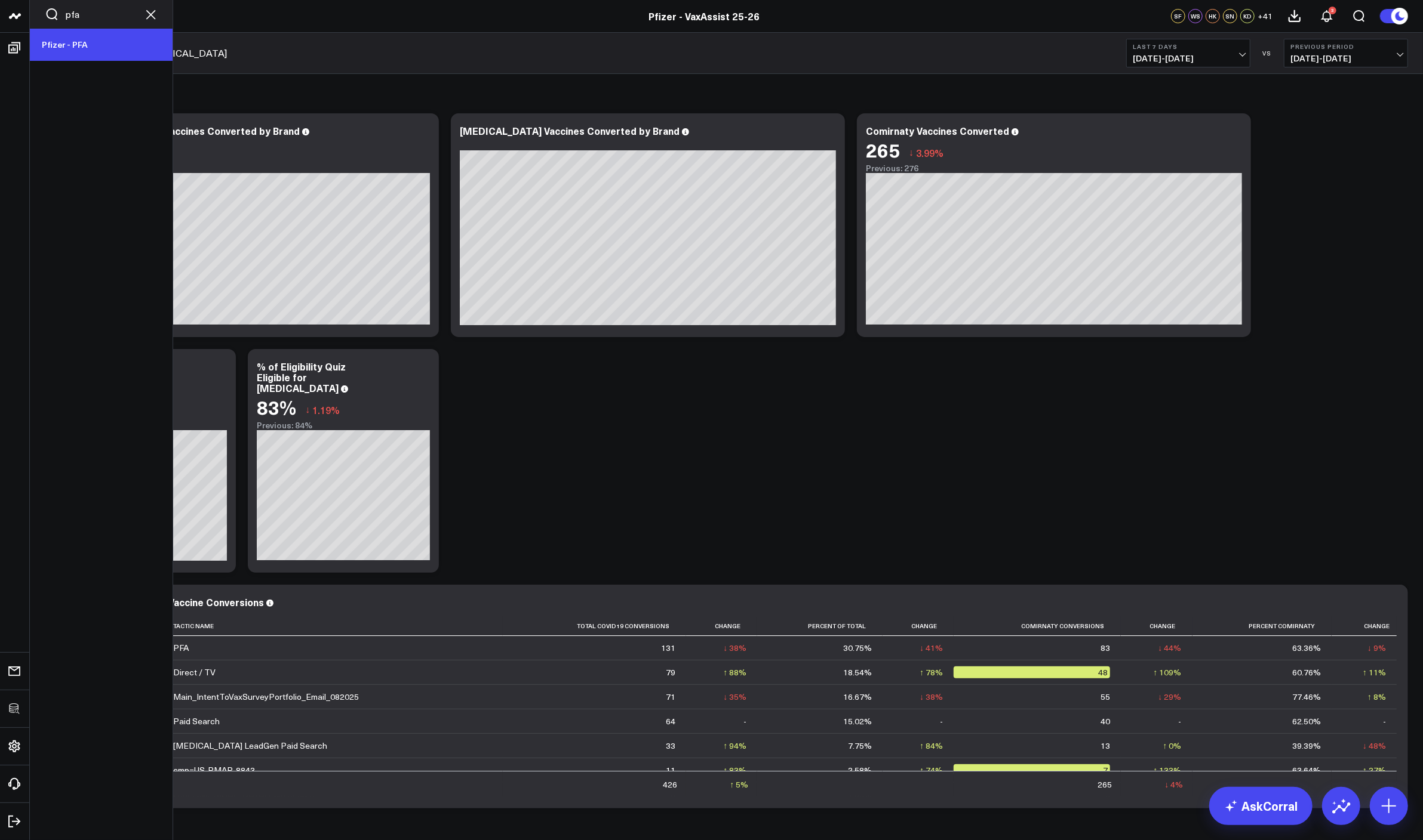
type input "pfa"
click at [82, 45] on link "Pfizer - PFA" at bounding box center [101, 45] width 143 height 32
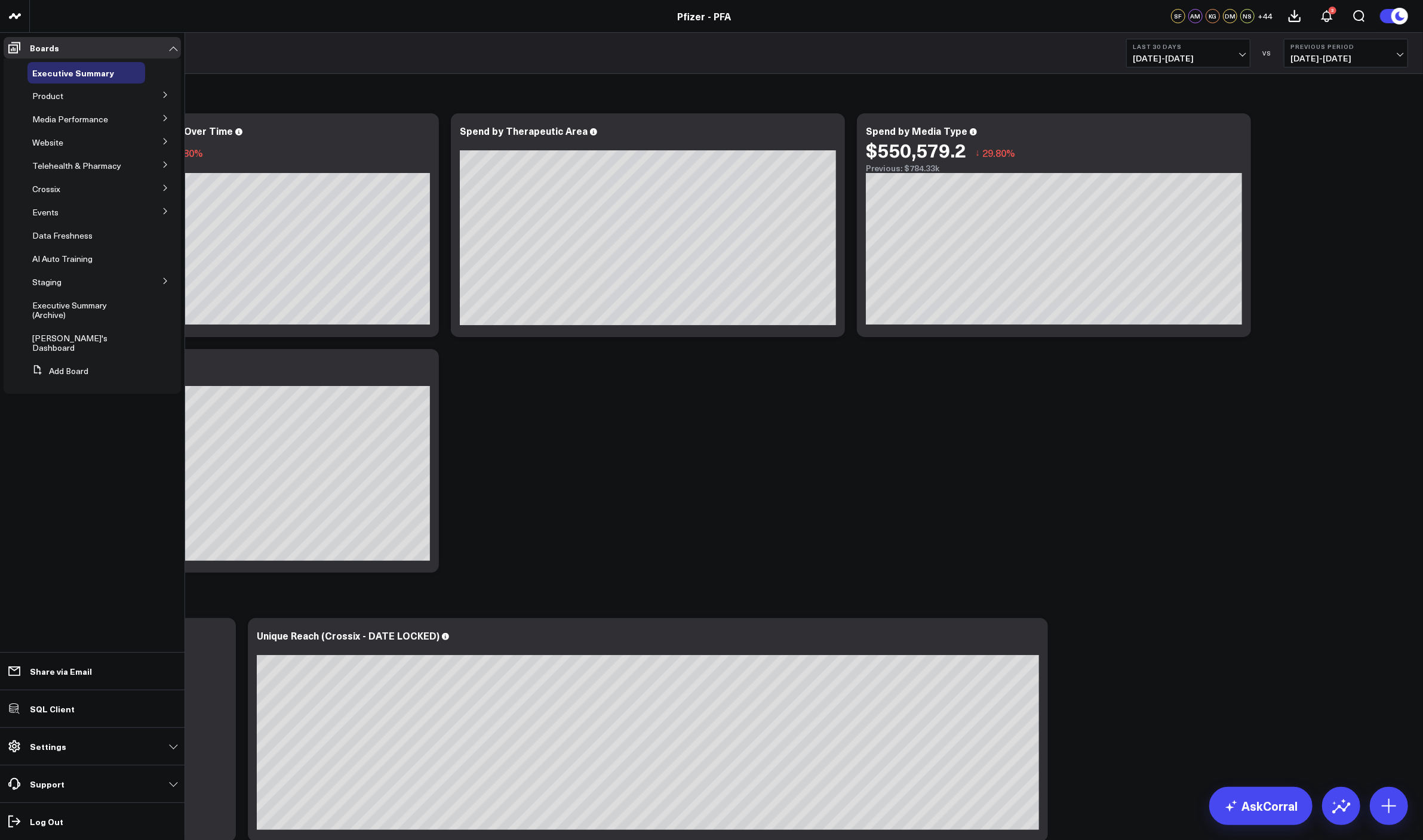
click at [165, 141] on icon at bounding box center [165, 141] width 7 height 7
click at [165, 141] on icon at bounding box center [165, 140] width 7 height 7
click at [163, 89] on button at bounding box center [165, 94] width 31 height 18
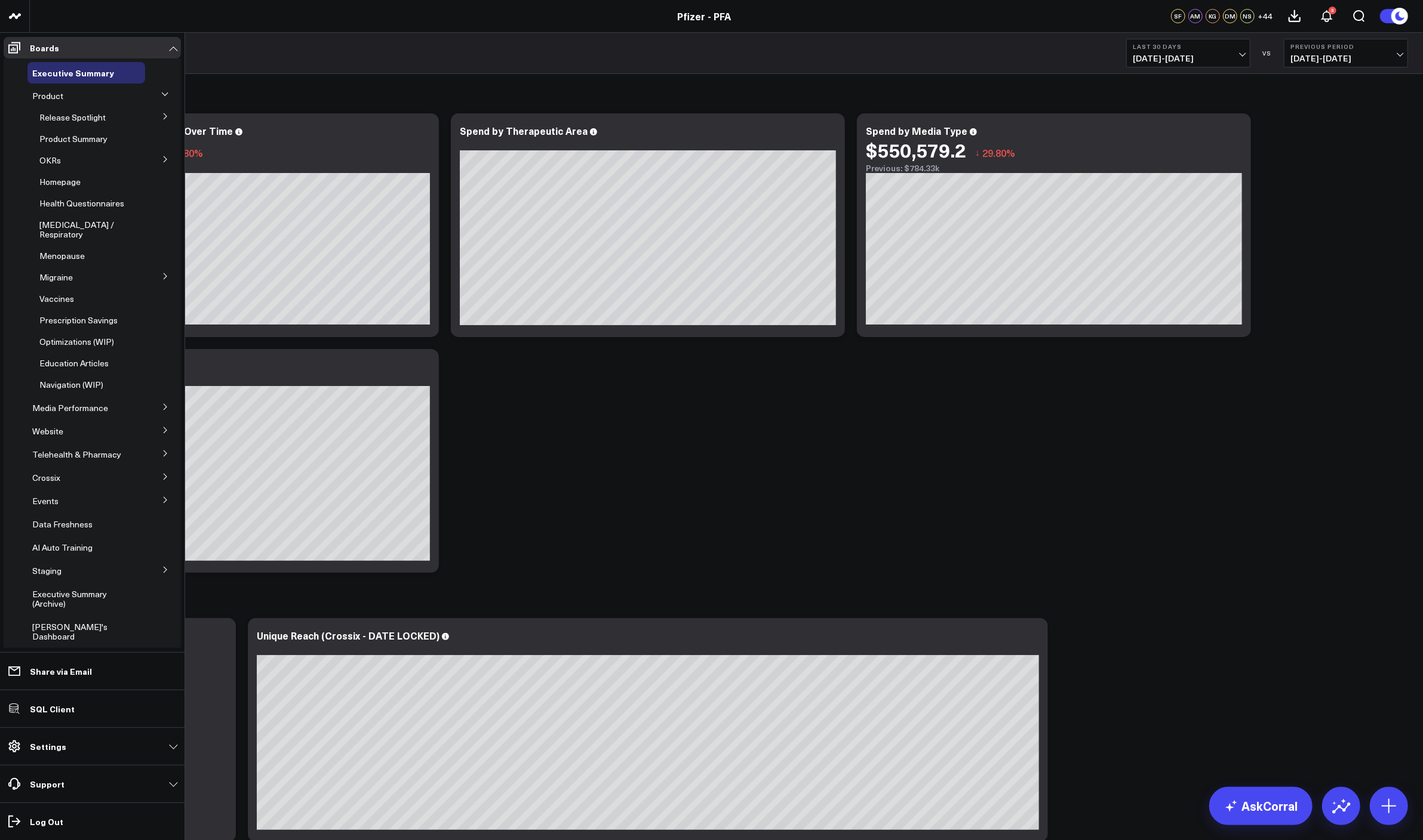
click at [162, 91] on button at bounding box center [165, 95] width 18 height 31
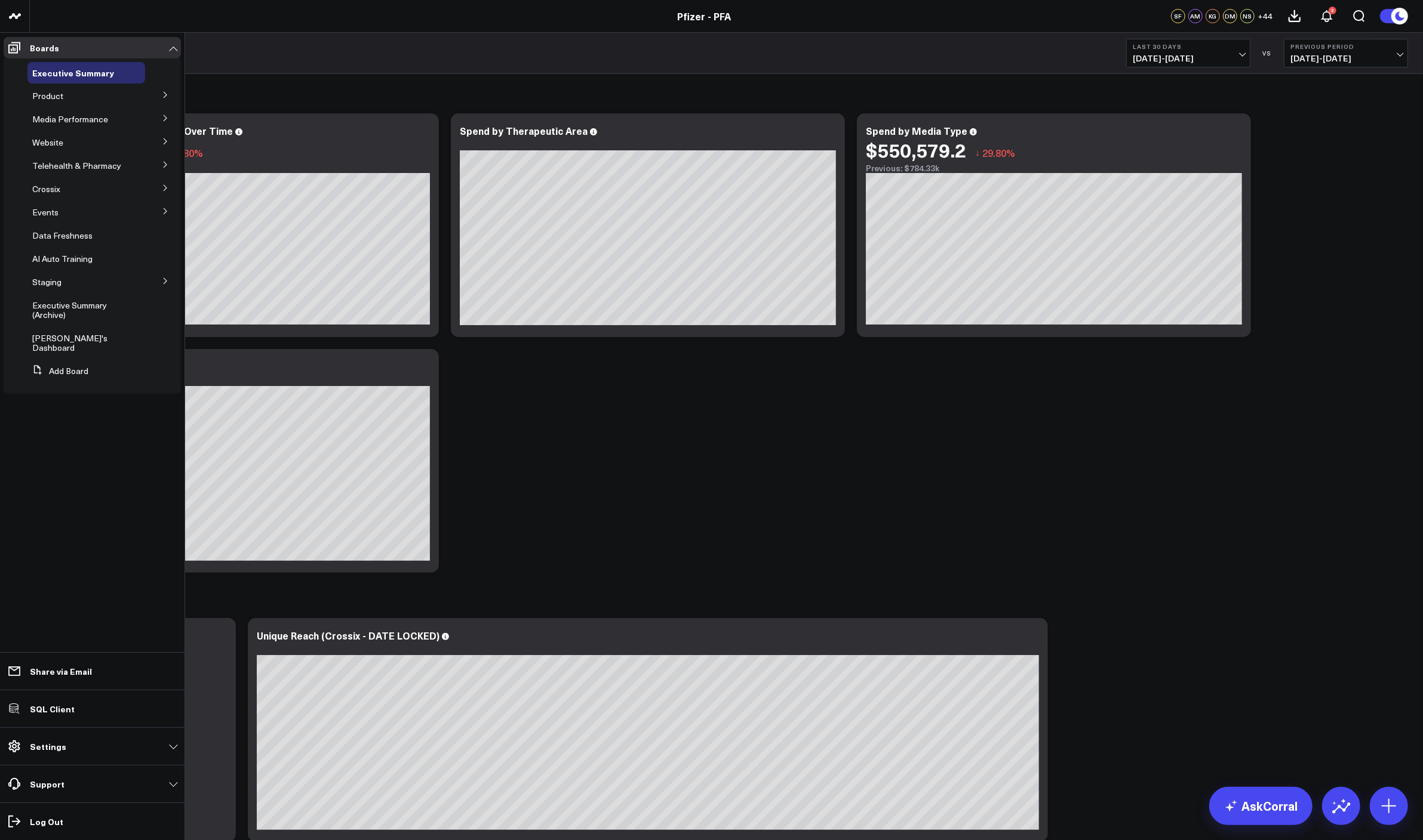
click at [167, 114] on button at bounding box center [165, 118] width 31 height 18
click at [74, 141] on span "Media HVAs" at bounding box center [62, 140] width 46 height 11
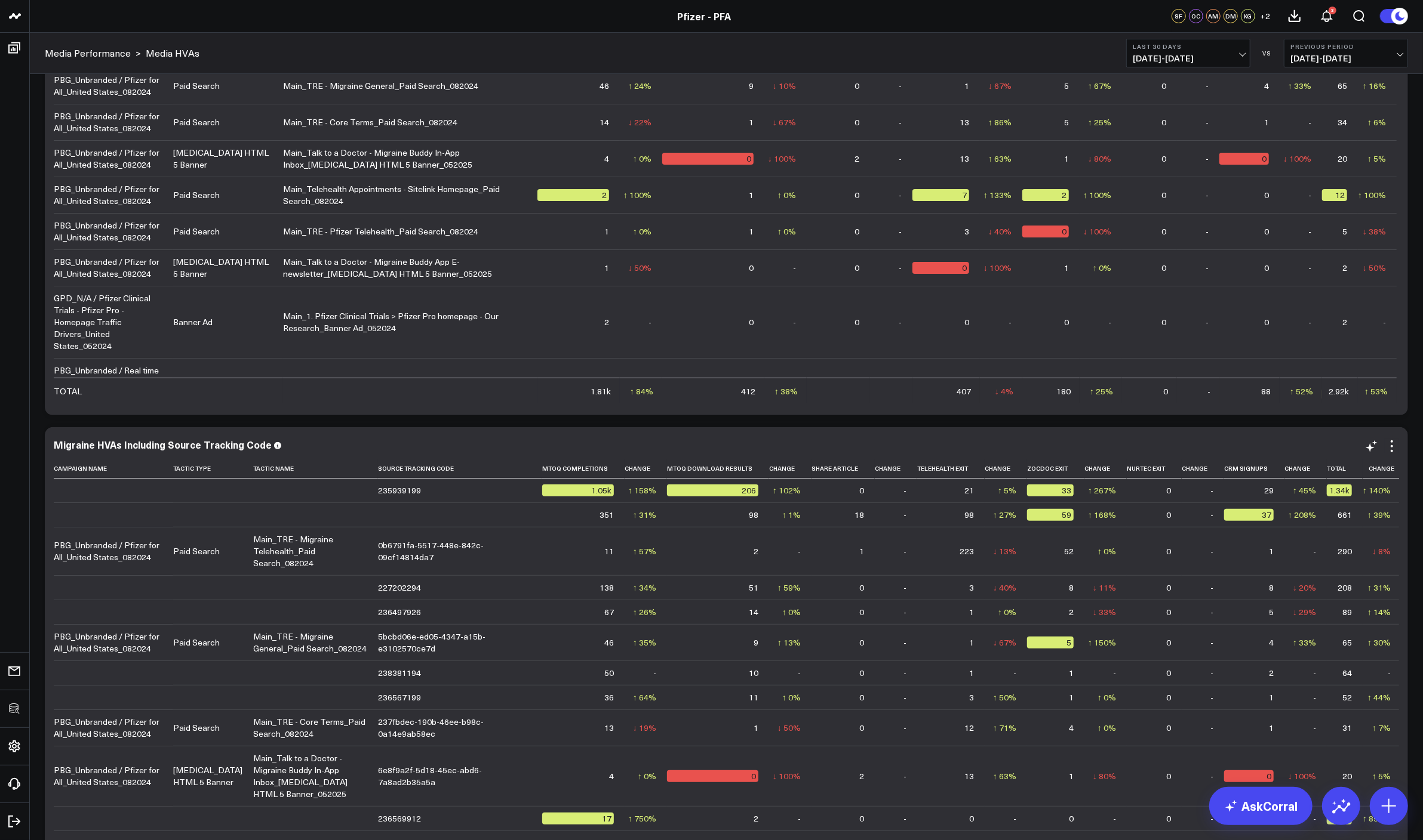
scroll to position [156, 0]
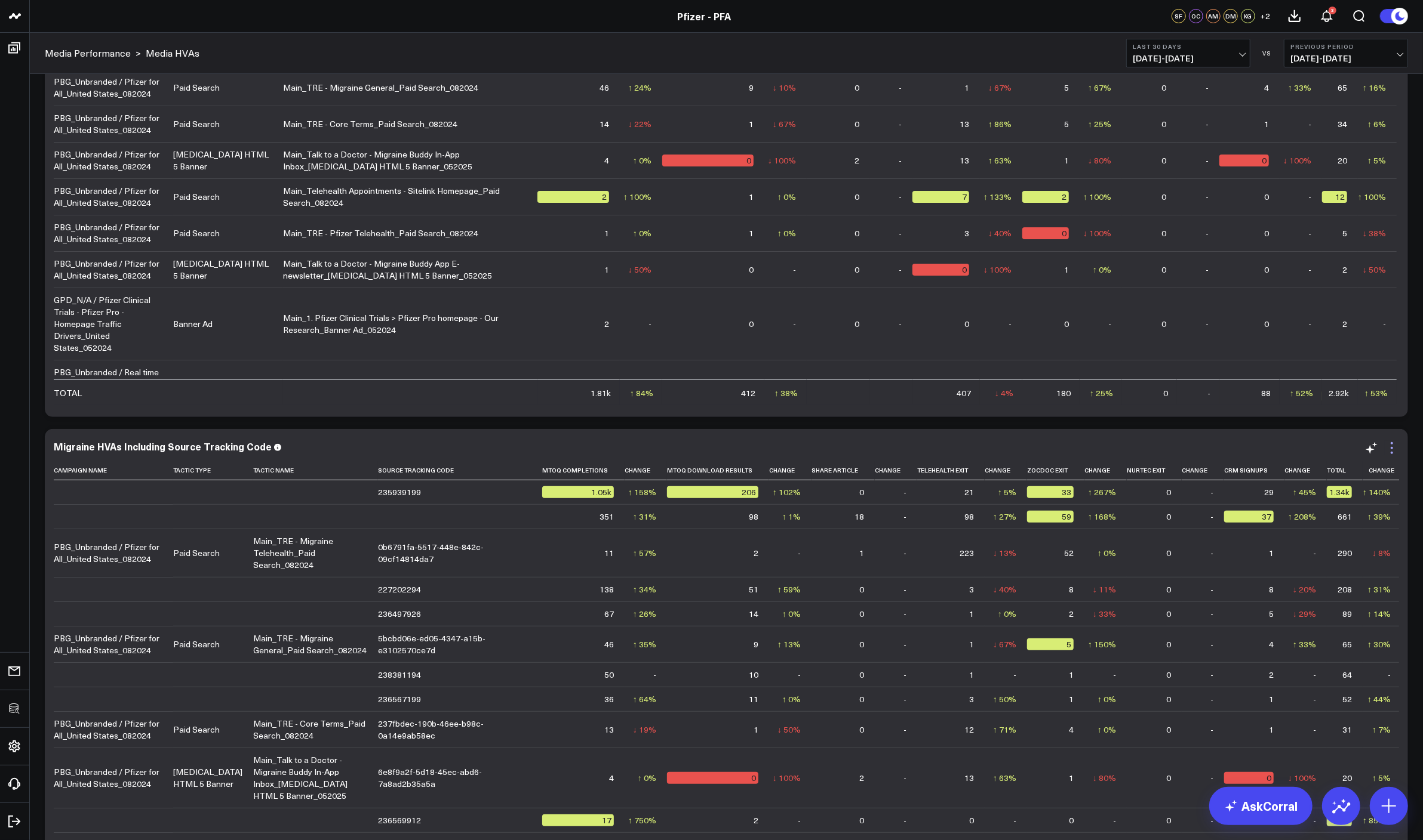
click at [1392, 450] on icon at bounding box center [1392, 448] width 14 height 14
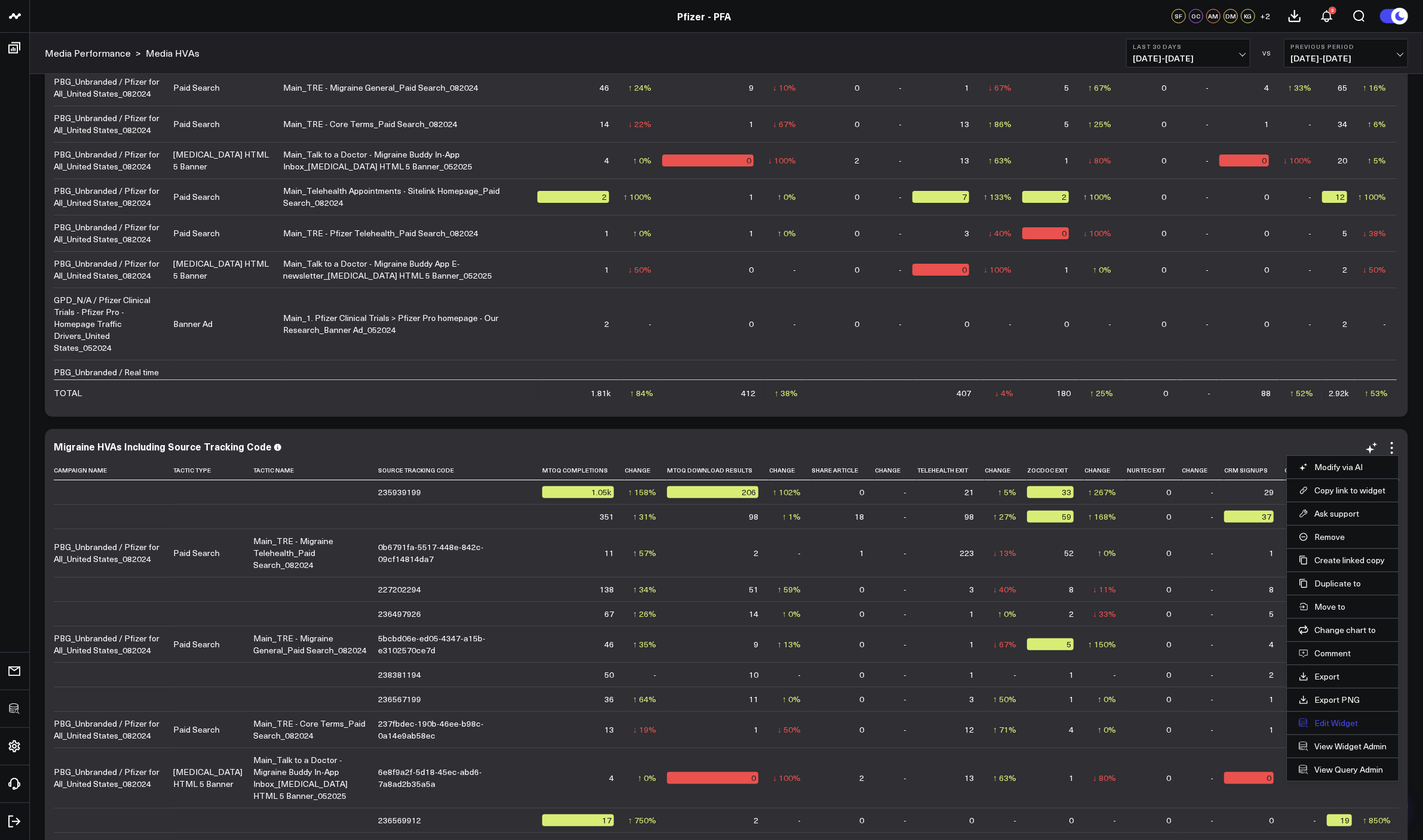
click at [1327, 720] on button "Edit Widget" at bounding box center [1343, 723] width 88 height 11
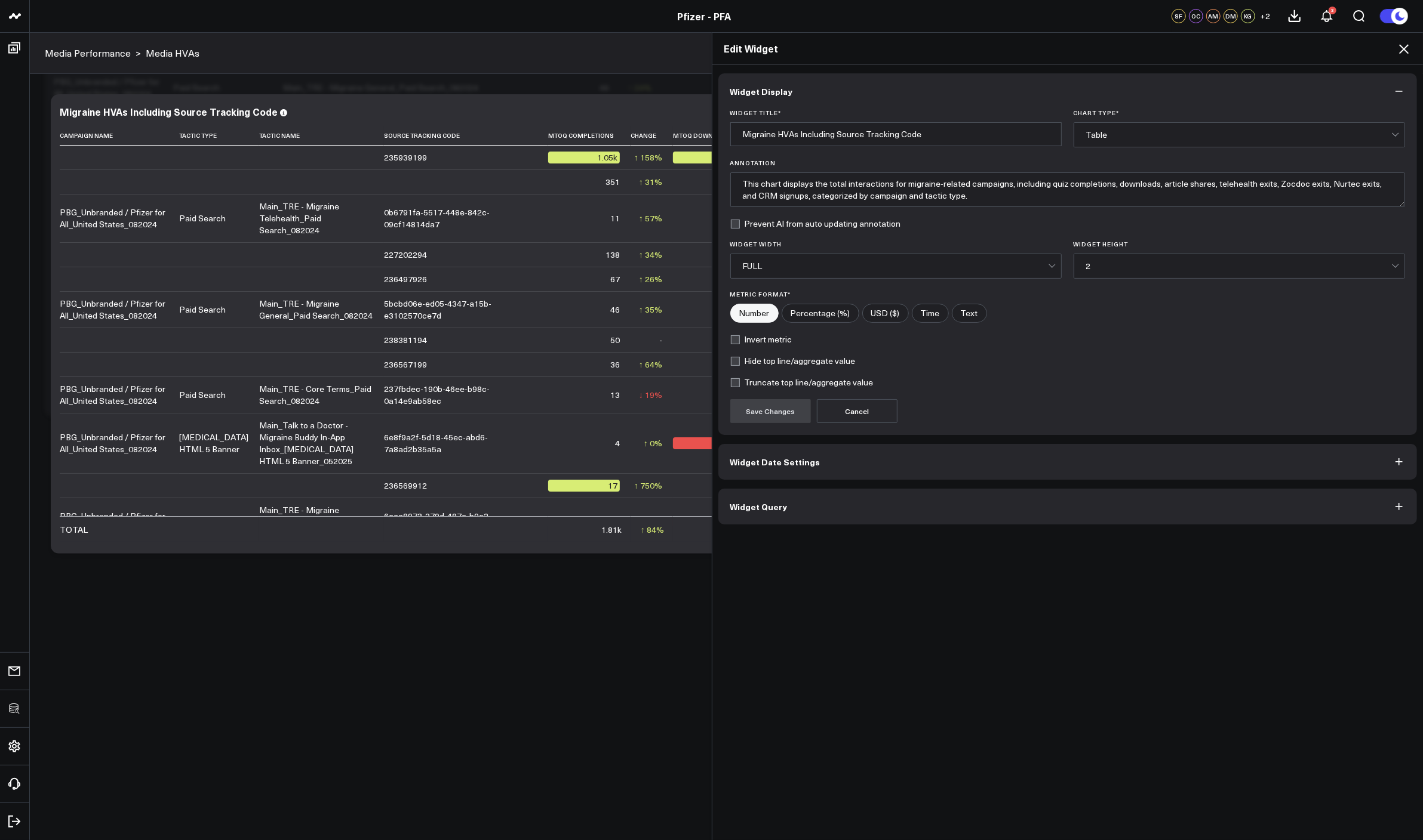
click at [798, 500] on button "Widget Query" at bounding box center [1068, 507] width 699 height 36
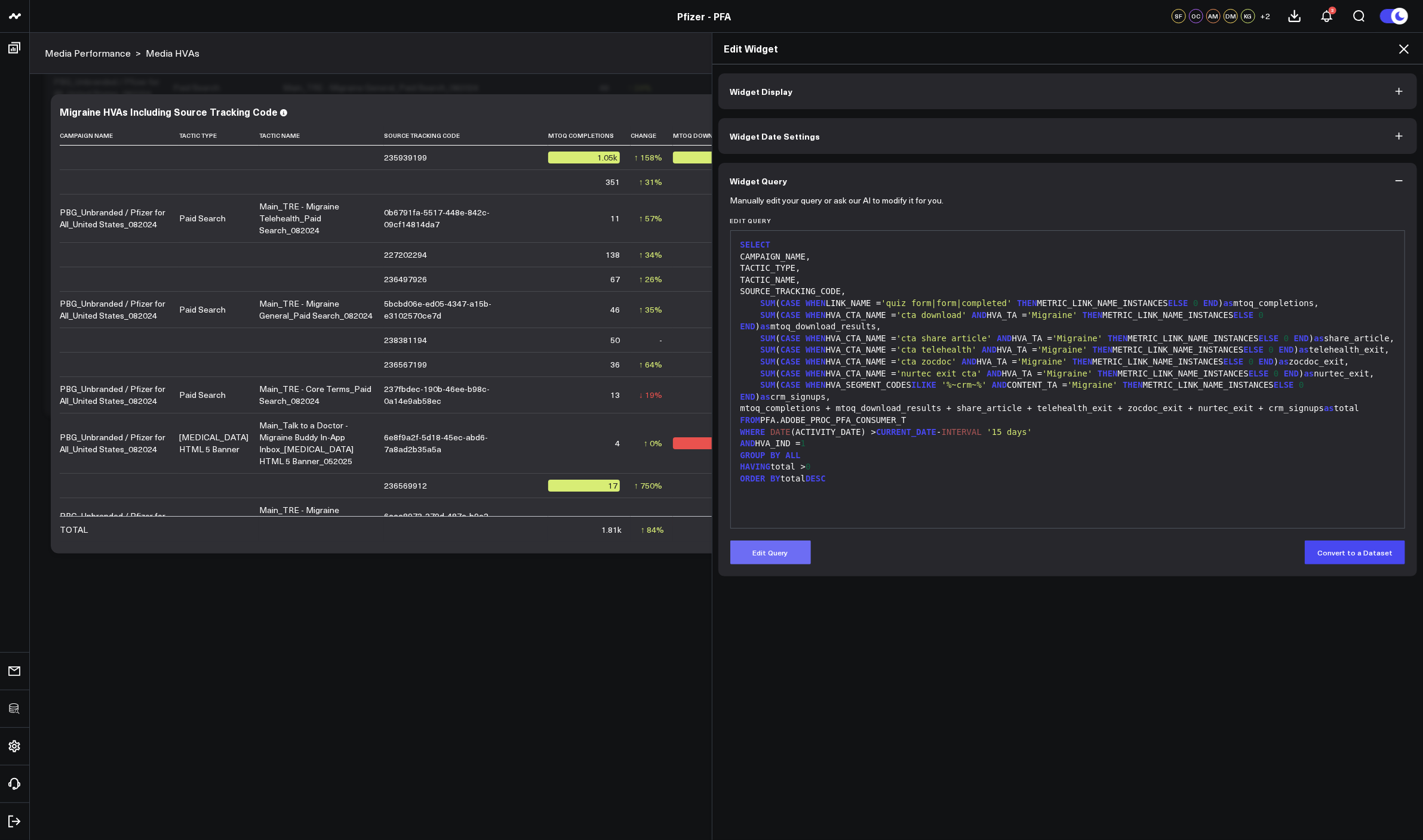
click at [768, 559] on button "Edit Query" at bounding box center [771, 552] width 81 height 24
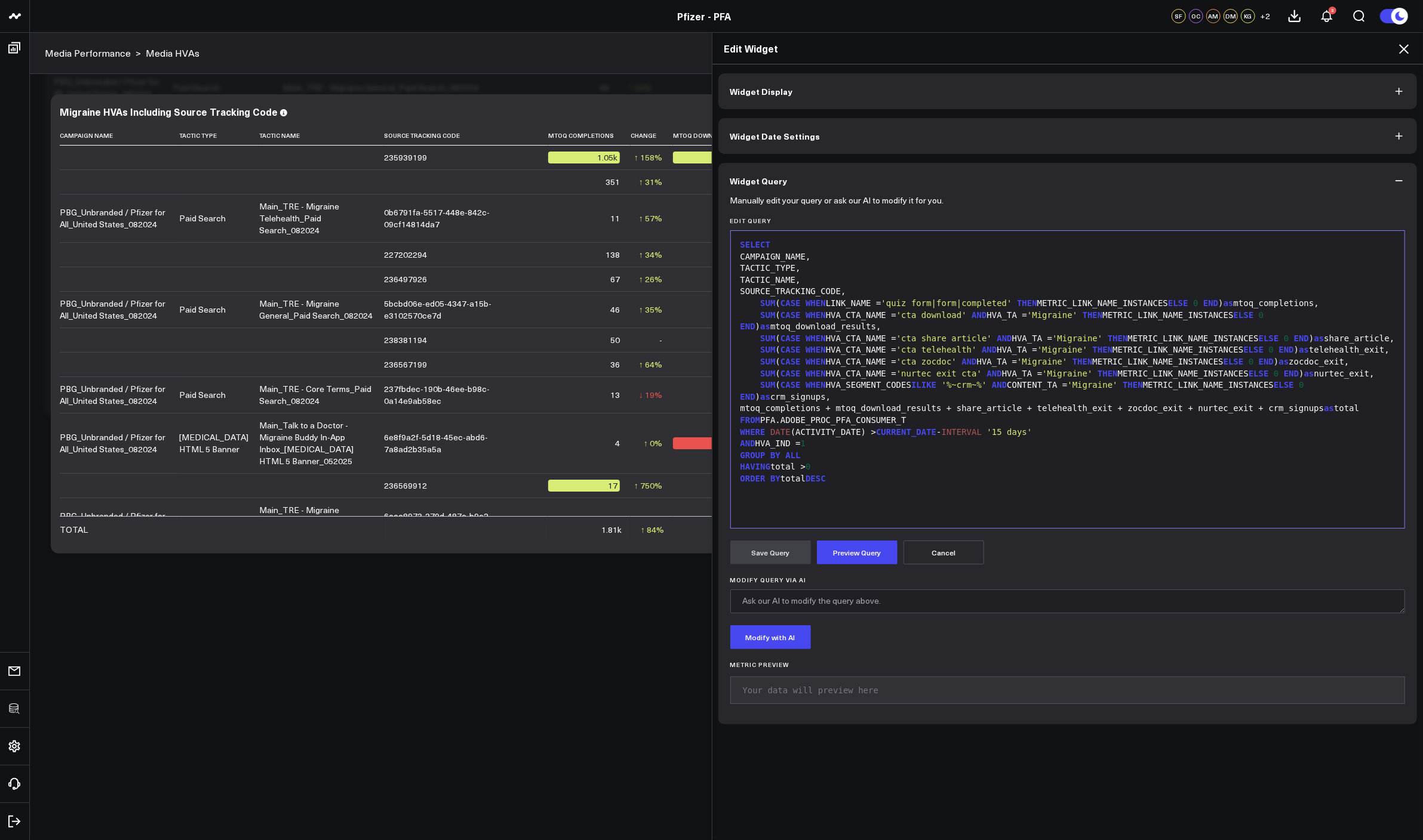
click at [847, 281] on div "TACTIC_NAME," at bounding box center [1068, 280] width 662 height 12
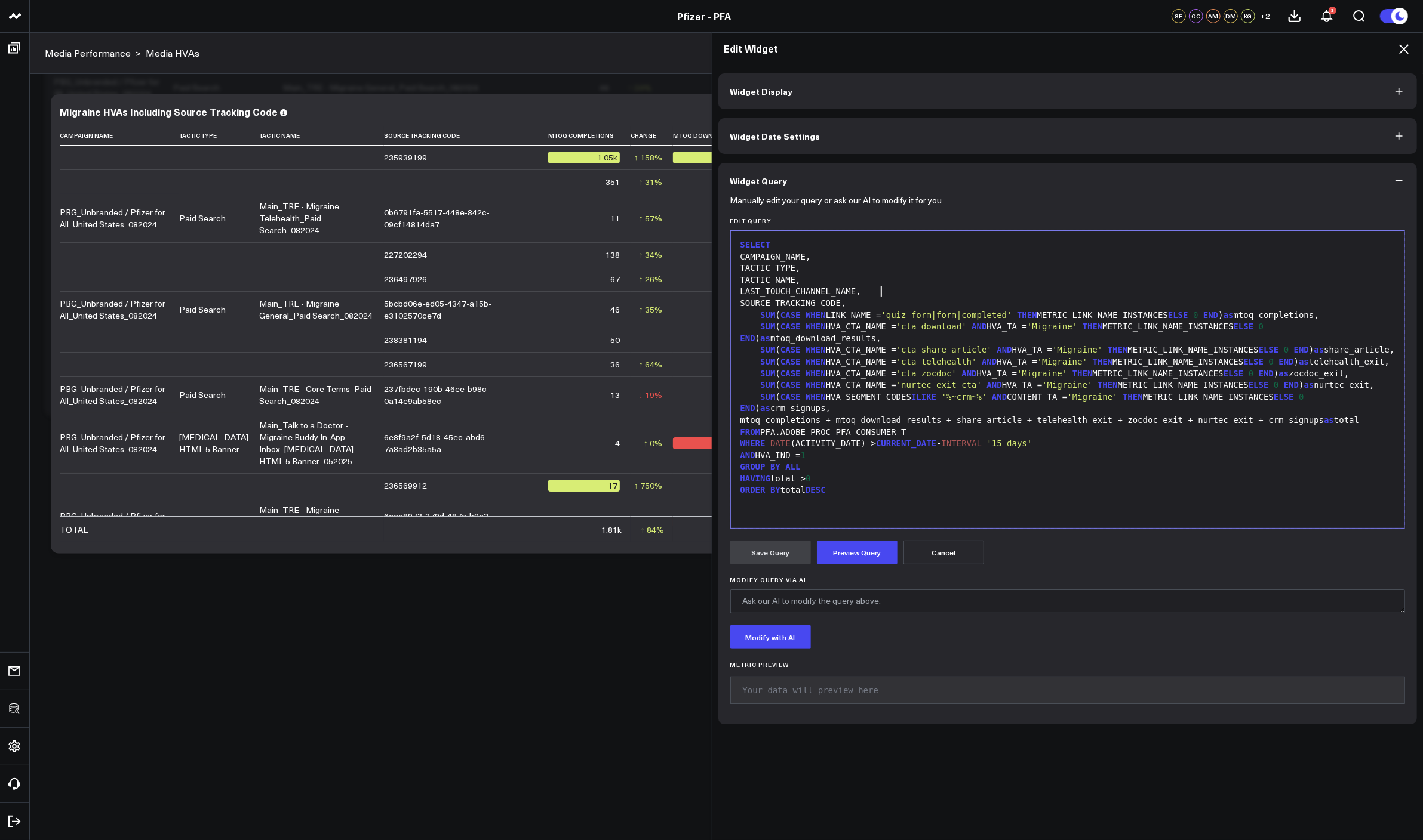
scroll to position [11, 0]
click at [846, 548] on button "Preview Query" at bounding box center [857, 552] width 81 height 24
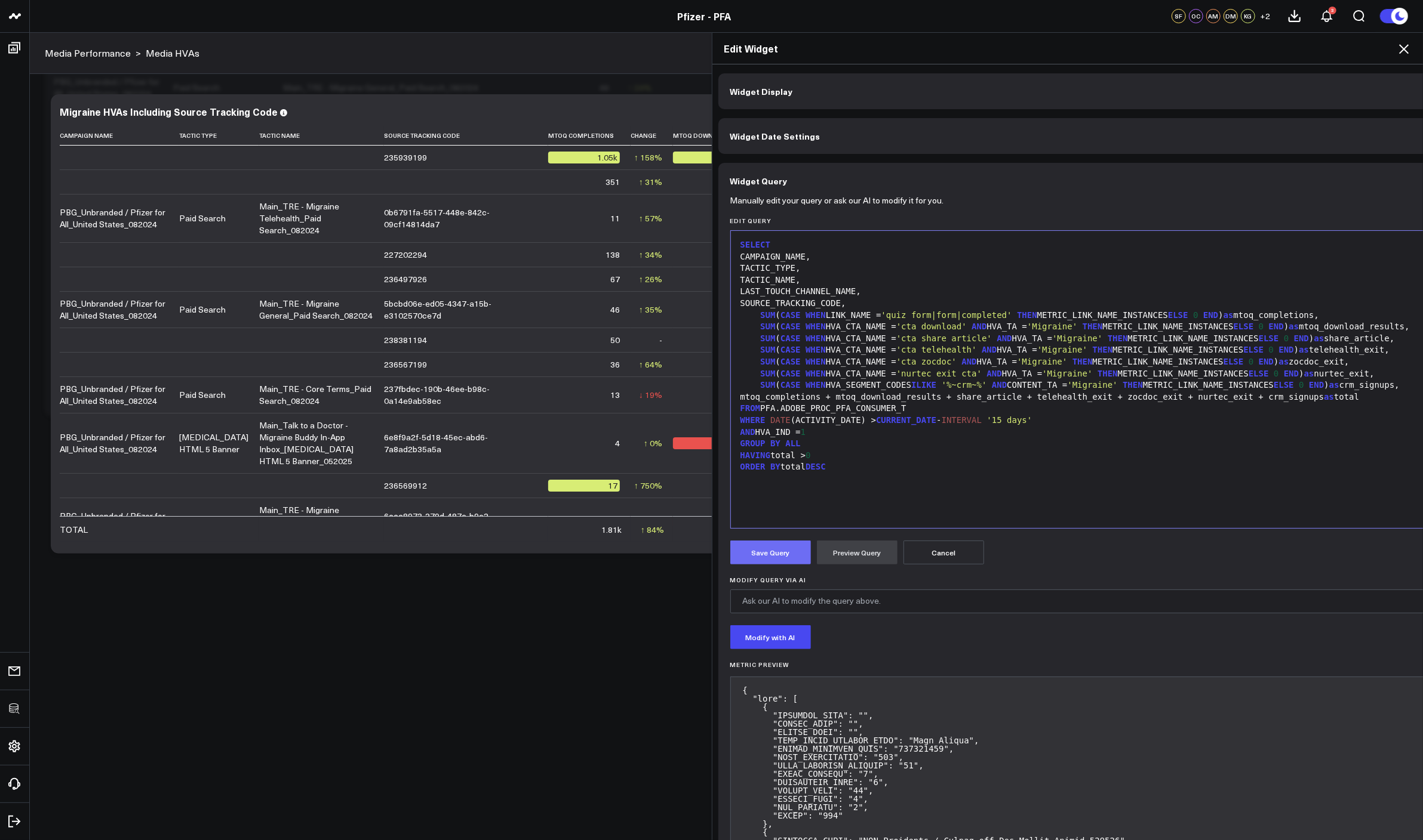
scroll to position [0, 0]
click at [752, 550] on button "Save Query" at bounding box center [771, 552] width 81 height 24
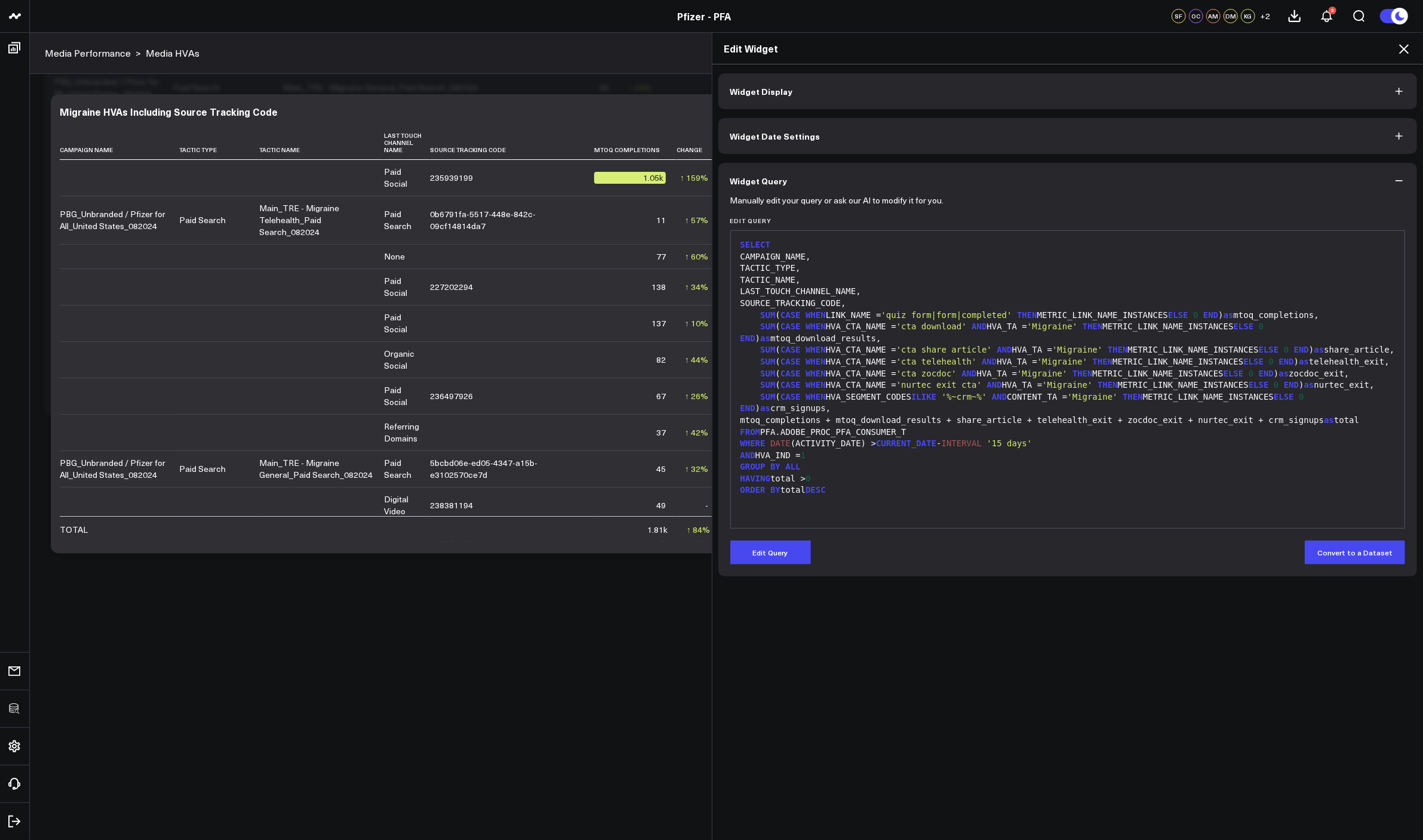
click at [1398, 49] on icon at bounding box center [1404, 49] width 14 height 14
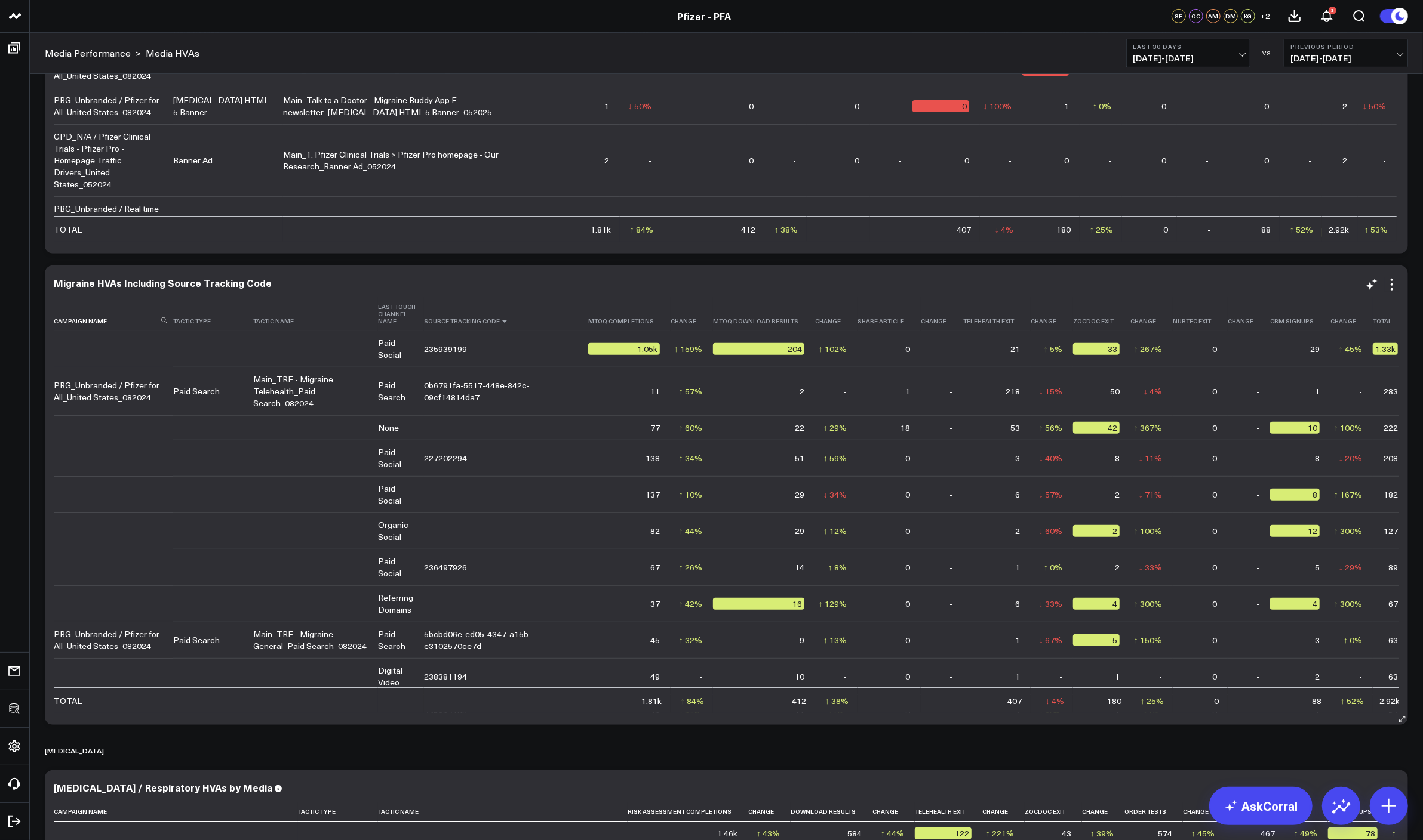
click at [500, 322] on icon at bounding box center [505, 320] width 9 height 7
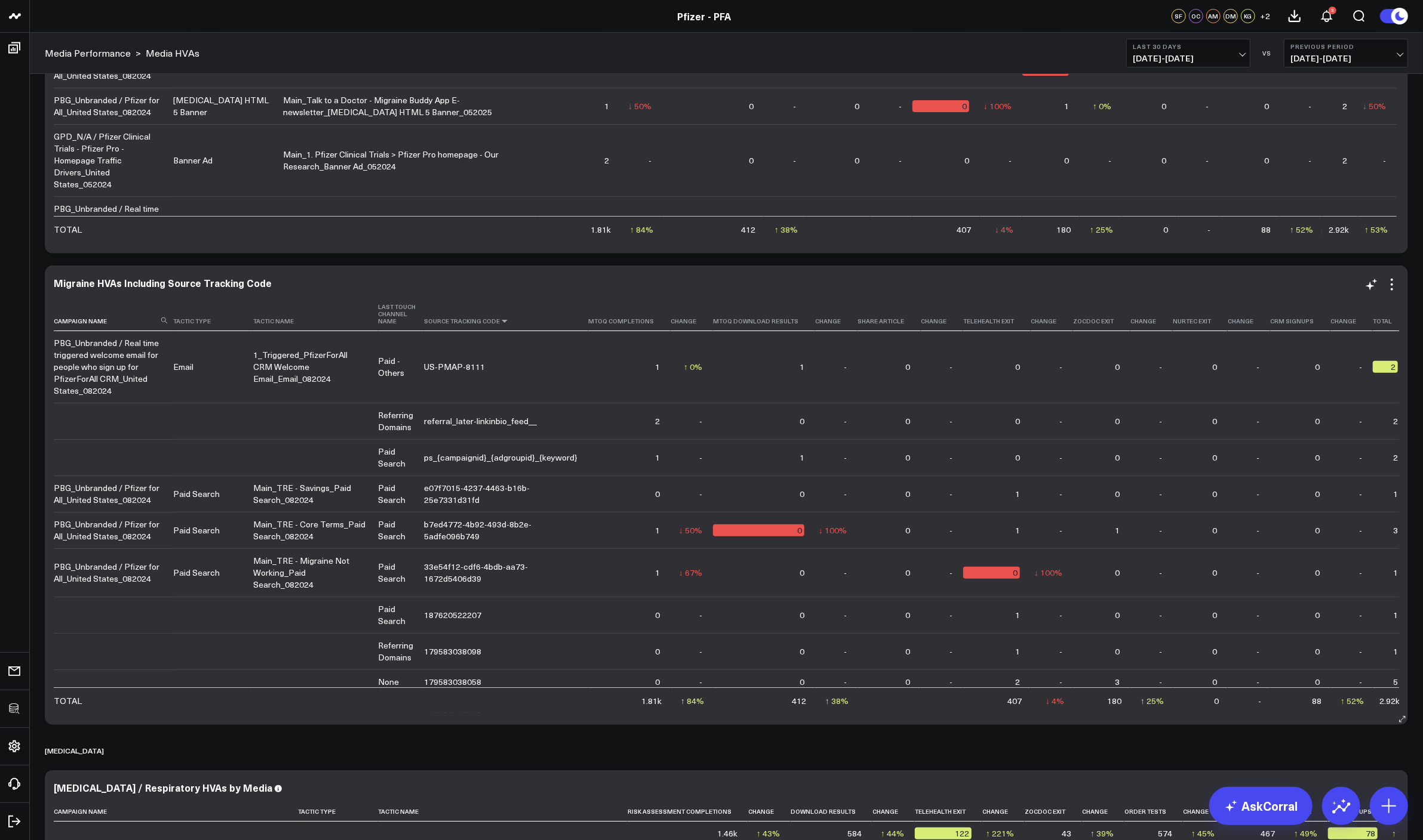
click at [500, 322] on icon at bounding box center [505, 320] width 9 height 7
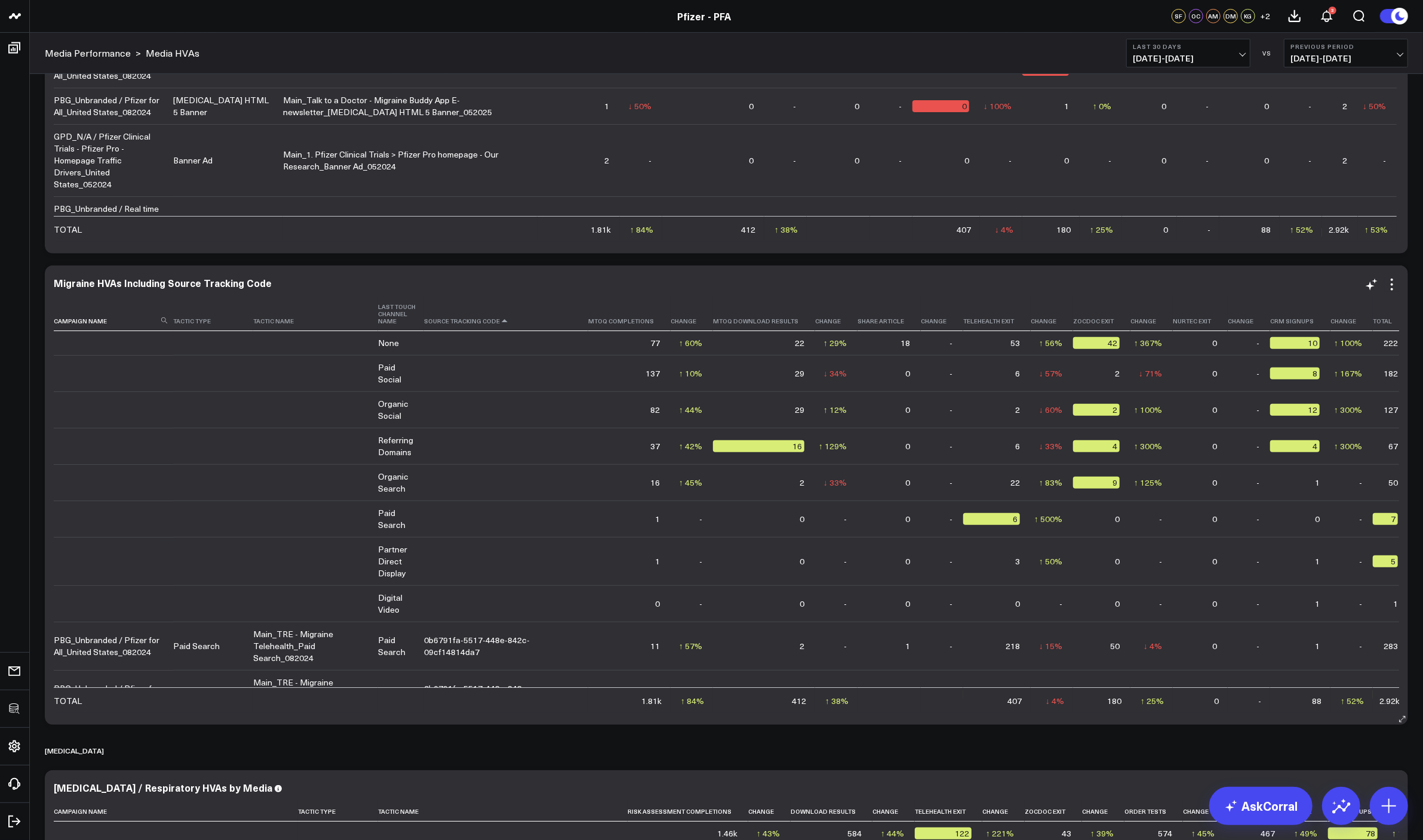
click at [500, 322] on icon at bounding box center [505, 320] width 9 height 7
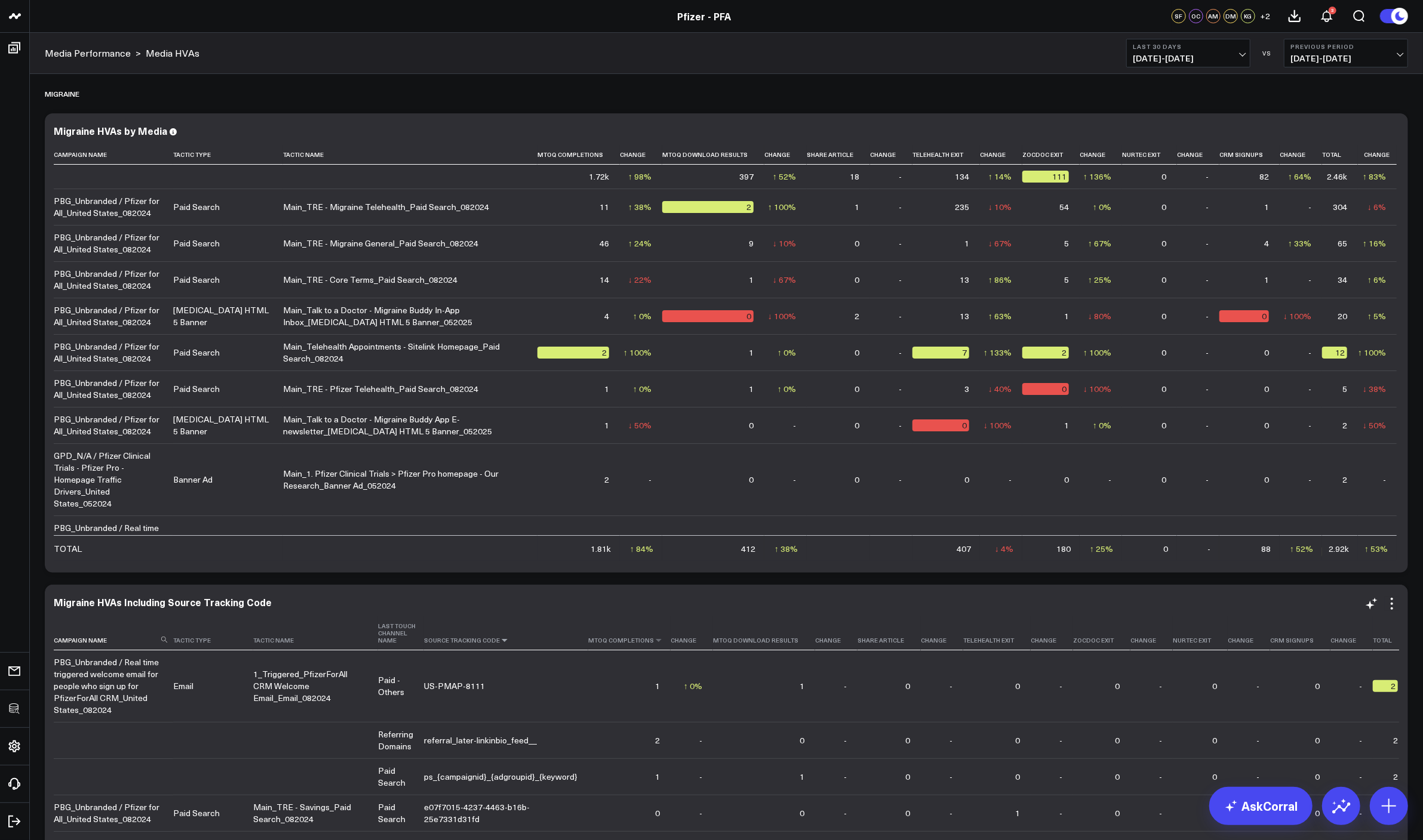
click at [614, 647] on th "Mtoq Completions" at bounding box center [629, 633] width 82 height 34
click at [654, 643] on icon at bounding box center [659, 640] width 9 height 7
